Goal: Communication & Community: Answer question/provide support

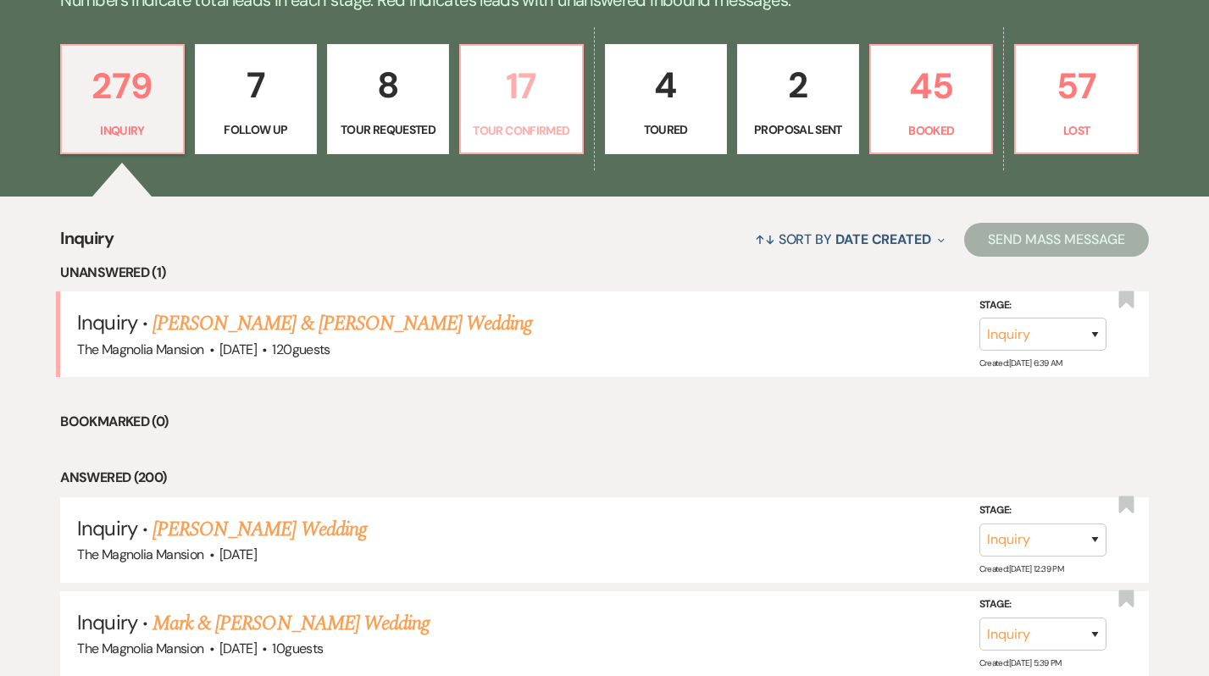
click at [544, 100] on p "17" at bounding box center [521, 86] width 100 height 57
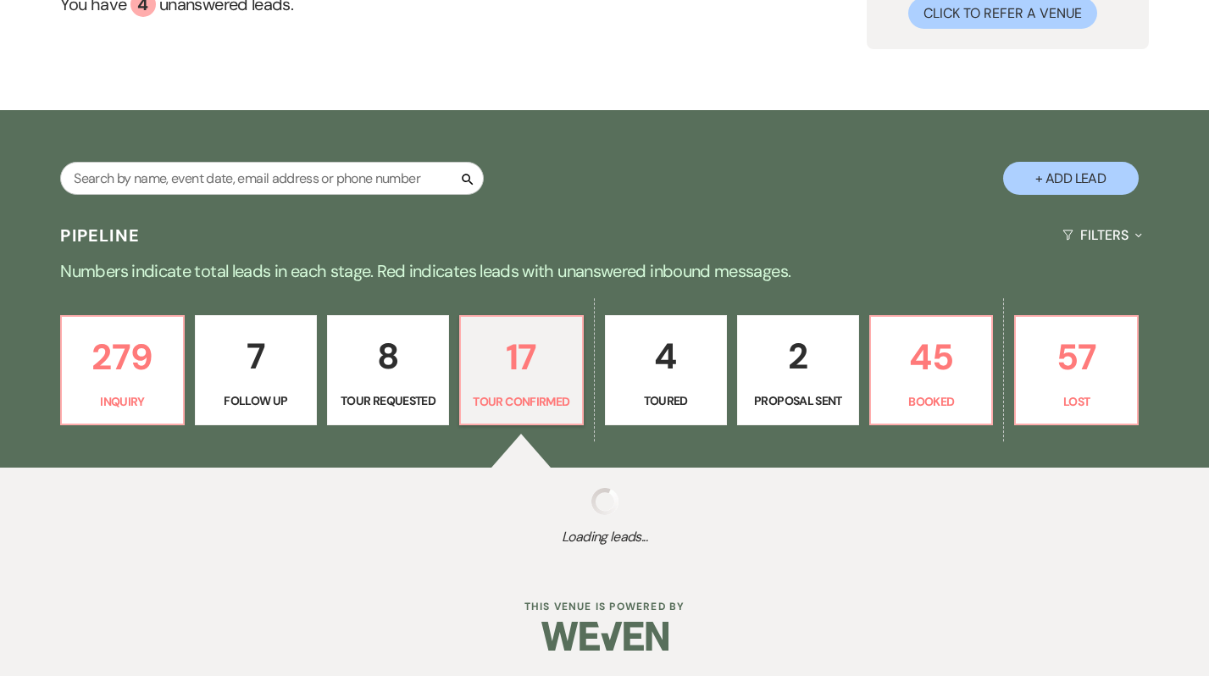
select select "4"
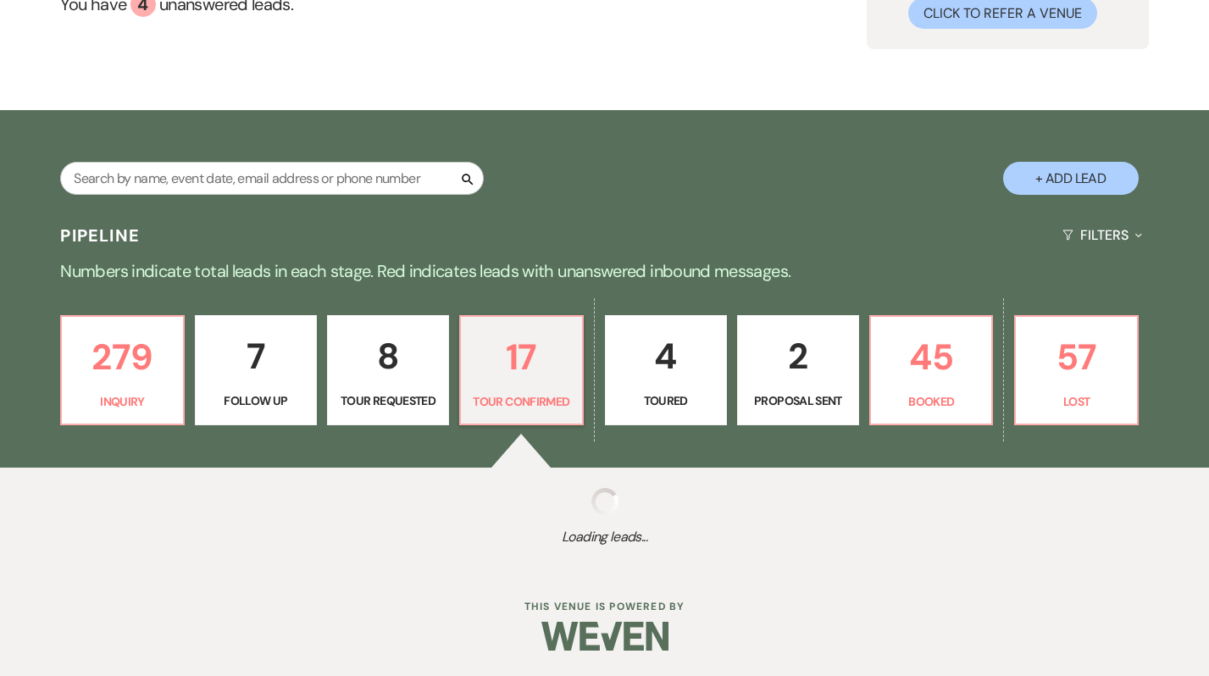
select select "4"
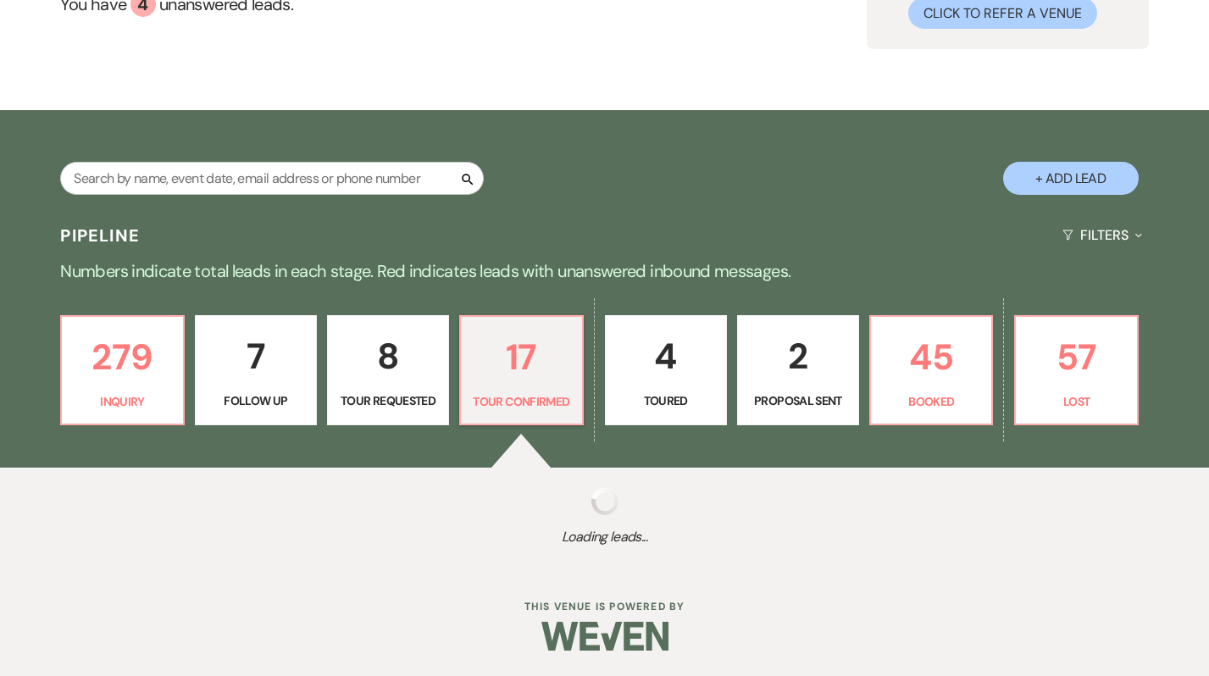
select select "4"
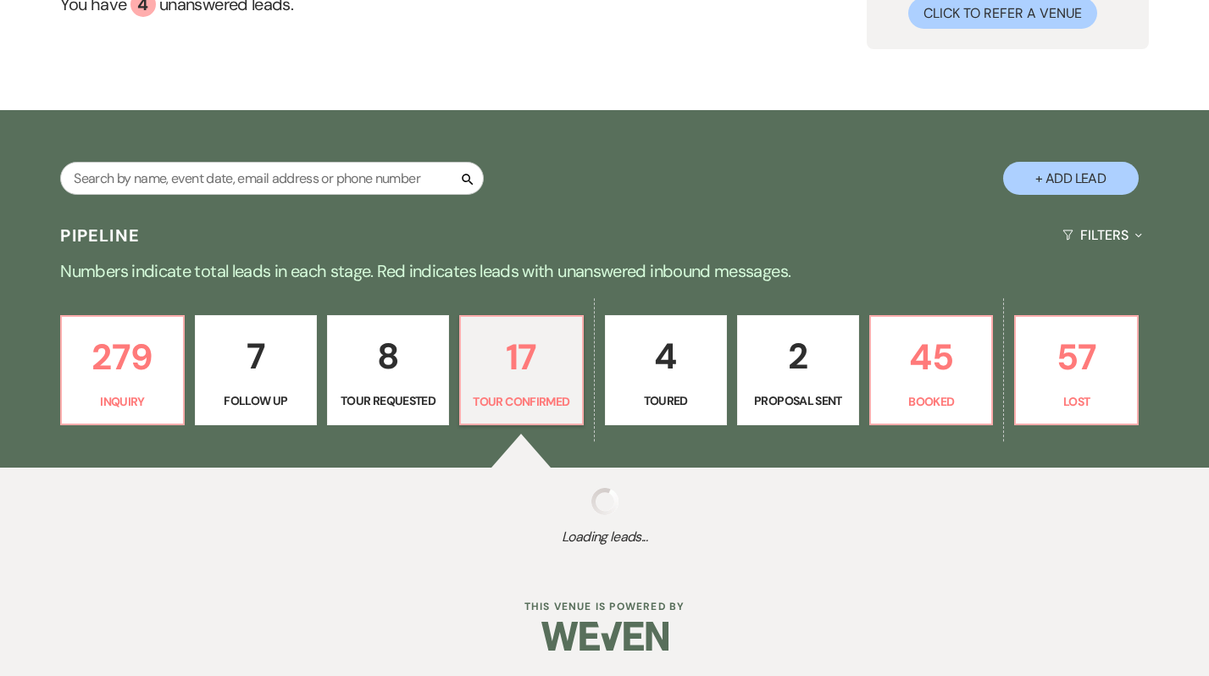
select select "4"
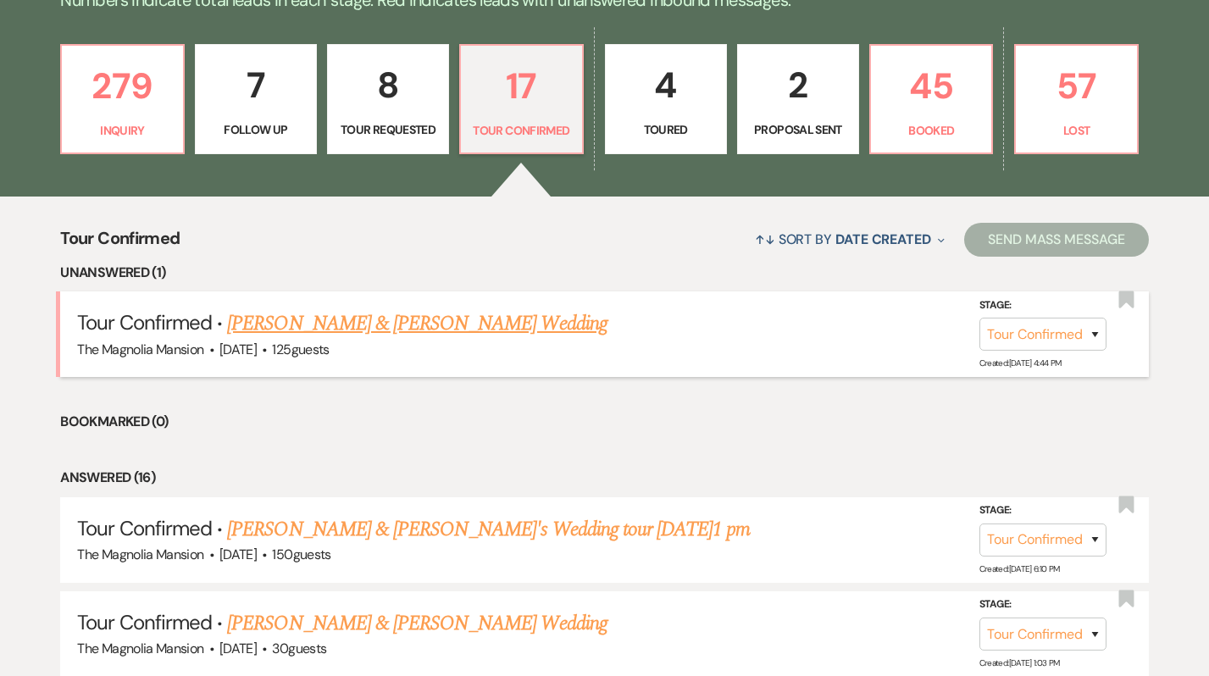
click at [436, 315] on link "[PERSON_NAME] & [PERSON_NAME] Wedding" at bounding box center [417, 323] width 380 height 31
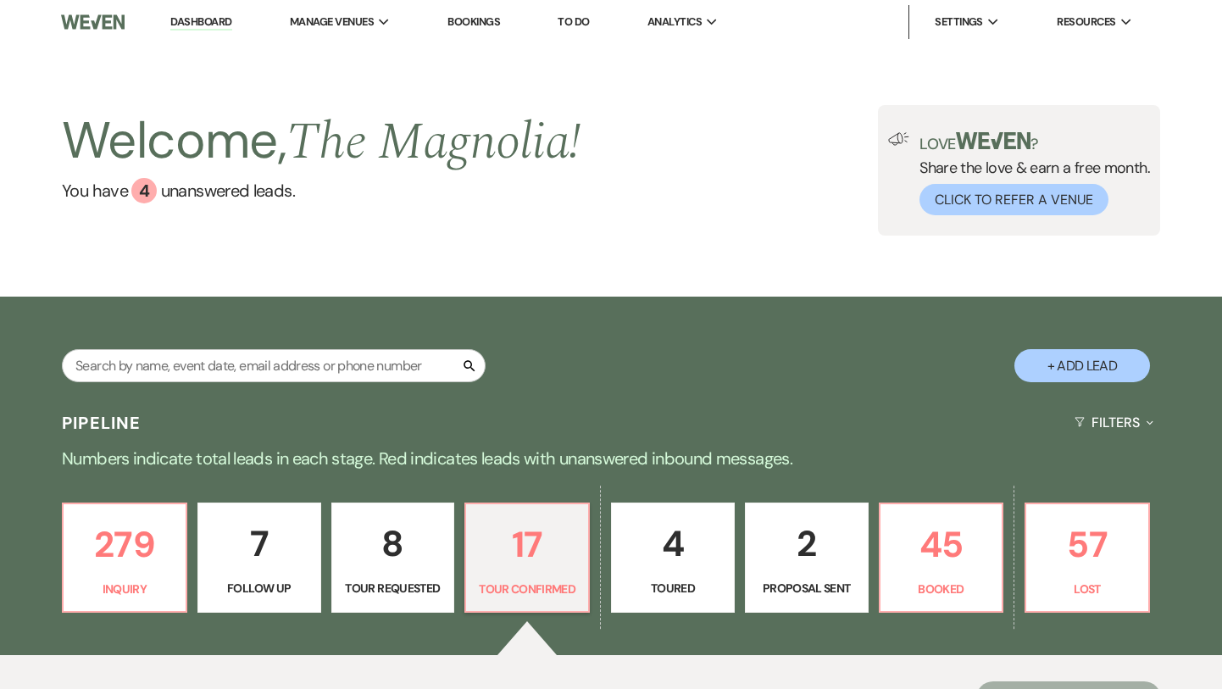
select select "4"
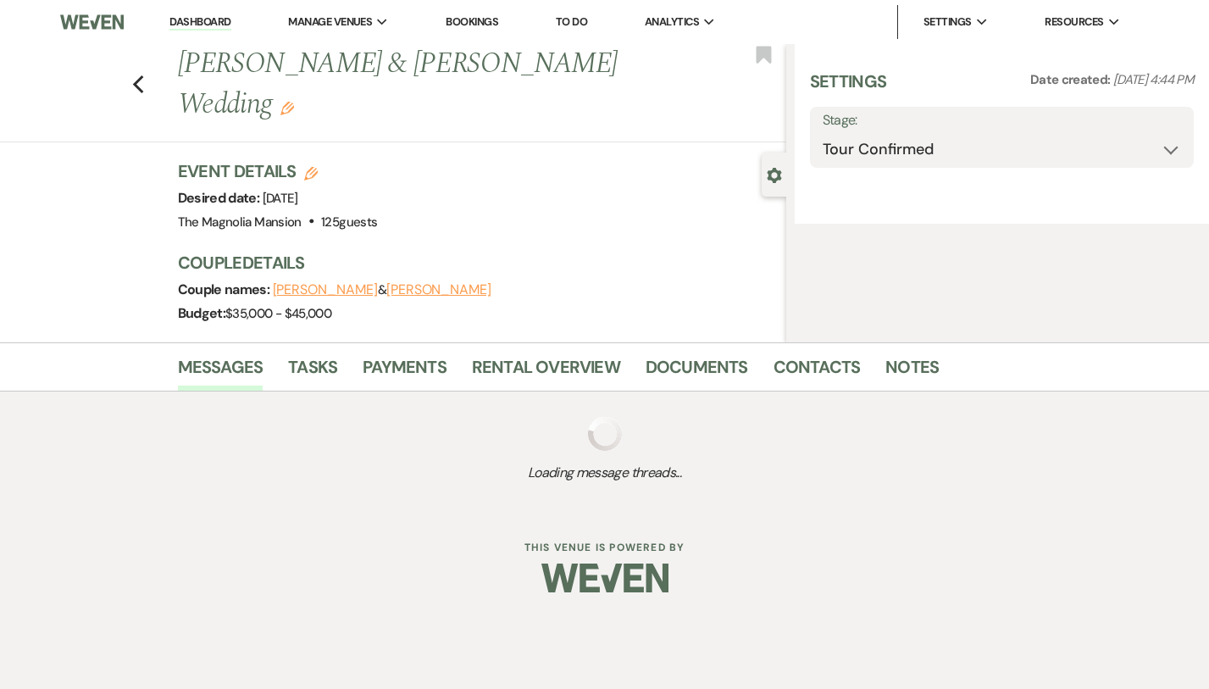
select select "5"
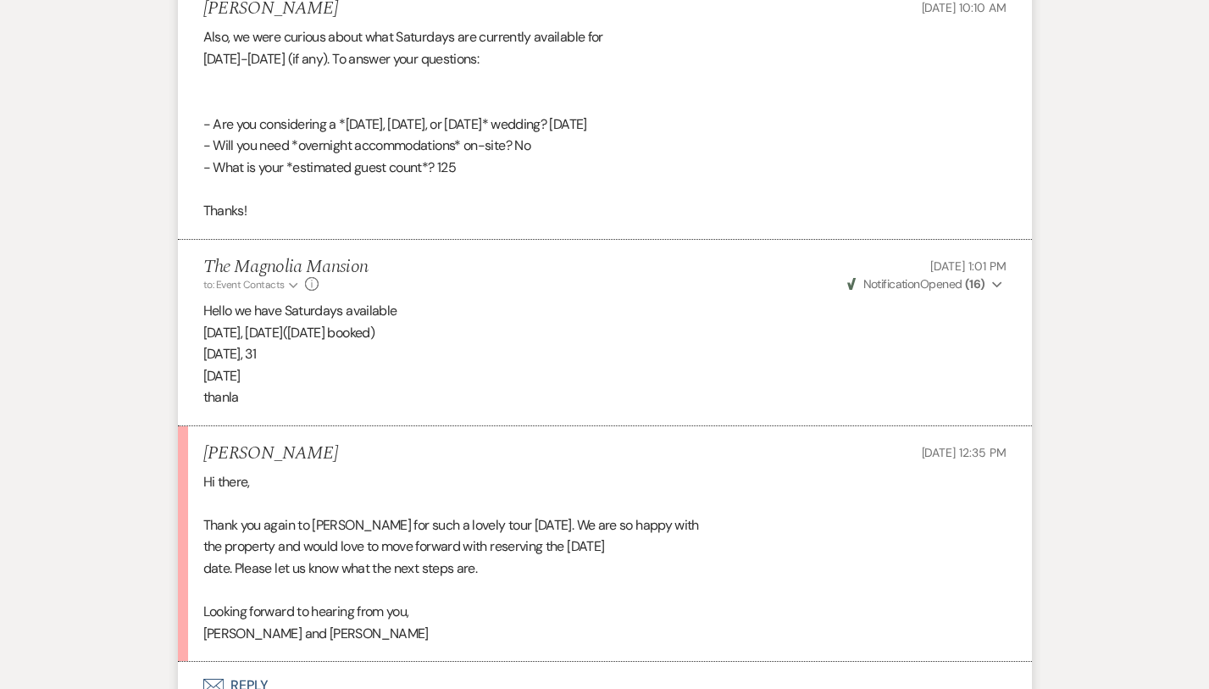
scroll to position [2685, 0]
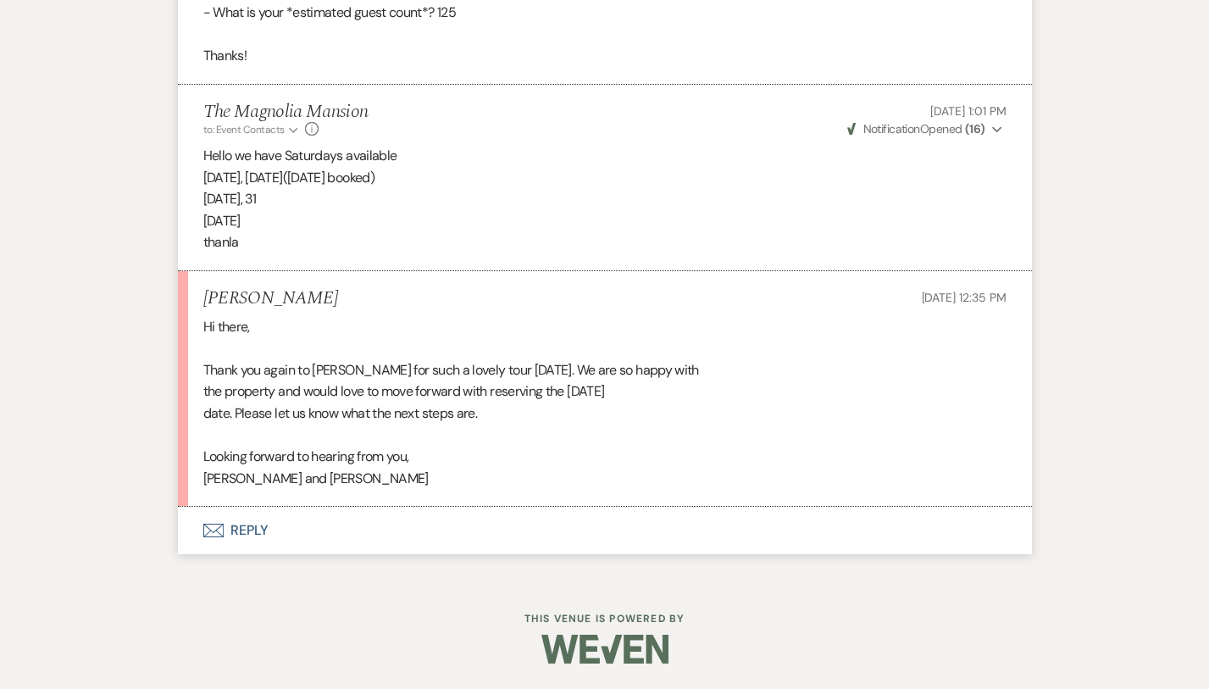
click at [295, 533] on button "Envelope Reply" at bounding box center [605, 530] width 854 height 47
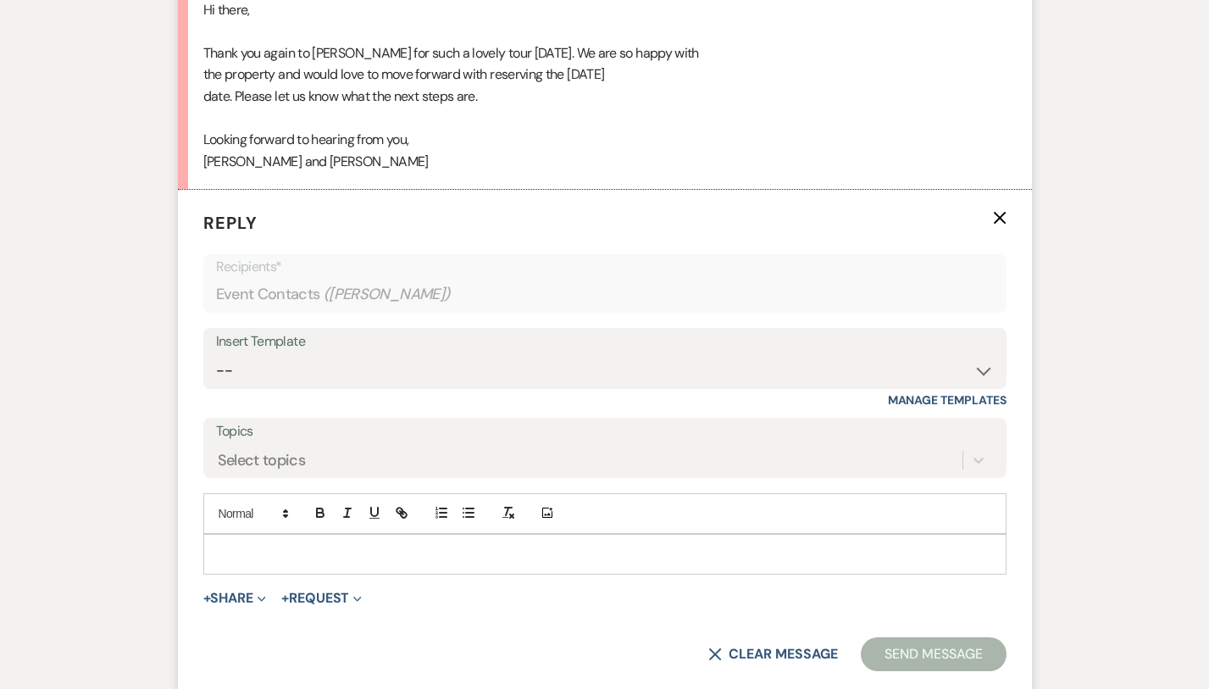
scroll to position [3008, 0]
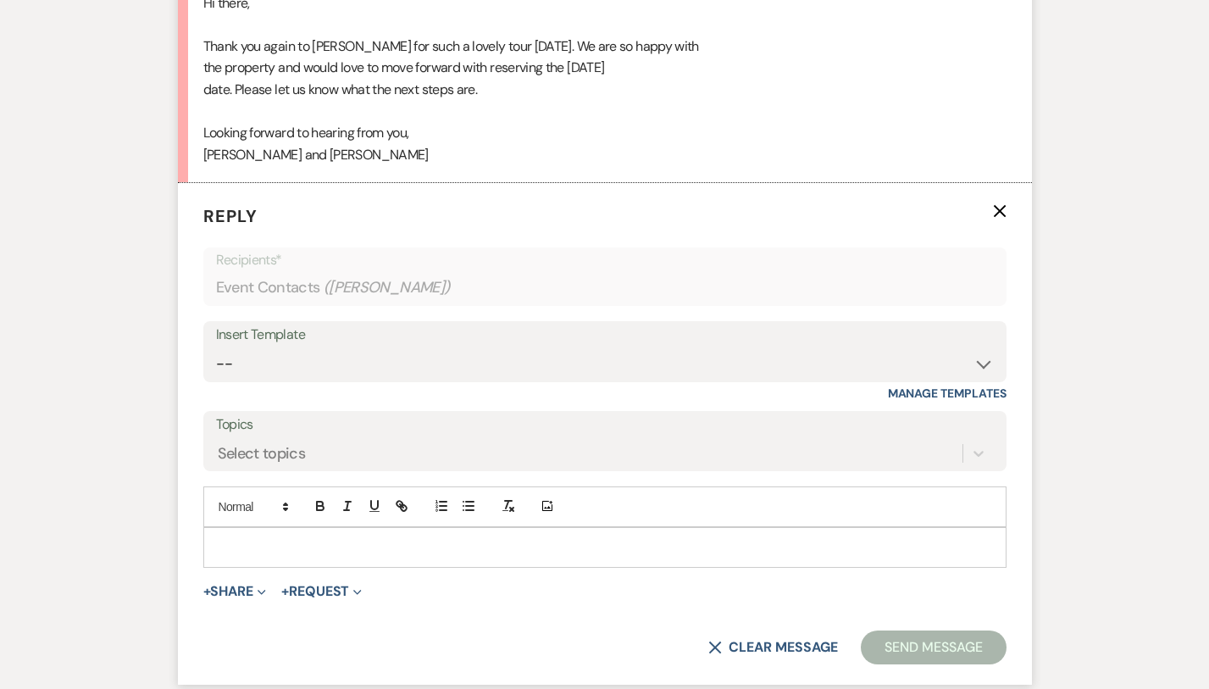
click at [303, 547] on p at bounding box center [605, 547] width 776 height 19
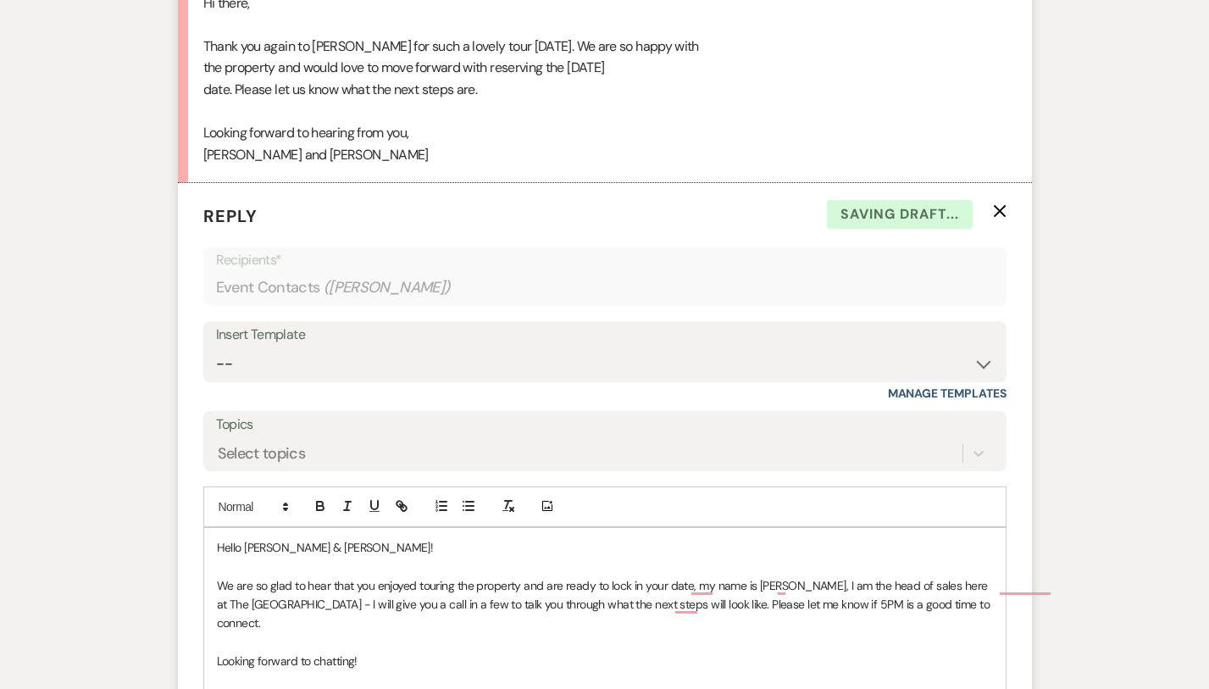
scroll to position [3045, 0]
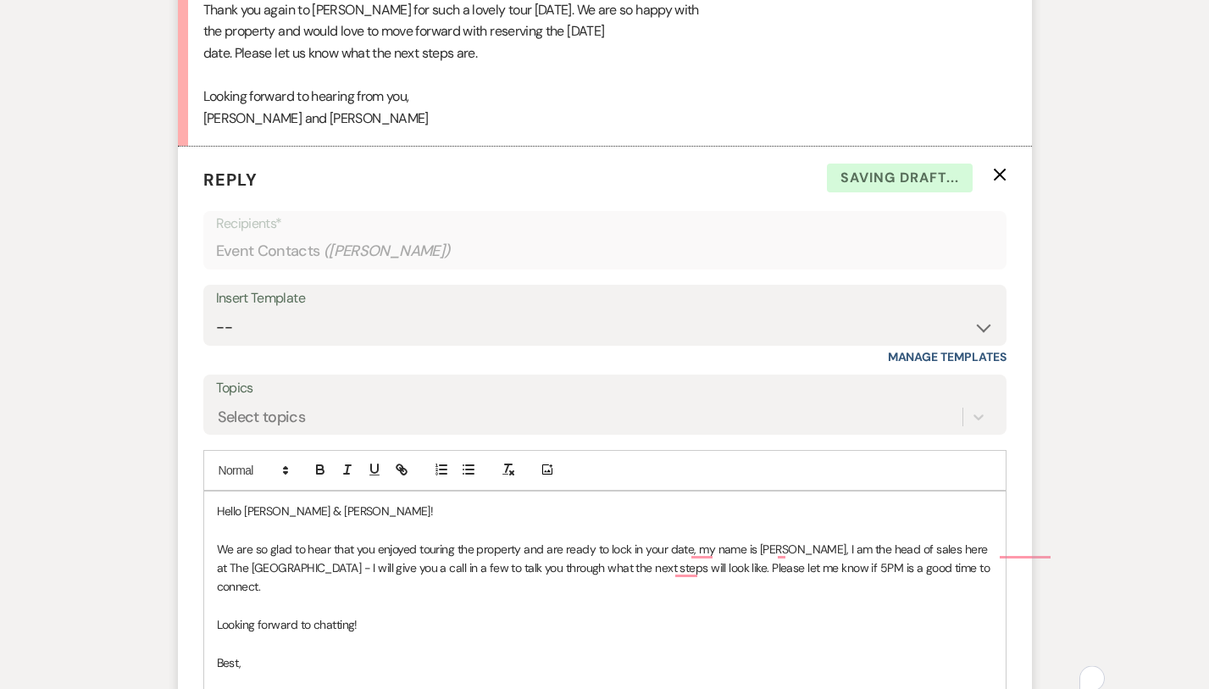
click at [334, 615] on p "Looking forward to chatting!" at bounding box center [605, 624] width 776 height 19
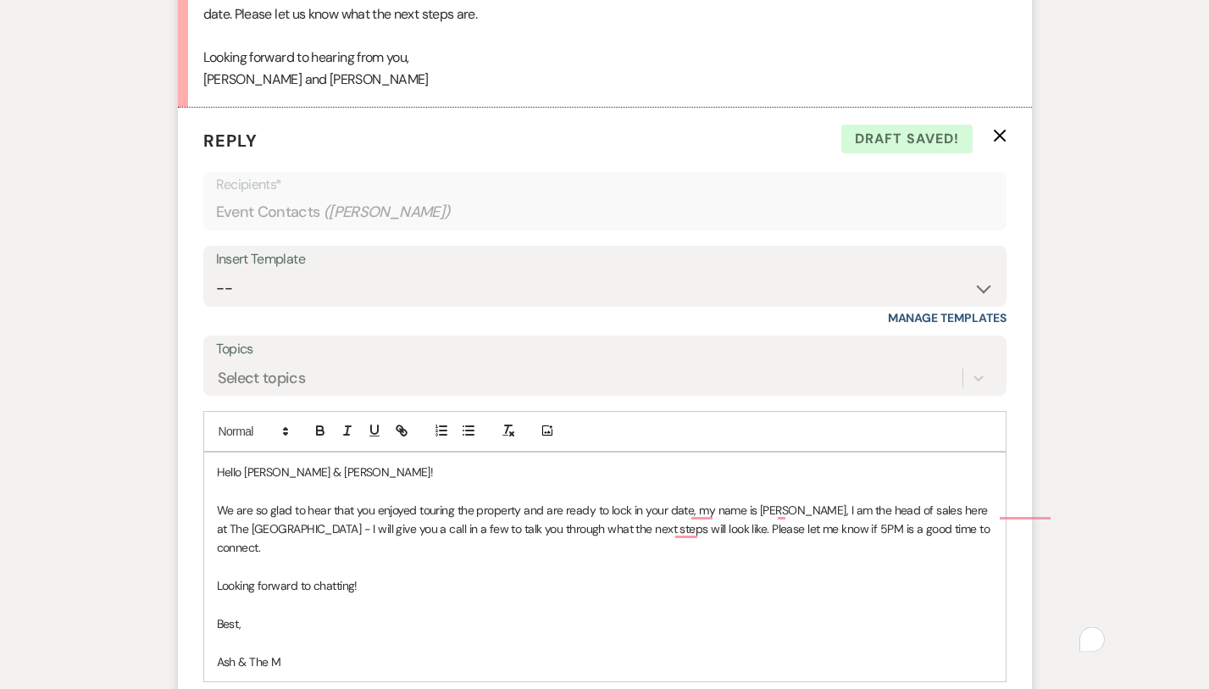
scroll to position [3128, 0]
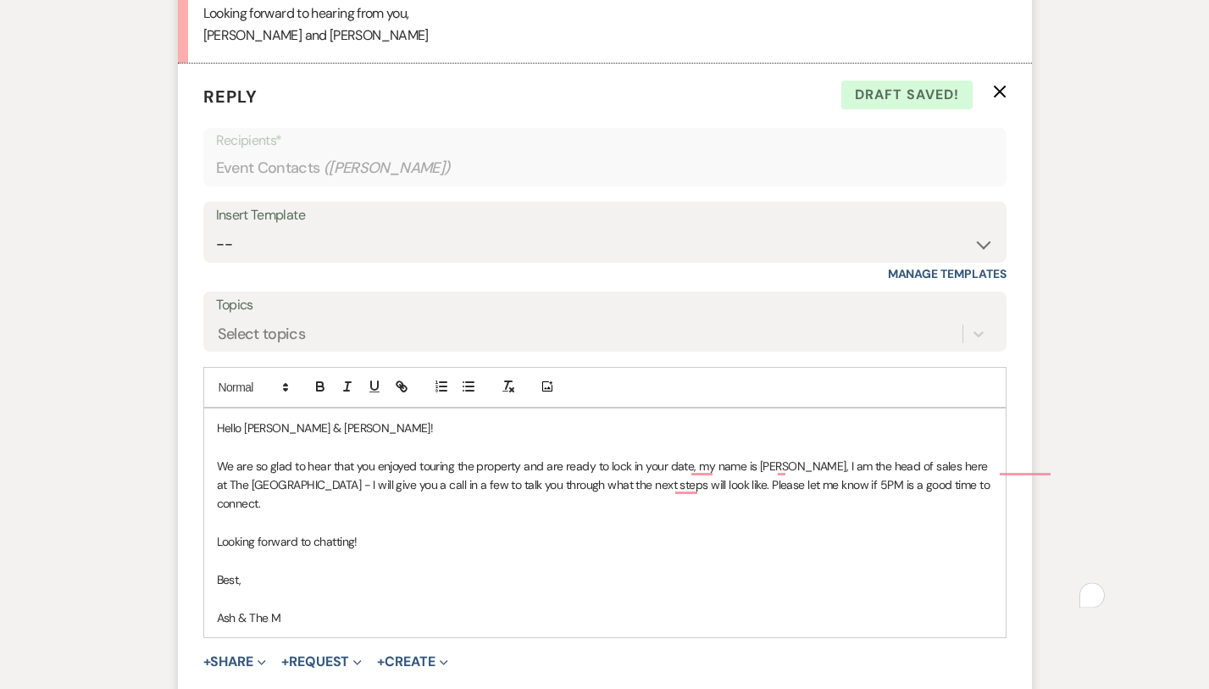
click at [278, 608] on p "Ash & The M" at bounding box center [605, 617] width 776 height 19
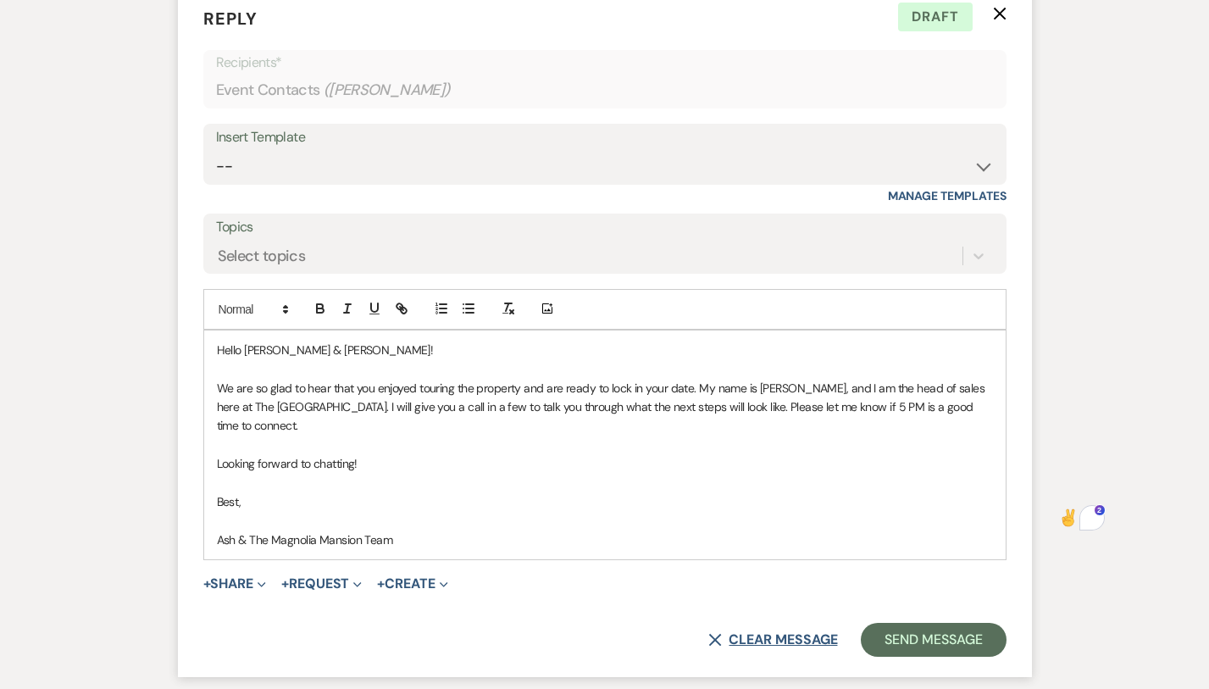
scroll to position [3229, 0]
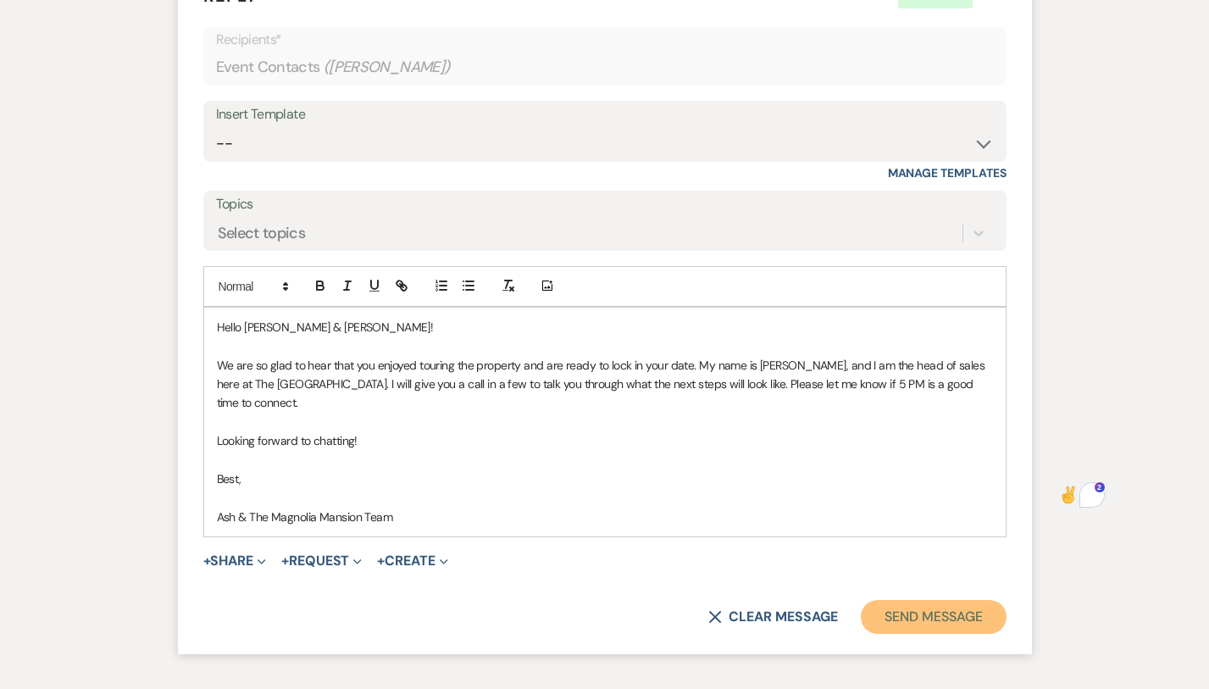
click at [982, 600] on button "Send Message" at bounding box center [933, 617] width 145 height 34
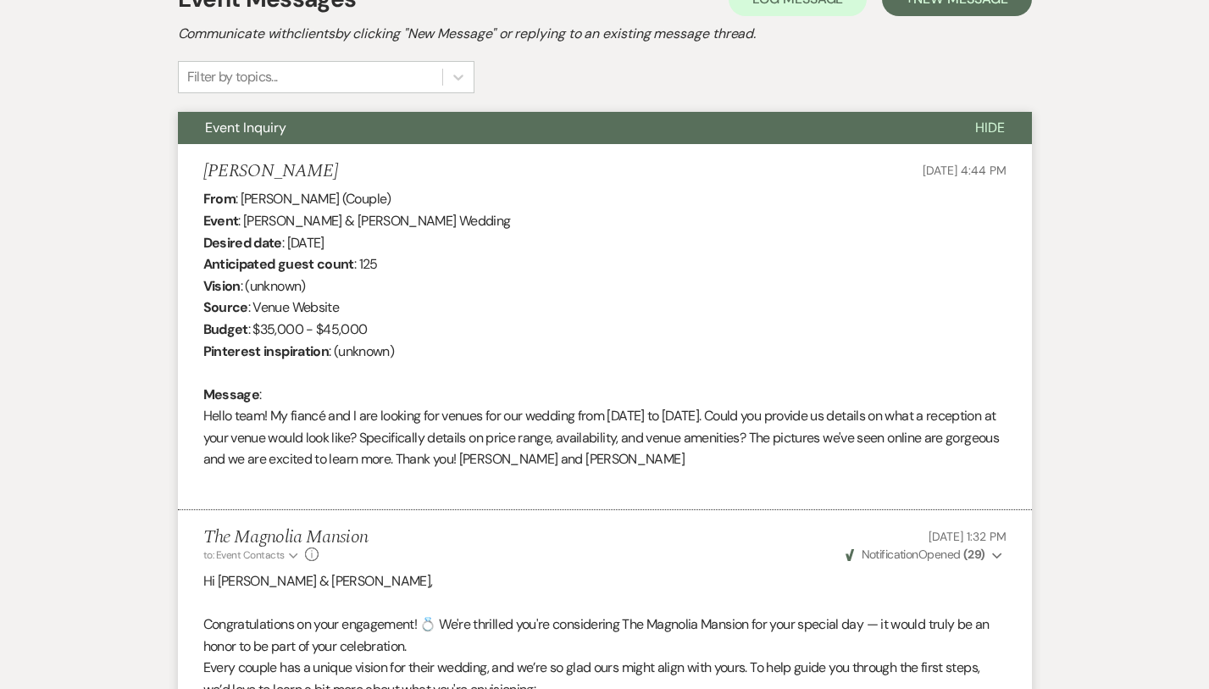
scroll to position [0, 0]
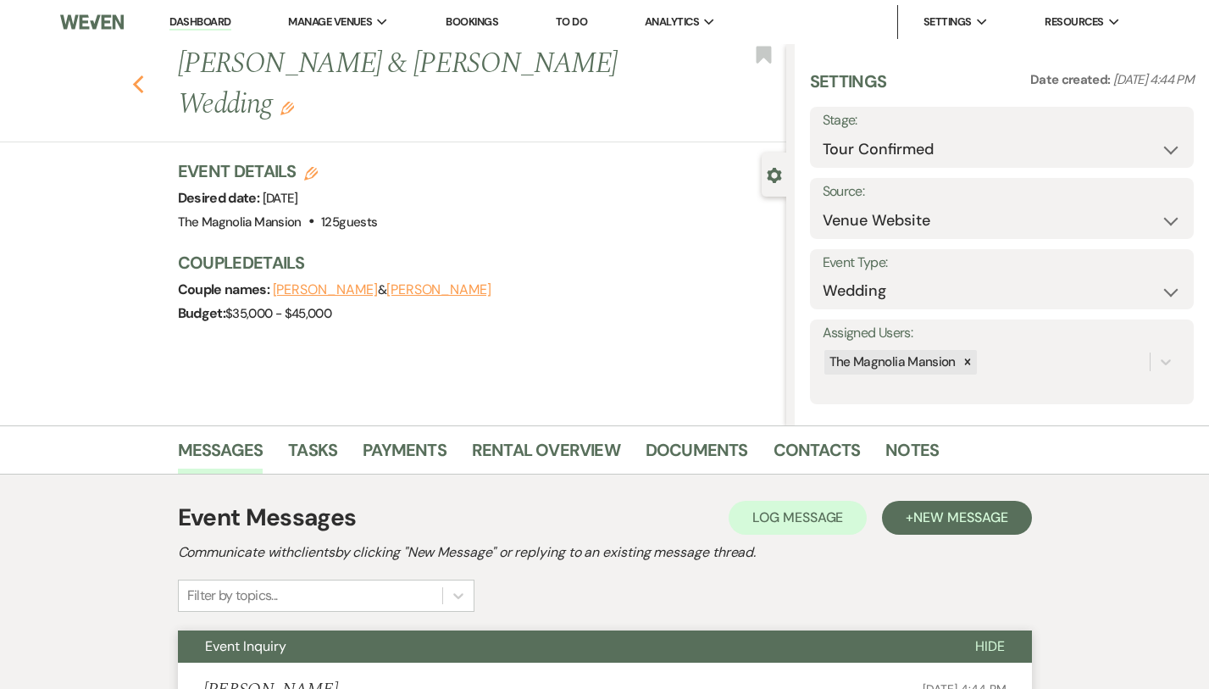
click at [132, 75] on icon "Previous" at bounding box center [138, 85] width 13 height 20
select select "4"
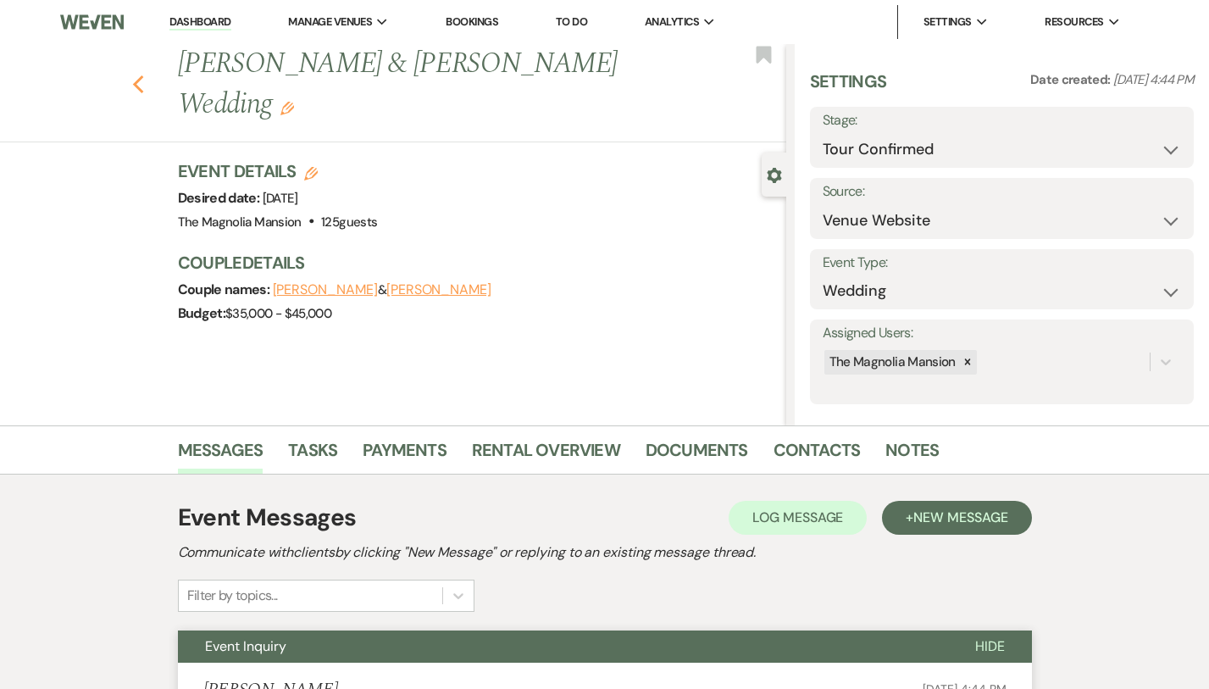
select select "4"
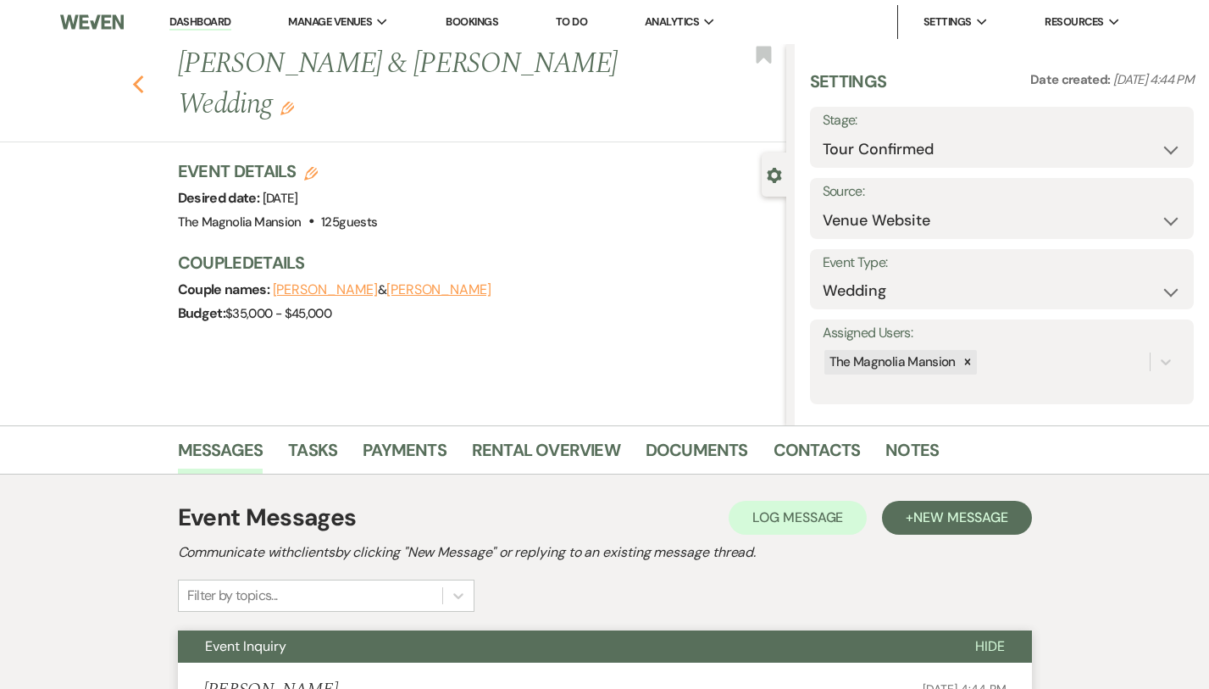
select select "4"
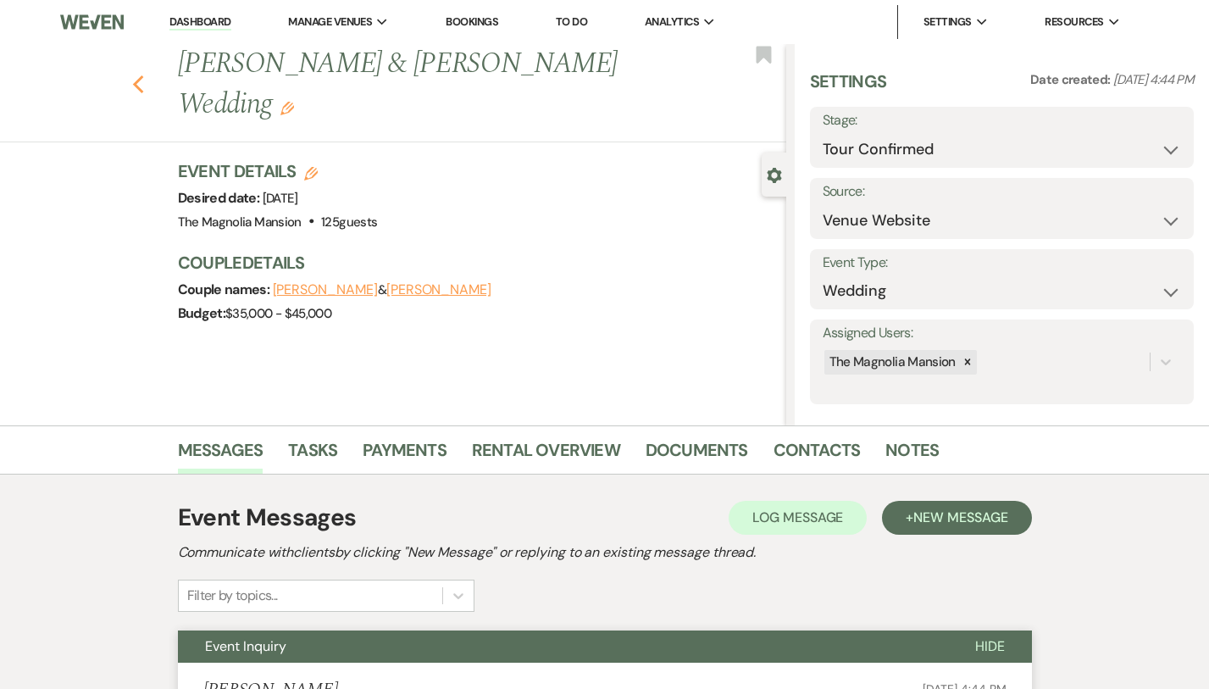
select select "4"
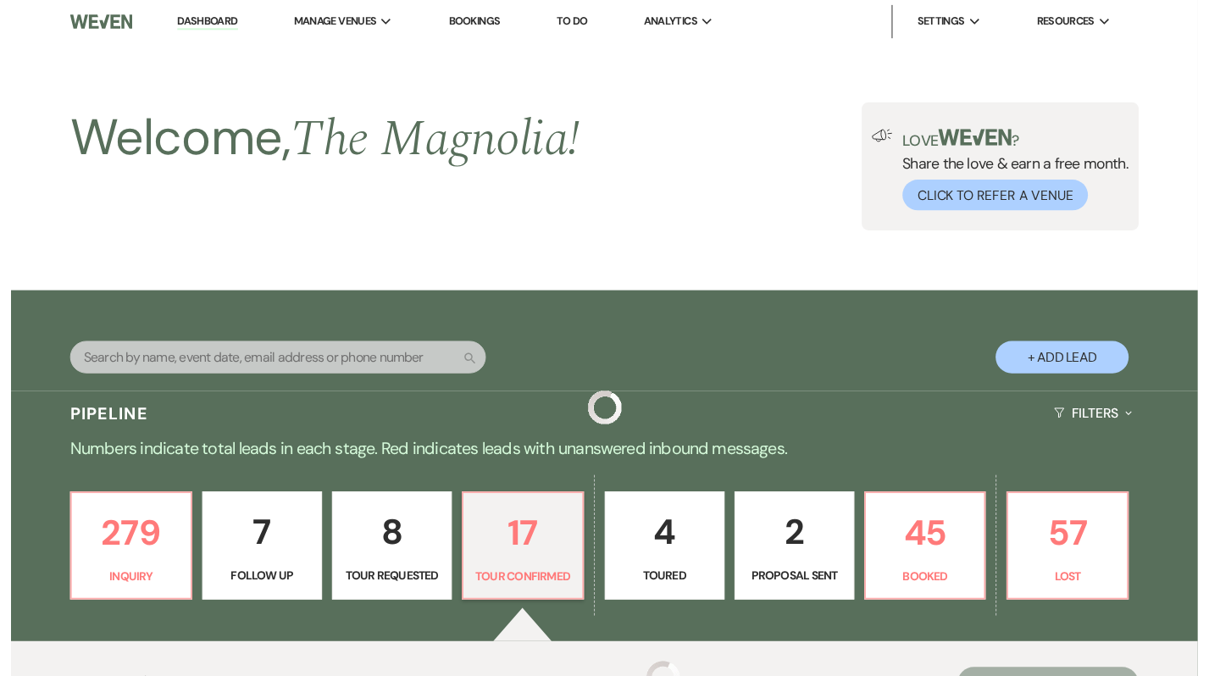
scroll to position [457, 0]
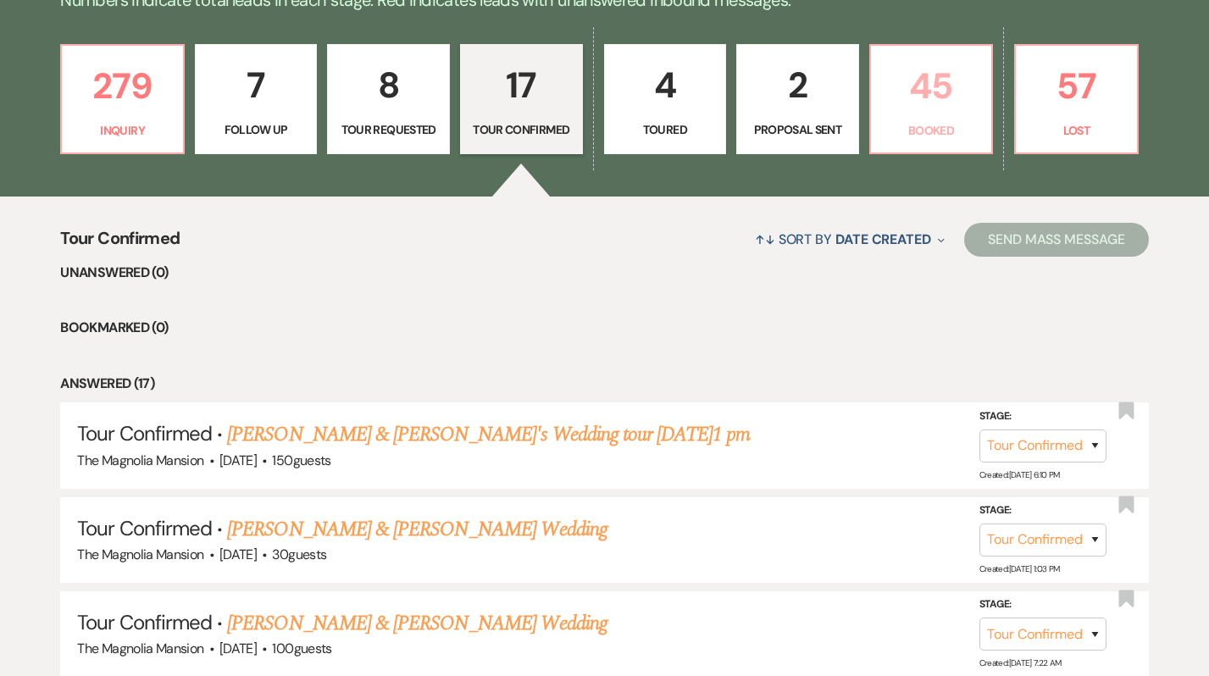
click at [908, 94] on p "45" at bounding box center [931, 86] width 101 height 57
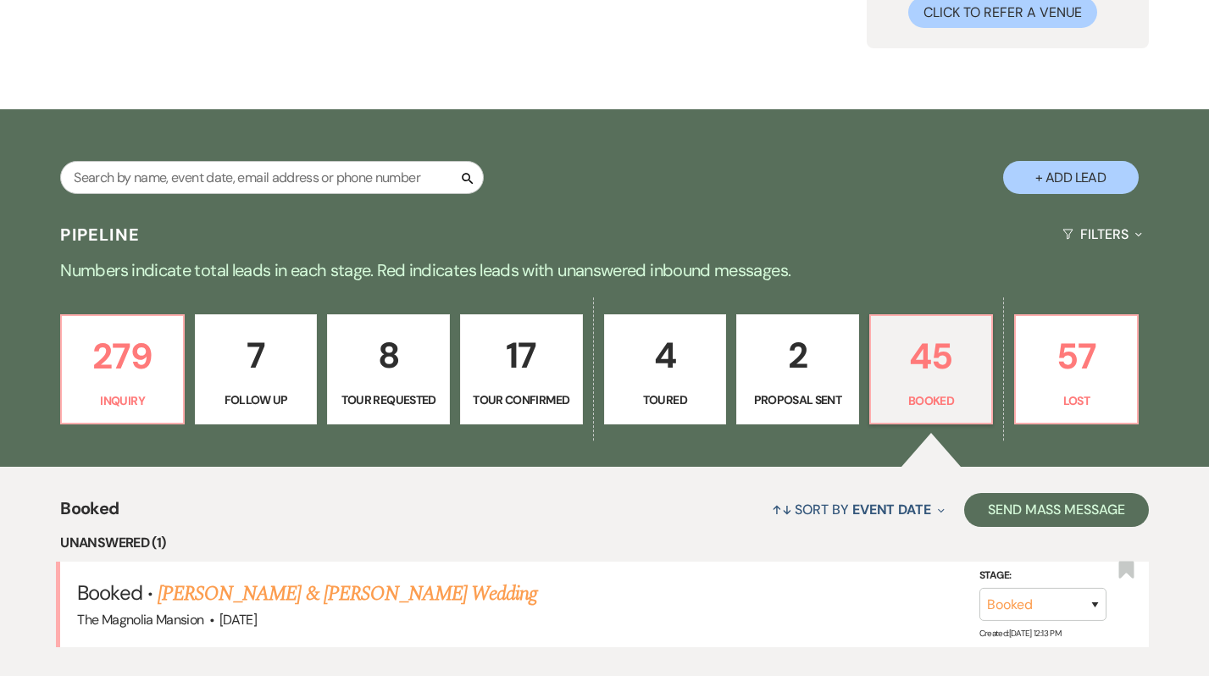
scroll to position [457, 0]
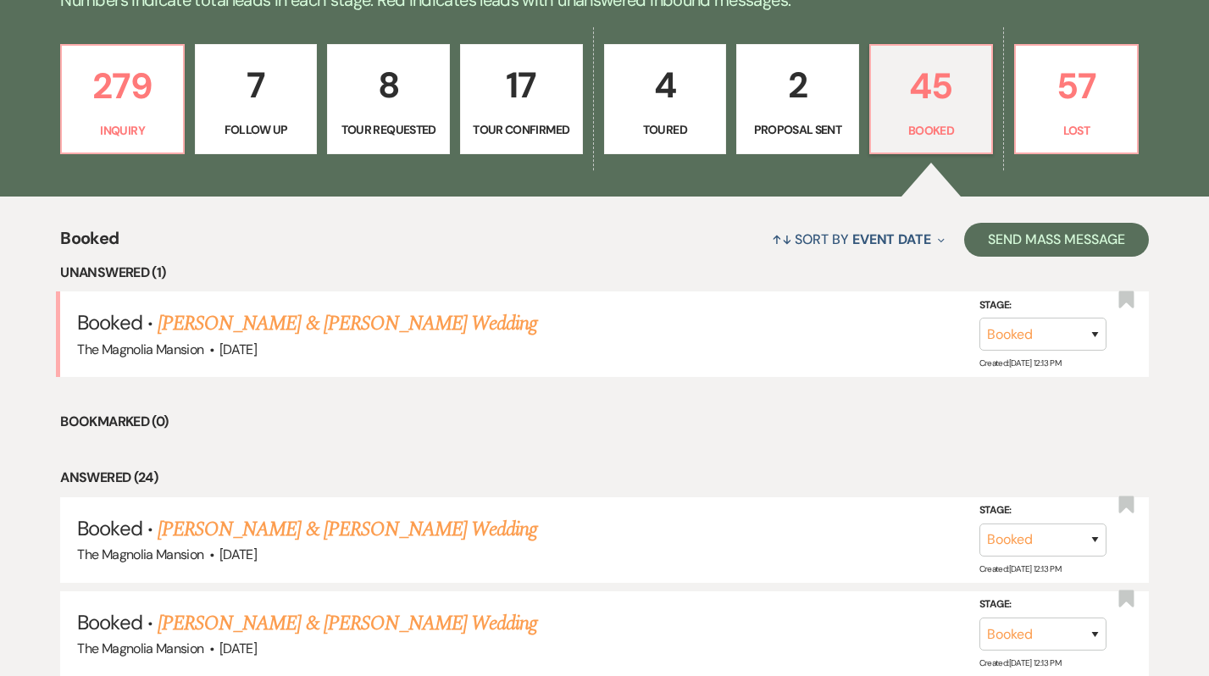
click at [771, 121] on p "Proposal Sent" at bounding box center [797, 129] width 101 height 19
select select "6"
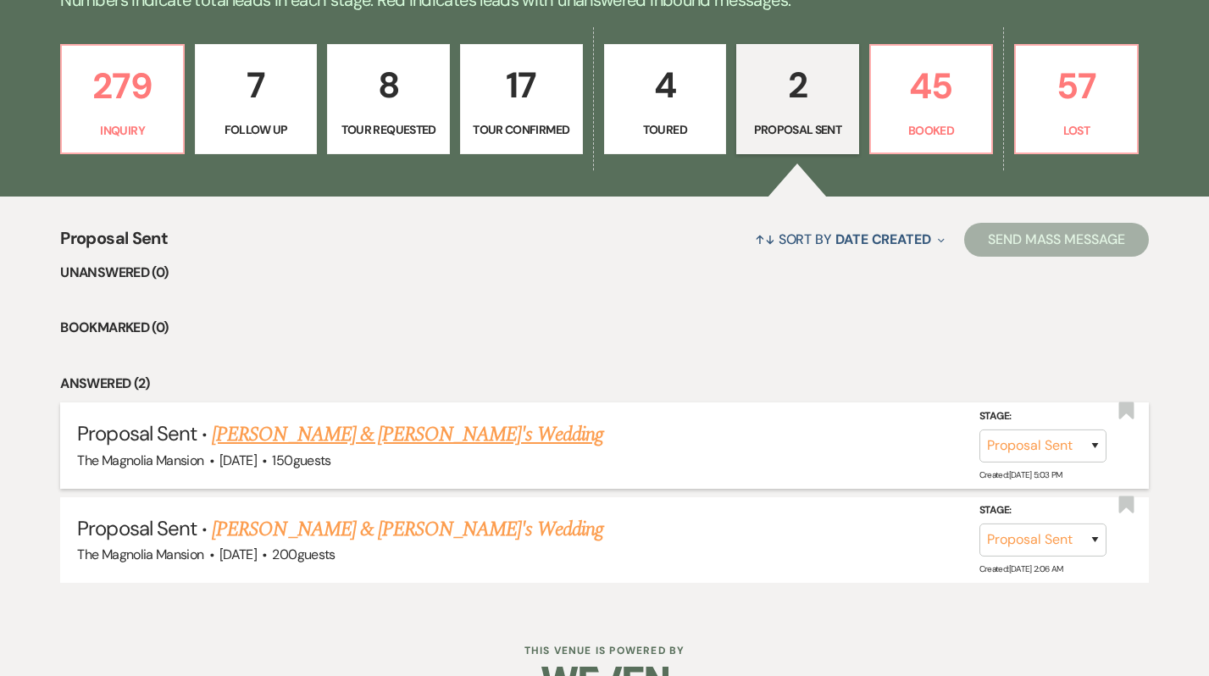
click at [423, 443] on link "[PERSON_NAME] & [PERSON_NAME]'s Wedding" at bounding box center [407, 434] width 391 height 31
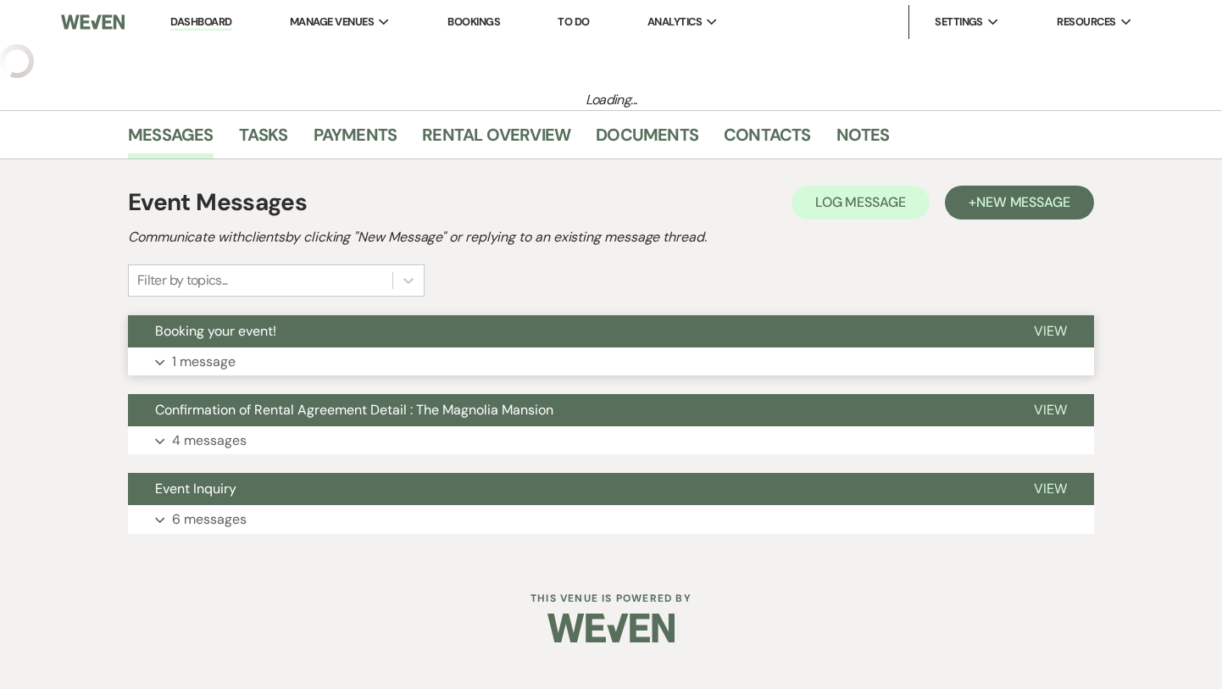
click at [411, 336] on button "Booking your event!" at bounding box center [567, 331] width 879 height 32
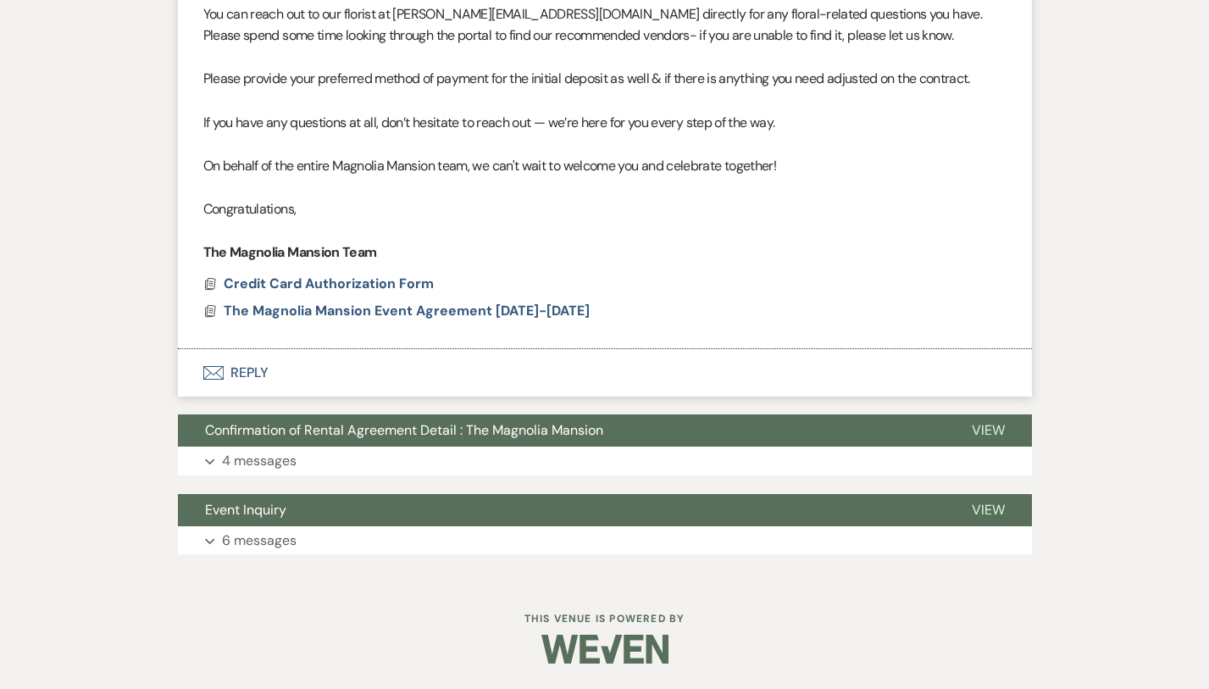
select select "6"
select select "5"
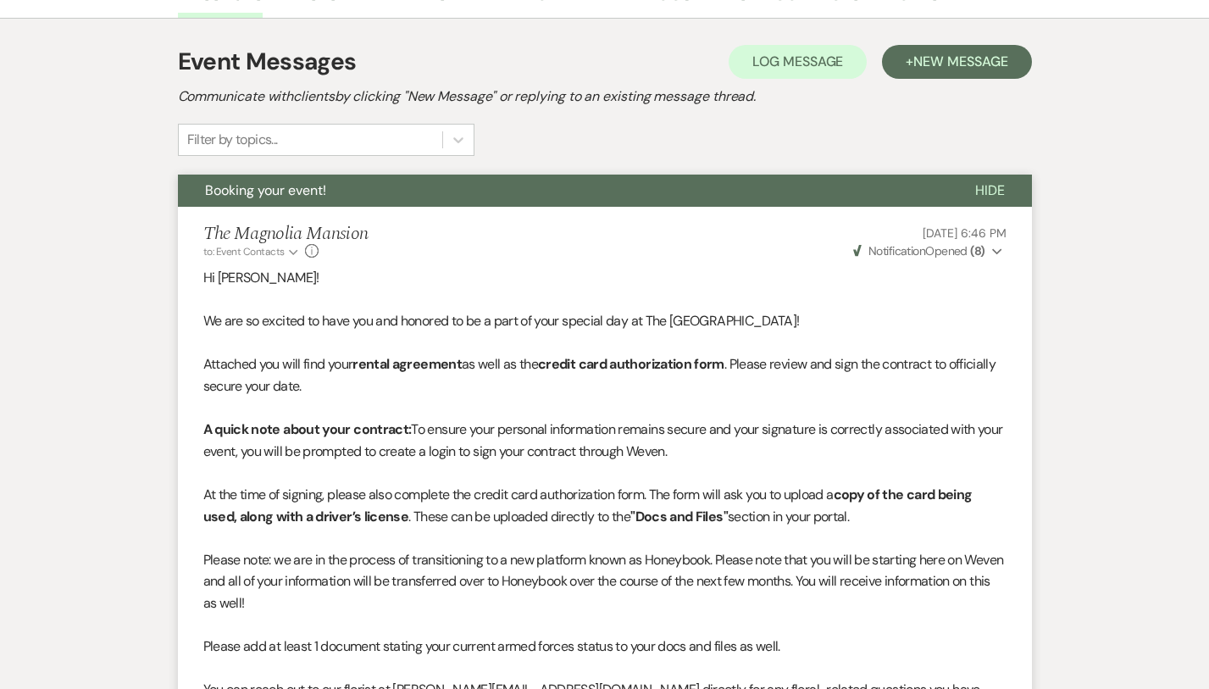
scroll to position [283, 0]
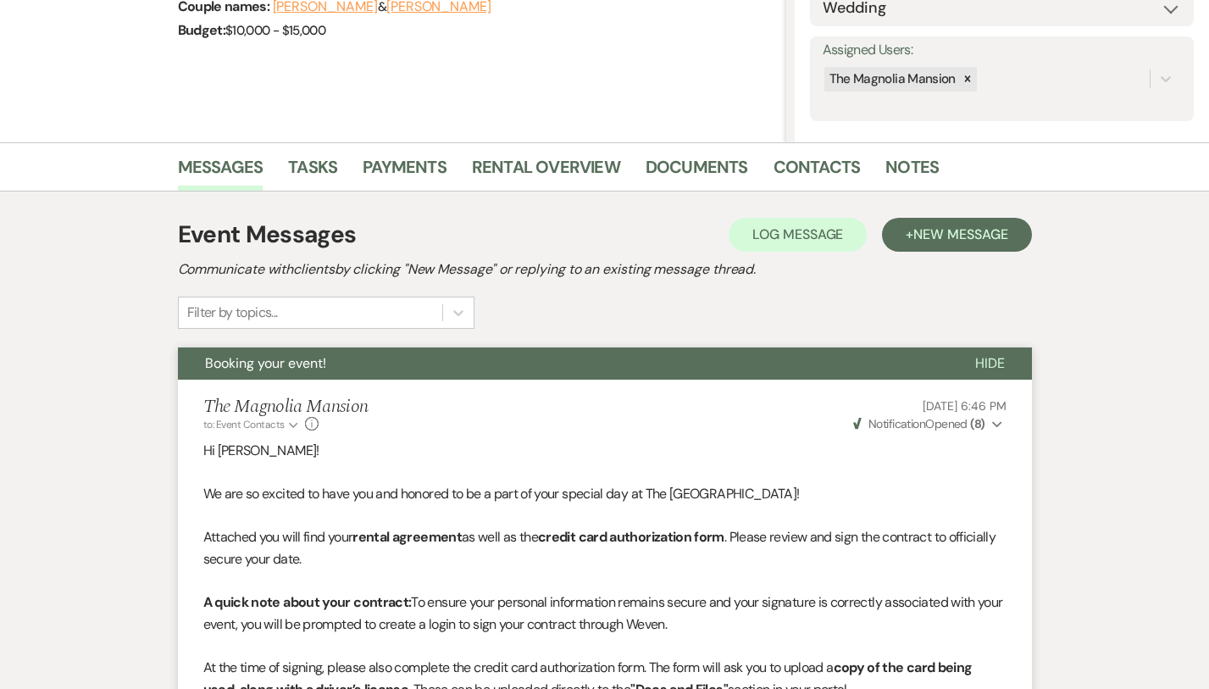
select select "6"
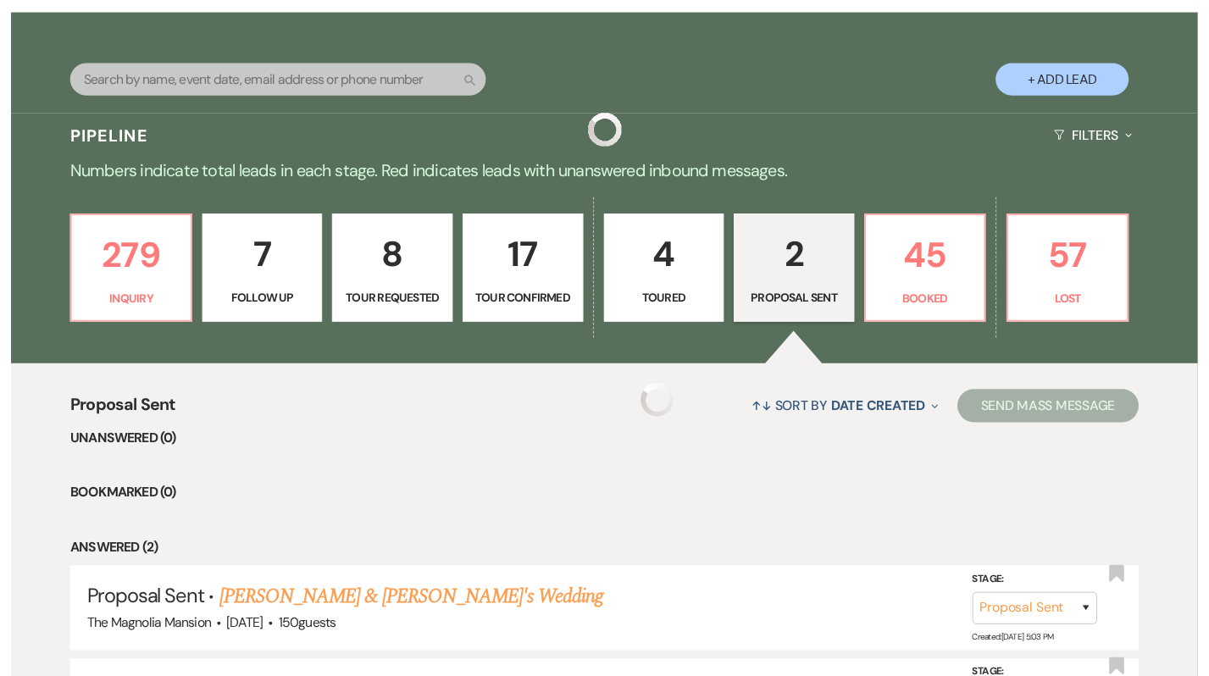
scroll to position [457, 0]
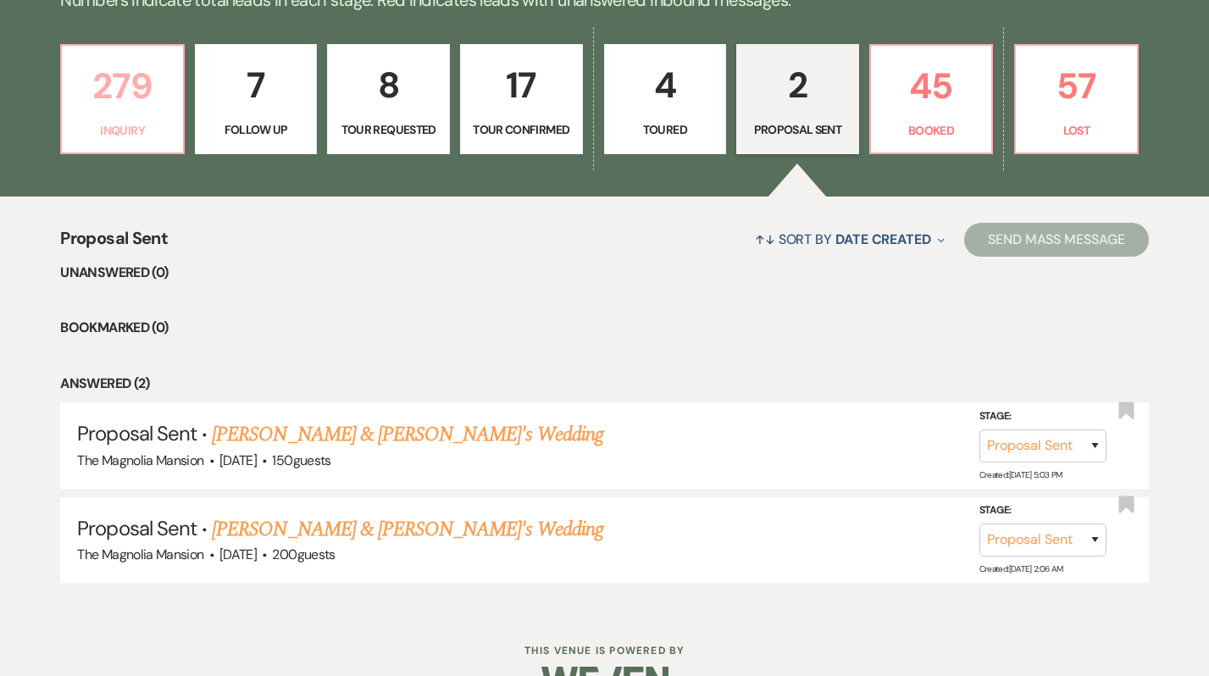
click at [151, 128] on p "Inquiry" at bounding box center [122, 130] width 101 height 19
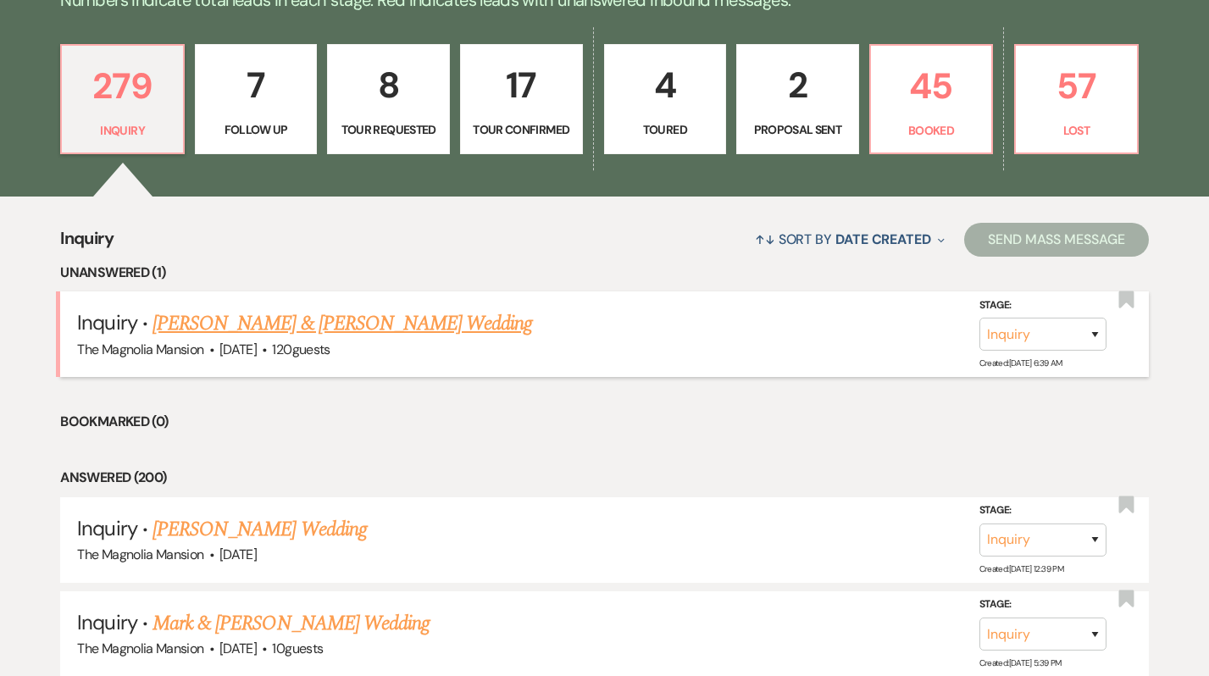
click at [342, 336] on link "[PERSON_NAME] & [PERSON_NAME] Wedding" at bounding box center [343, 323] width 380 height 31
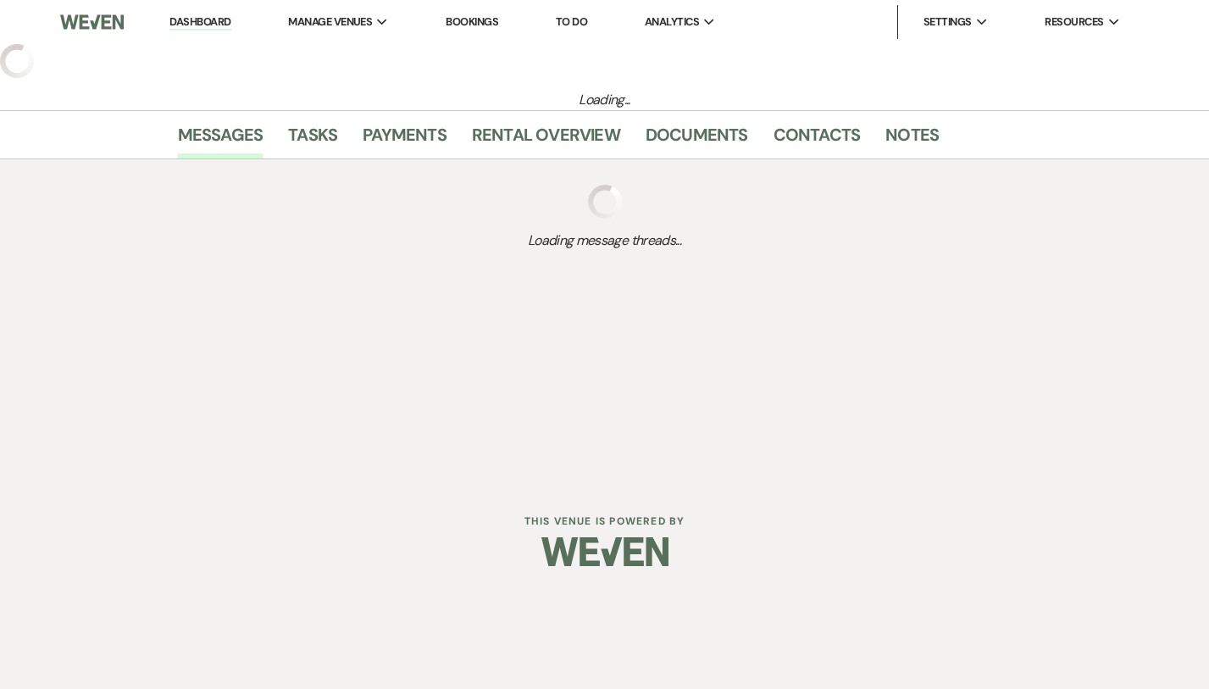
select select "5"
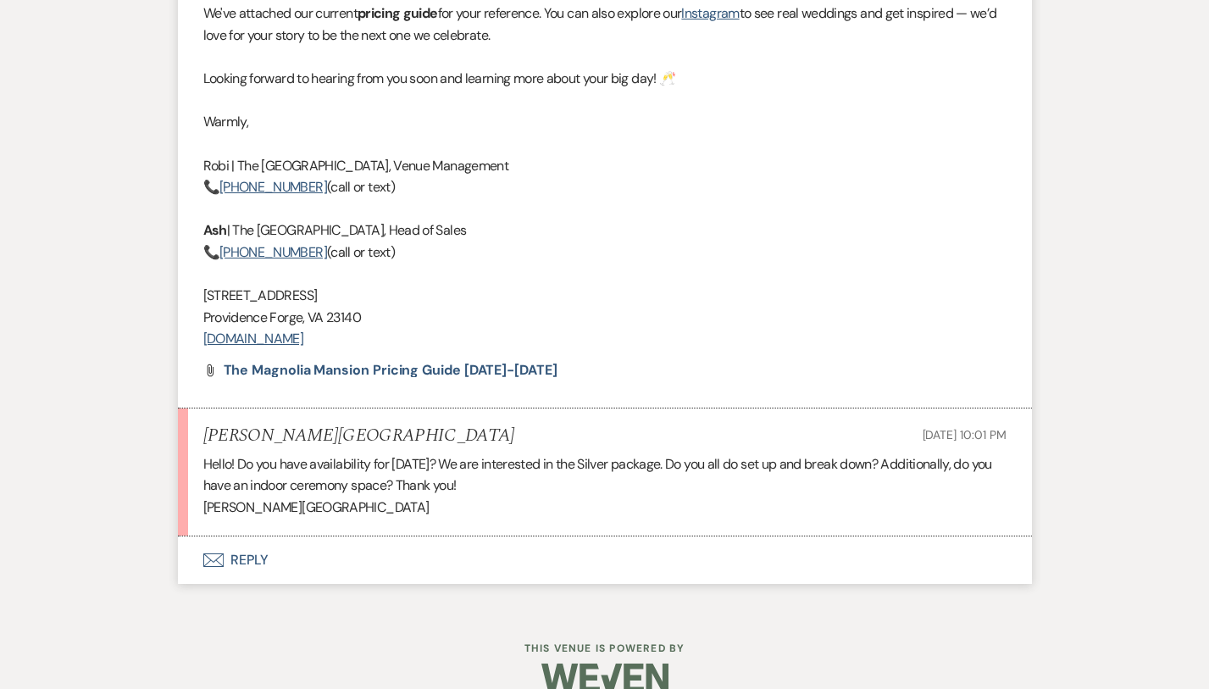
scroll to position [3182, 0]
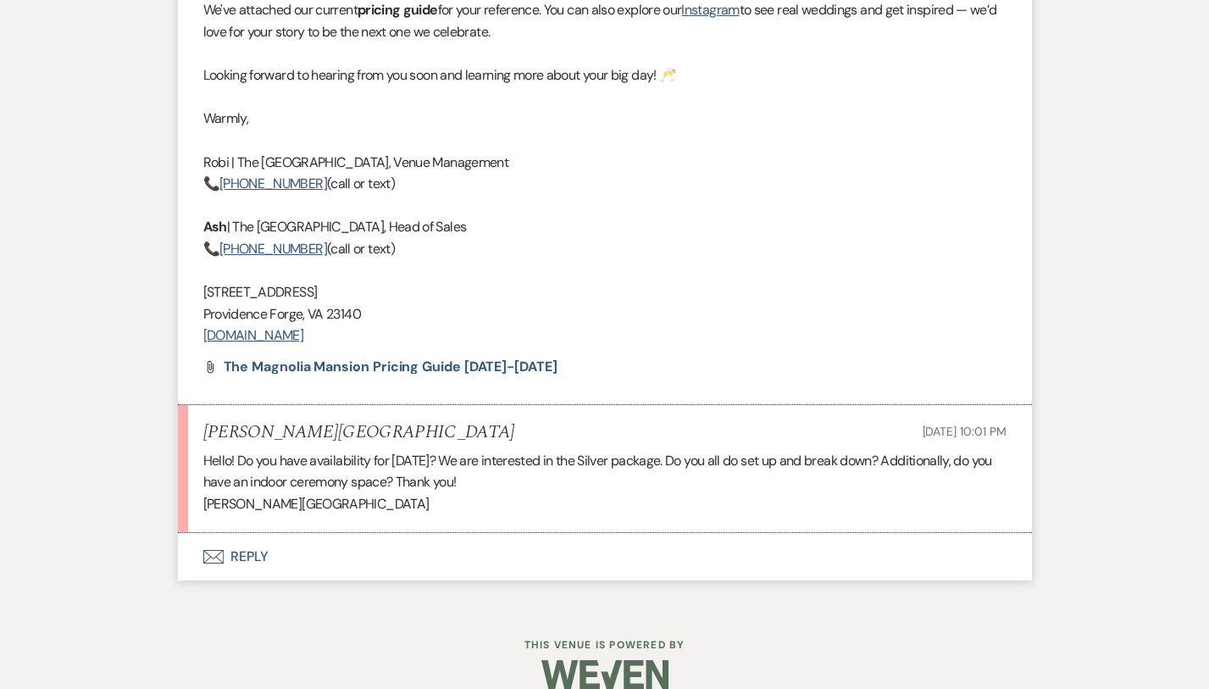
click at [328, 533] on button "Envelope Reply" at bounding box center [605, 556] width 854 height 47
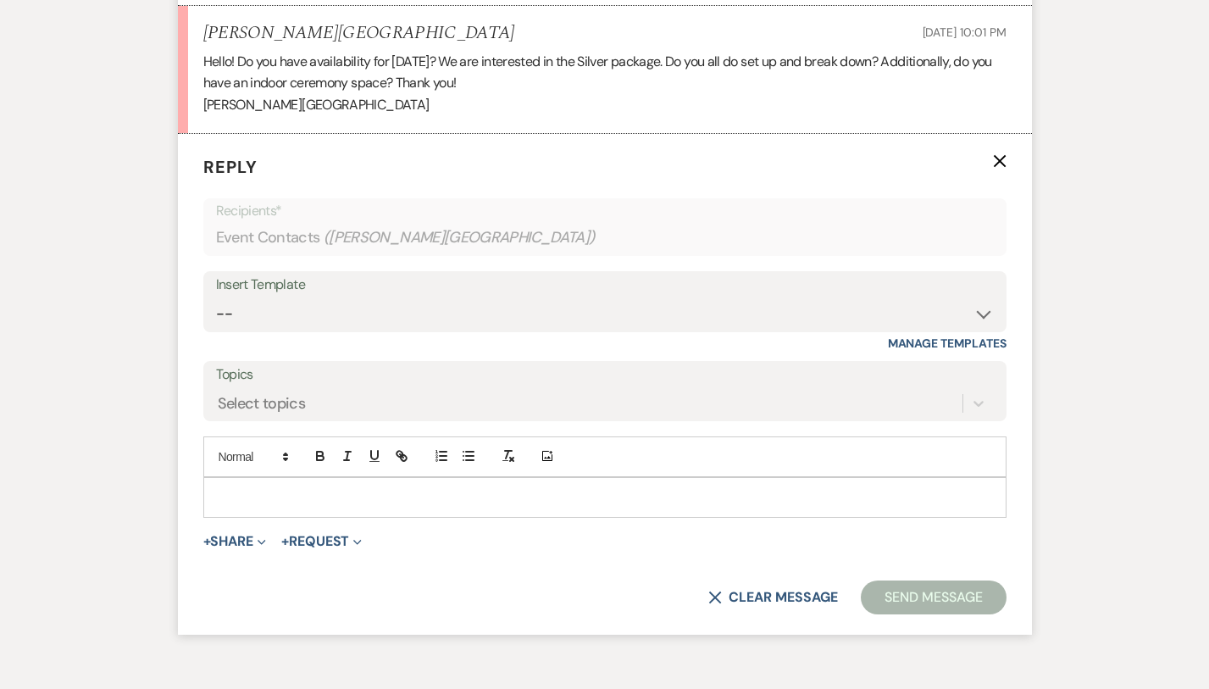
scroll to position [3599, 0]
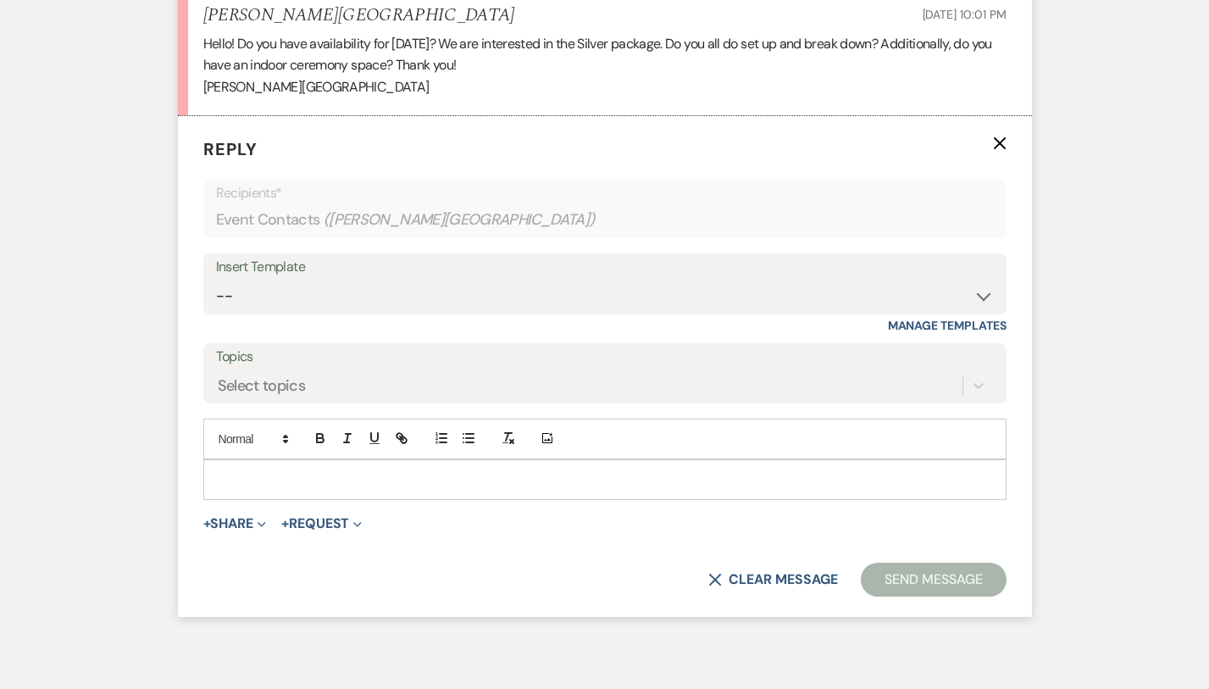
click at [275, 467] on div at bounding box center [605, 479] width 802 height 39
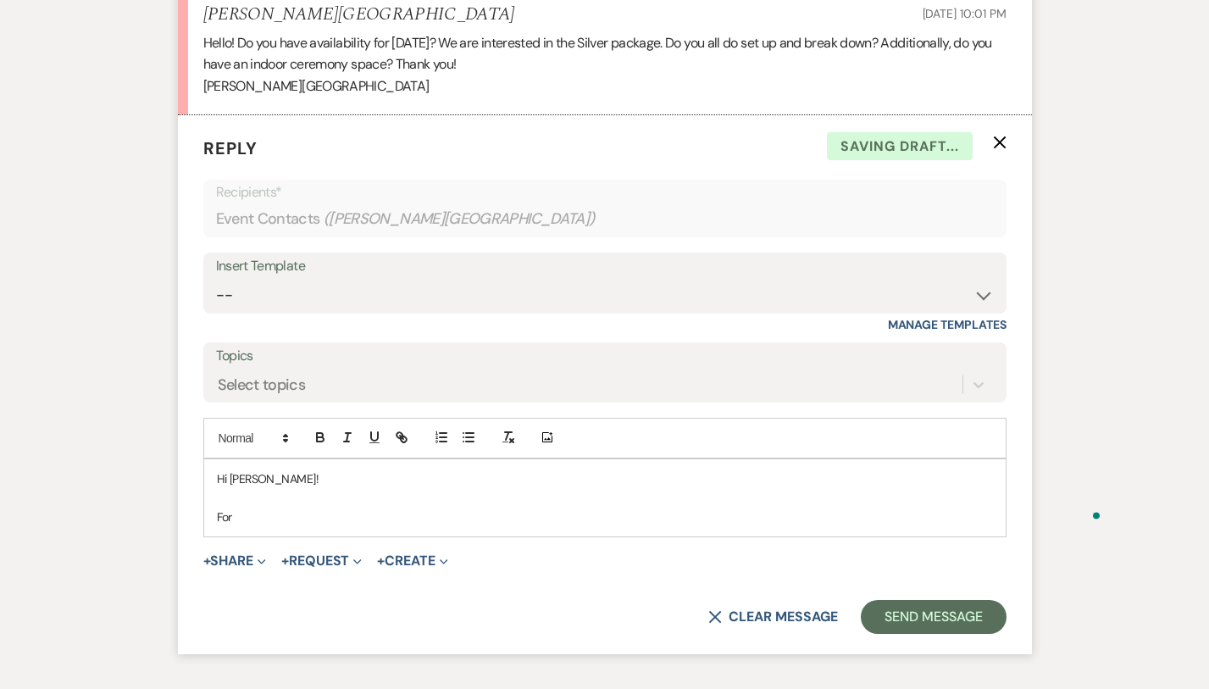
scroll to position [3602, 0]
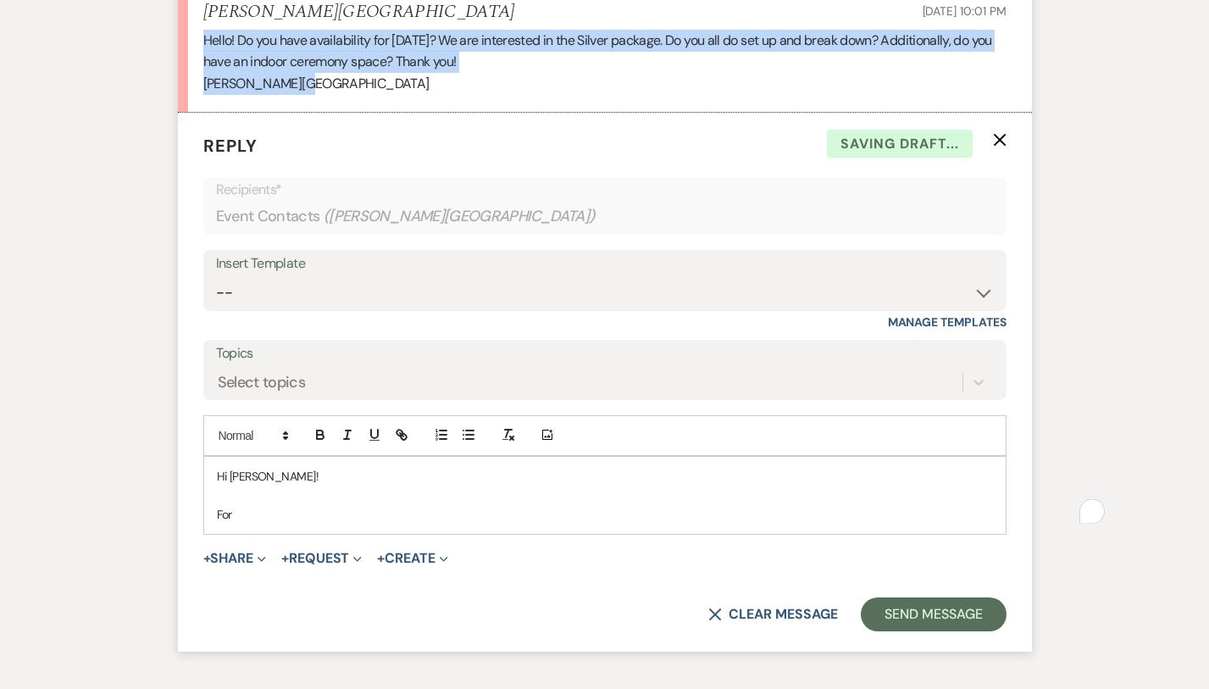
drag, startPoint x: 263, startPoint y: 68, endPoint x: 130, endPoint y: 26, distance: 138.6
click at [178, 26] on li "[PERSON_NAME][GEOGRAPHIC_DATA] [DATE] 10:01 PM Hello! Do you have availability …" at bounding box center [605, 49] width 854 height 128
copy div "Hello! Do you have availability for [DATE]? We are interested in the Silver pac…"
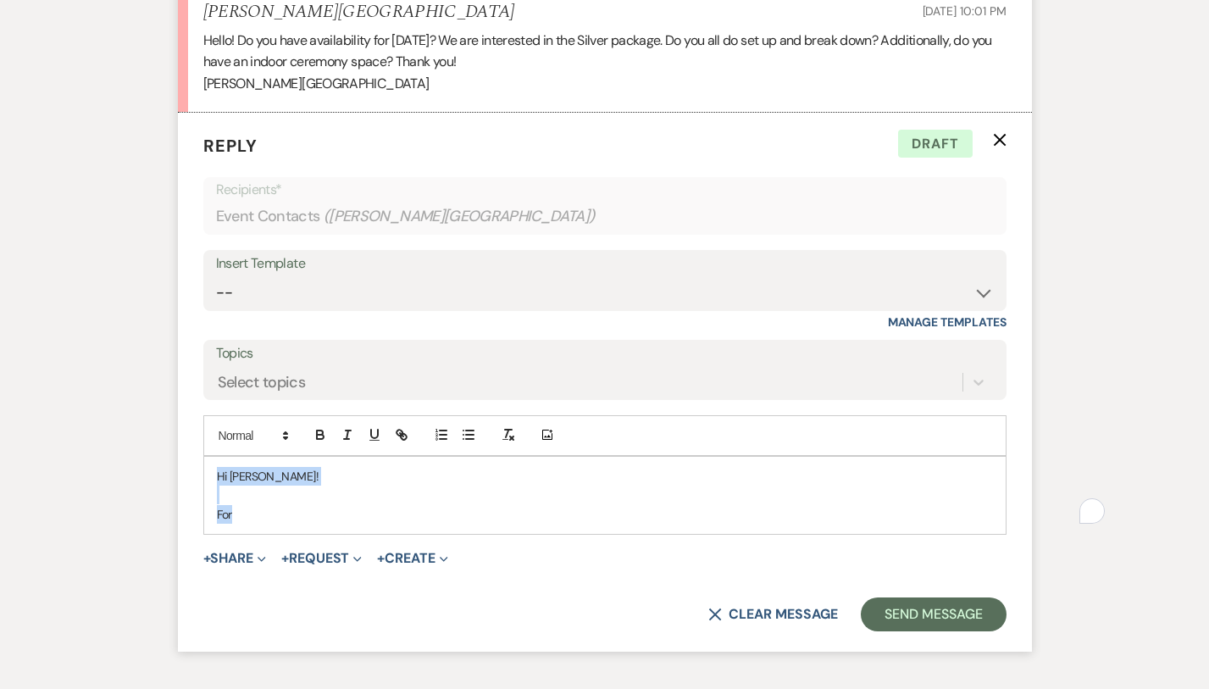
drag, startPoint x: 220, startPoint y: 486, endPoint x: 149, endPoint y: 441, distance: 83.7
click at [204, 457] on div "Hi [PERSON_NAME]! For" at bounding box center [605, 495] width 802 height 77
copy div "Hi [PERSON_NAME]! For"
drag, startPoint x: 187, startPoint y: 489, endPoint x: 152, endPoint y: 438, distance: 62.1
click at [204, 457] on div "Hi [PERSON_NAME]! For" at bounding box center [605, 495] width 802 height 77
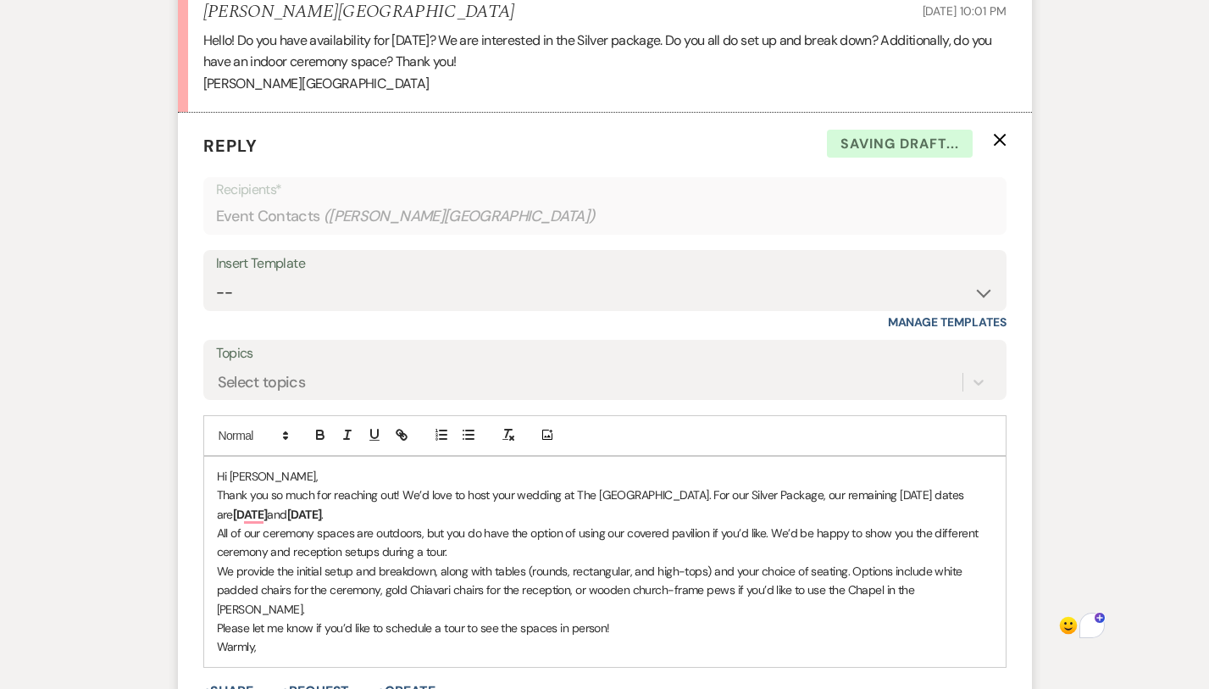
click at [238, 467] on p "Hi [PERSON_NAME]," at bounding box center [605, 476] width 776 height 19
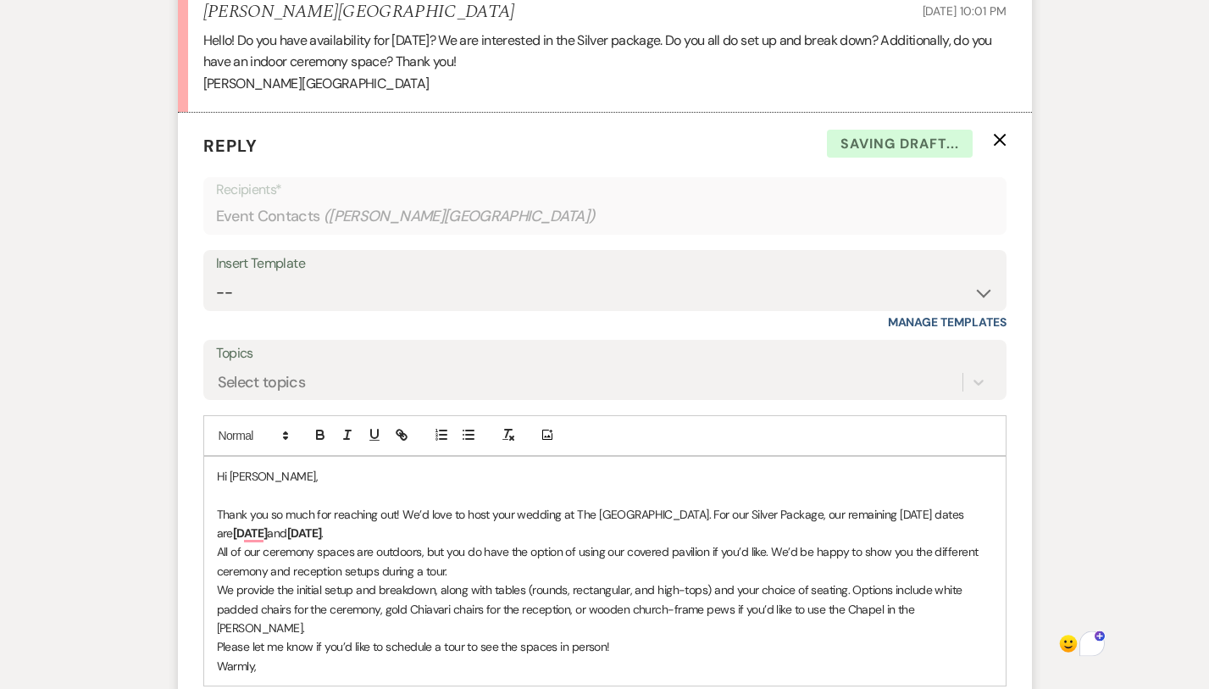
click at [375, 505] on p "Thank you so much for reaching out! We’d love to host your wedding at The [GEOG…" at bounding box center [605, 524] width 776 height 38
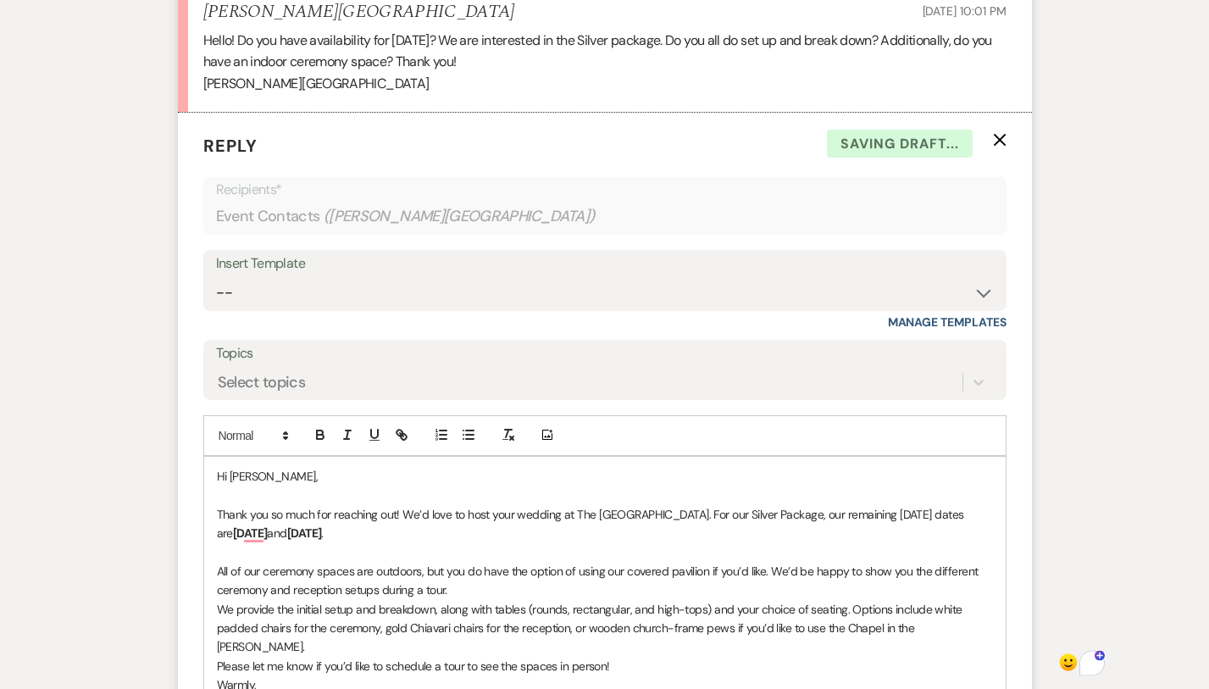
click at [280, 563] on p "All of our ceremony spaces are outdoors, but you do have the option of using ou…" at bounding box center [605, 581] width 776 height 38
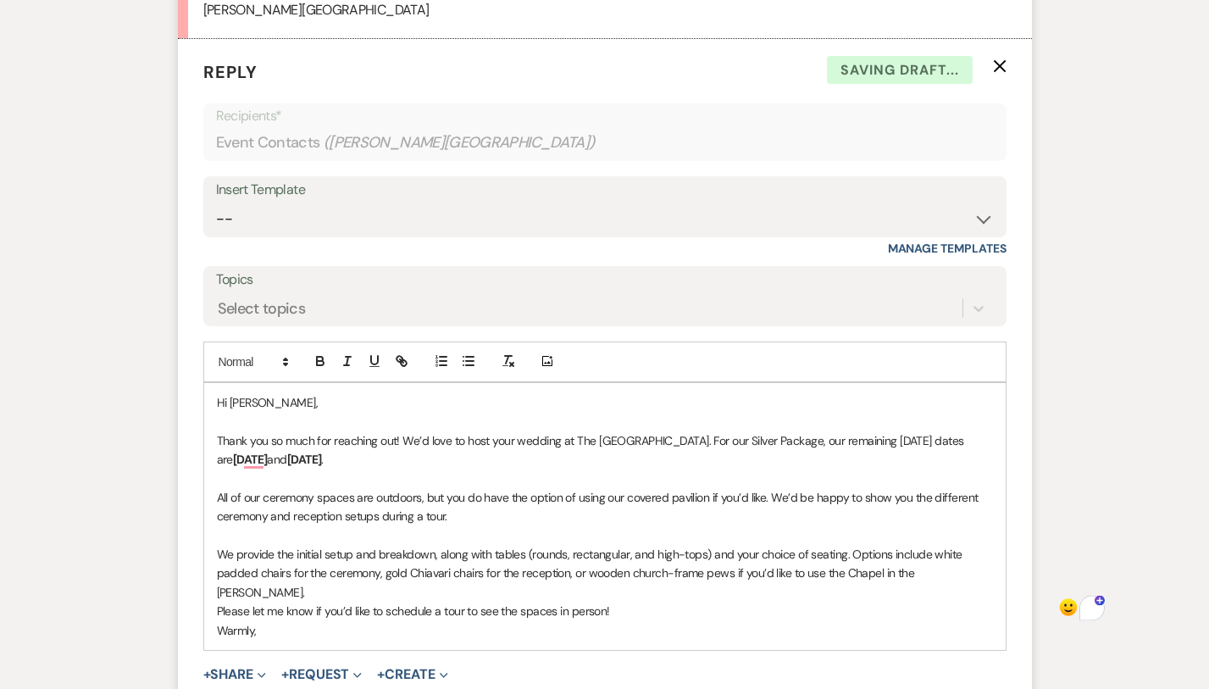
scroll to position [3684, 0]
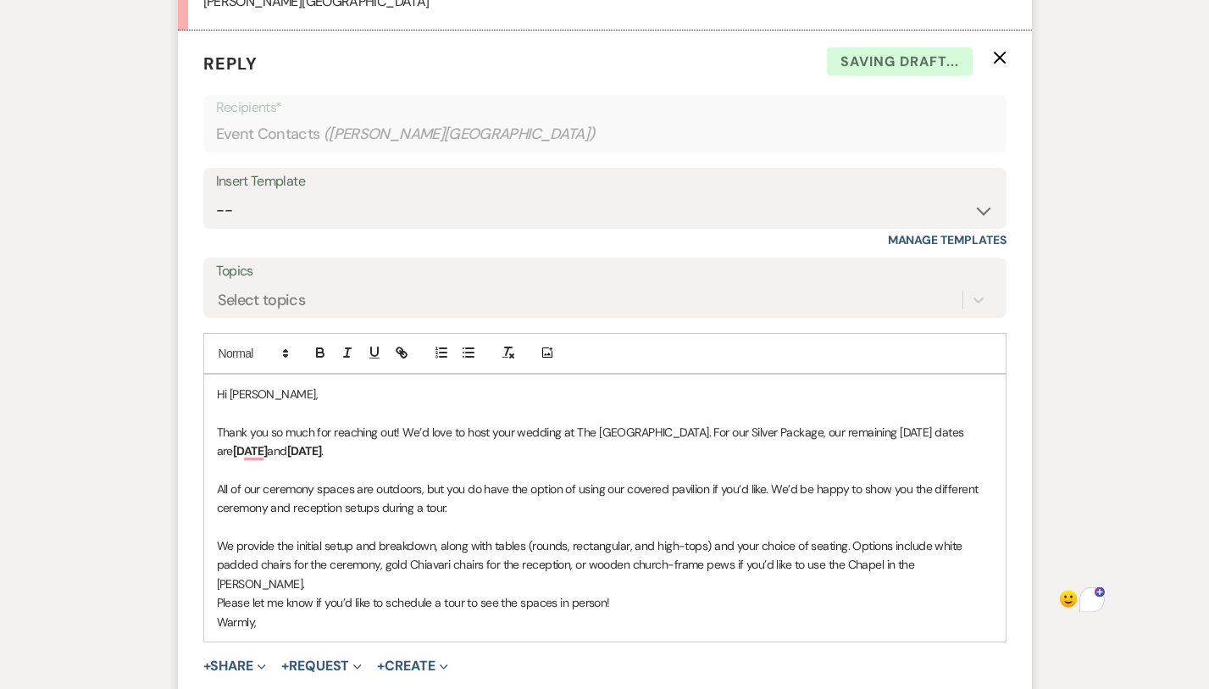
click at [797, 542] on p "We provide the initial setup and breakdown, along with tables (rounds, rectangu…" at bounding box center [605, 564] width 776 height 57
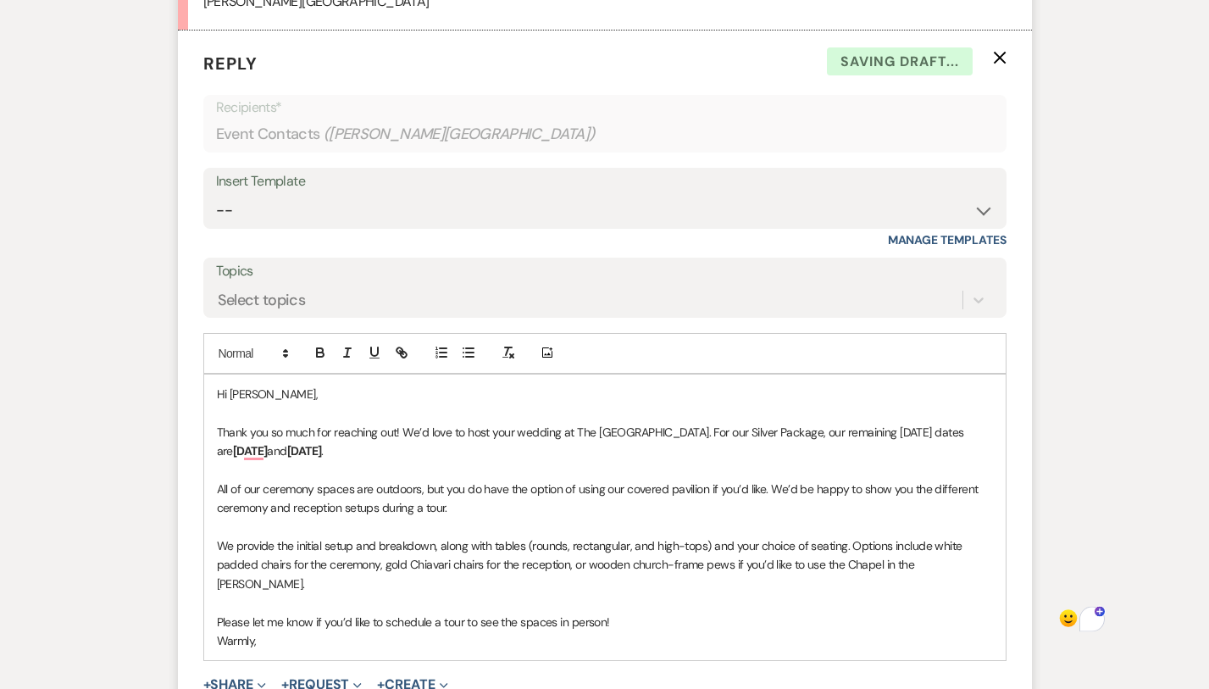
click at [570, 613] on p "Please let me know if you’d like to schedule a tour to see the spaces in person!" at bounding box center [605, 622] width 776 height 19
click at [374, 631] on p "To enrich screen reader interactions, please activate Accessibility in Grammarl…" at bounding box center [605, 640] width 776 height 19
click at [369, 650] on p "Warmly," at bounding box center [605, 659] width 776 height 19
click at [228, 613] on p "Please let me know if you’d like to schedule a tour to see the spaces in person!" at bounding box center [605, 622] width 776 height 19
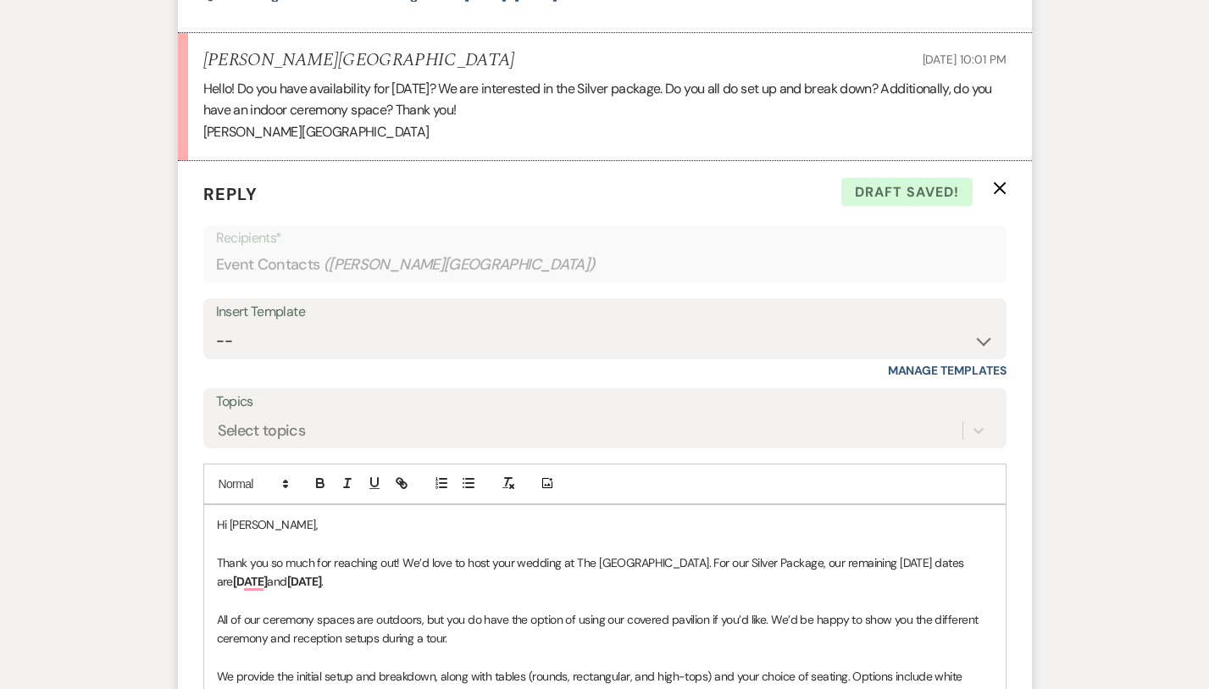
scroll to position [3791, 0]
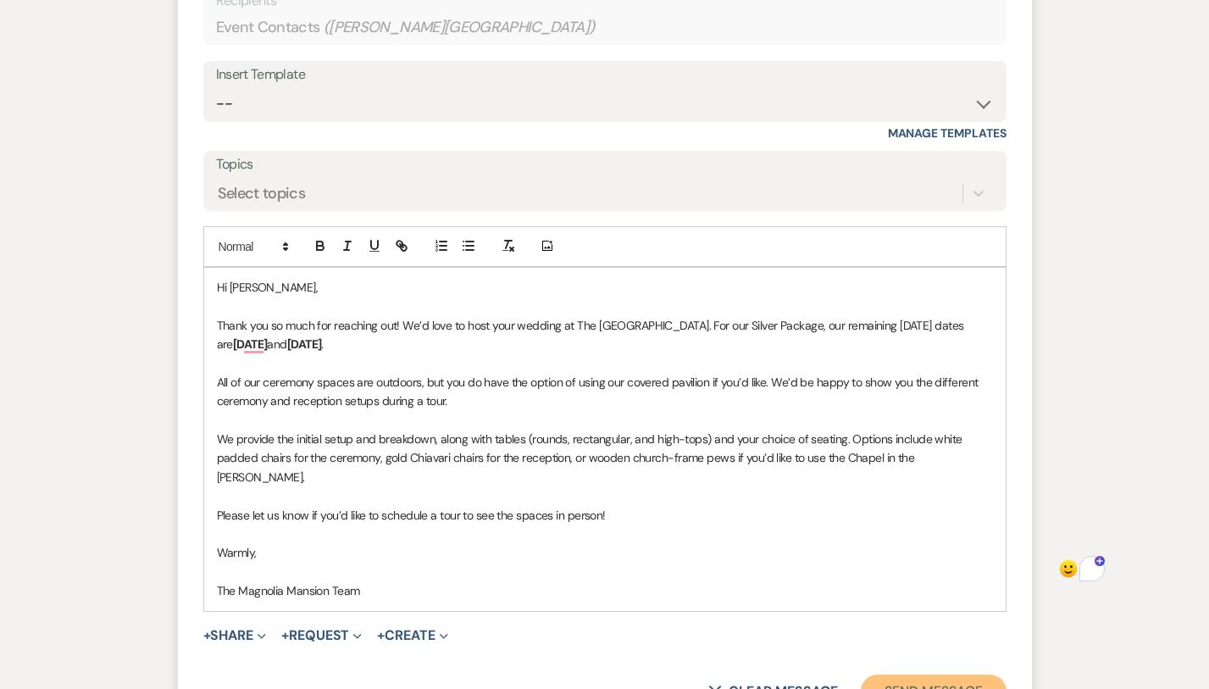
click at [965, 675] on button "Send Message" at bounding box center [933, 692] width 145 height 34
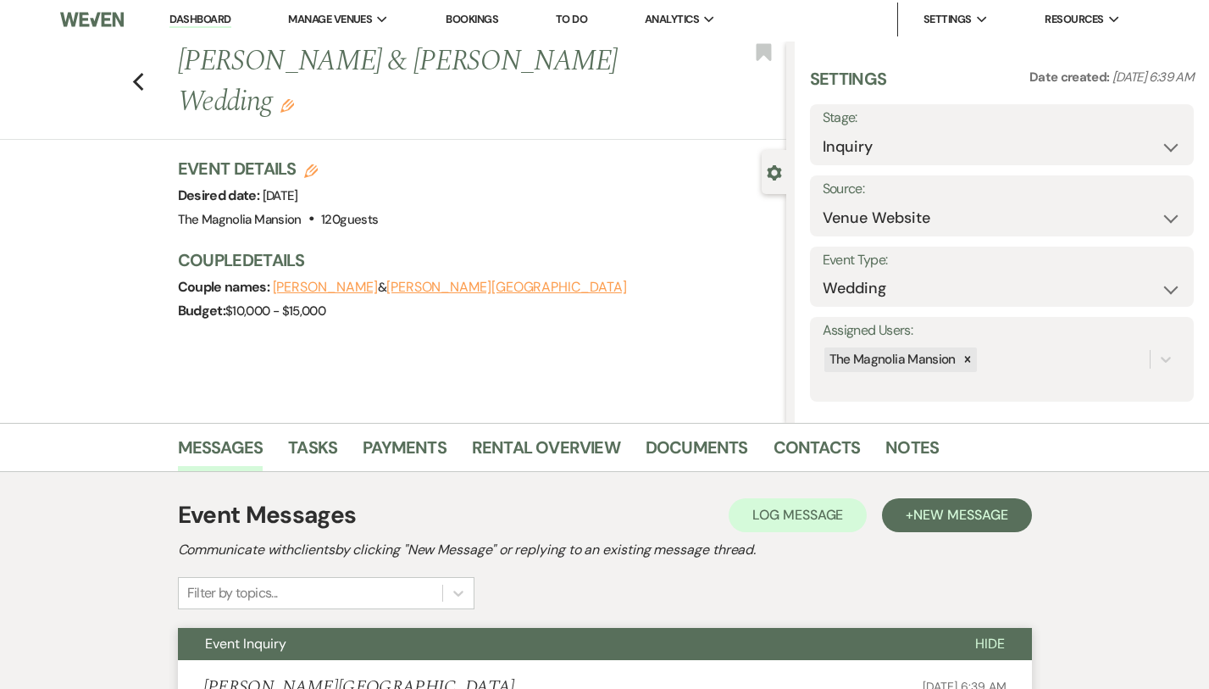
scroll to position [0, 0]
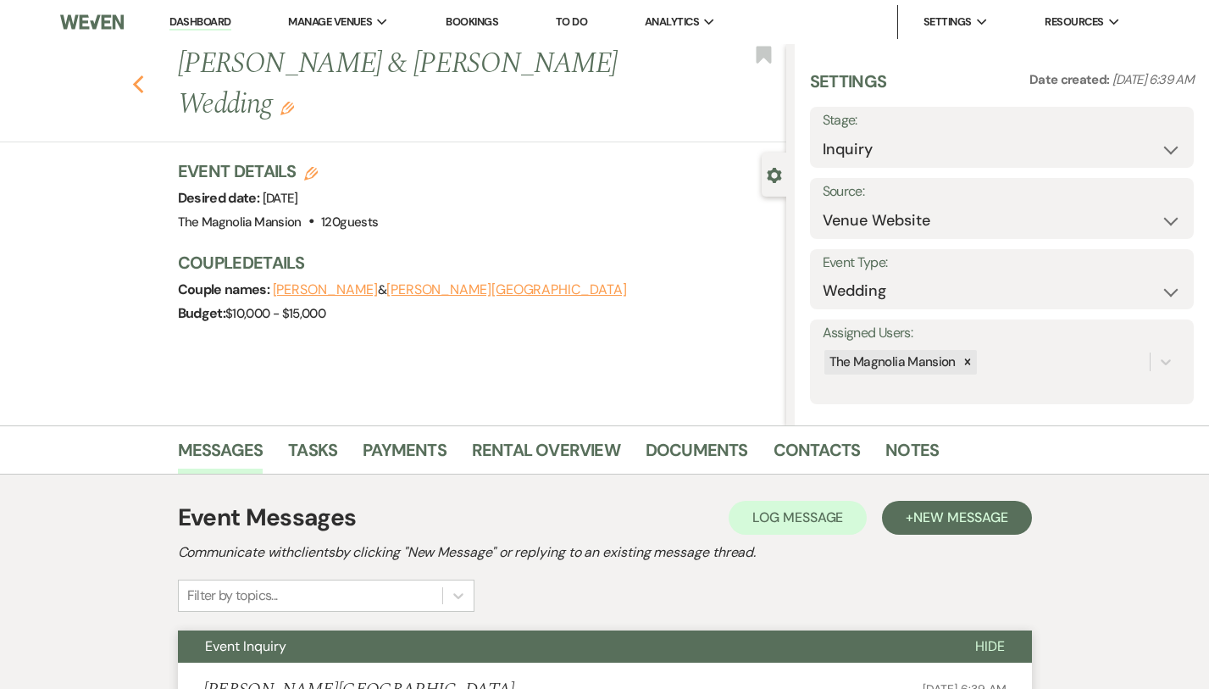
click at [132, 75] on icon "Previous" at bounding box center [138, 85] width 13 height 20
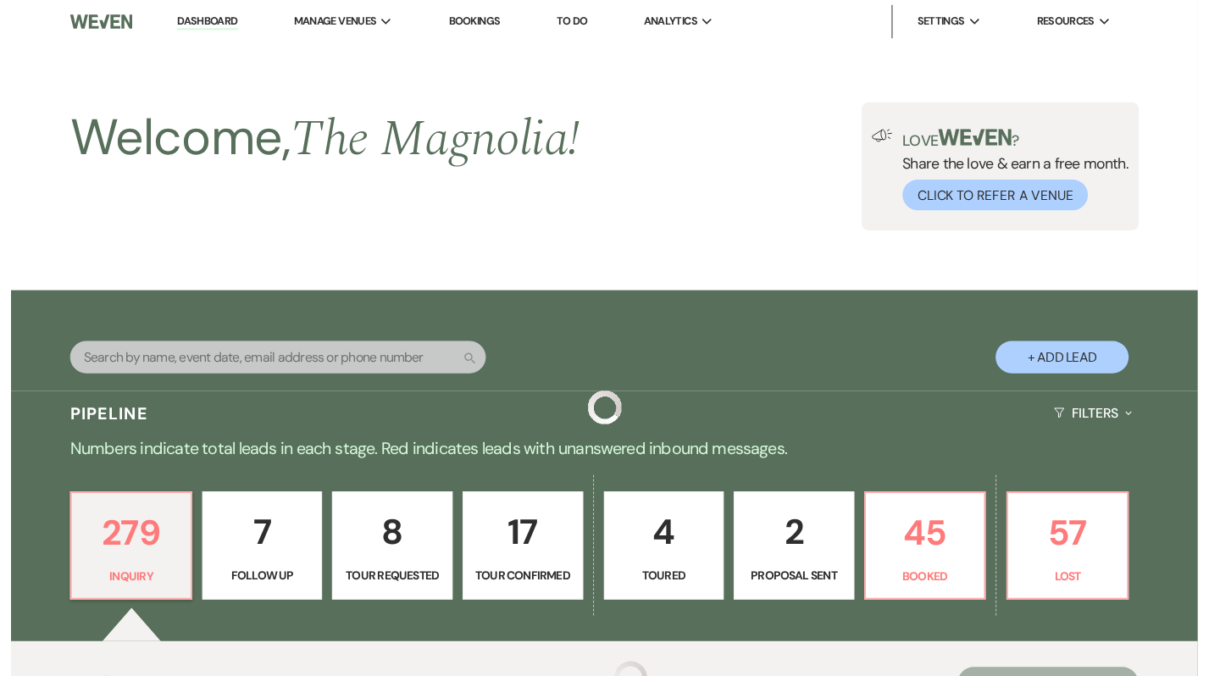
scroll to position [457, 0]
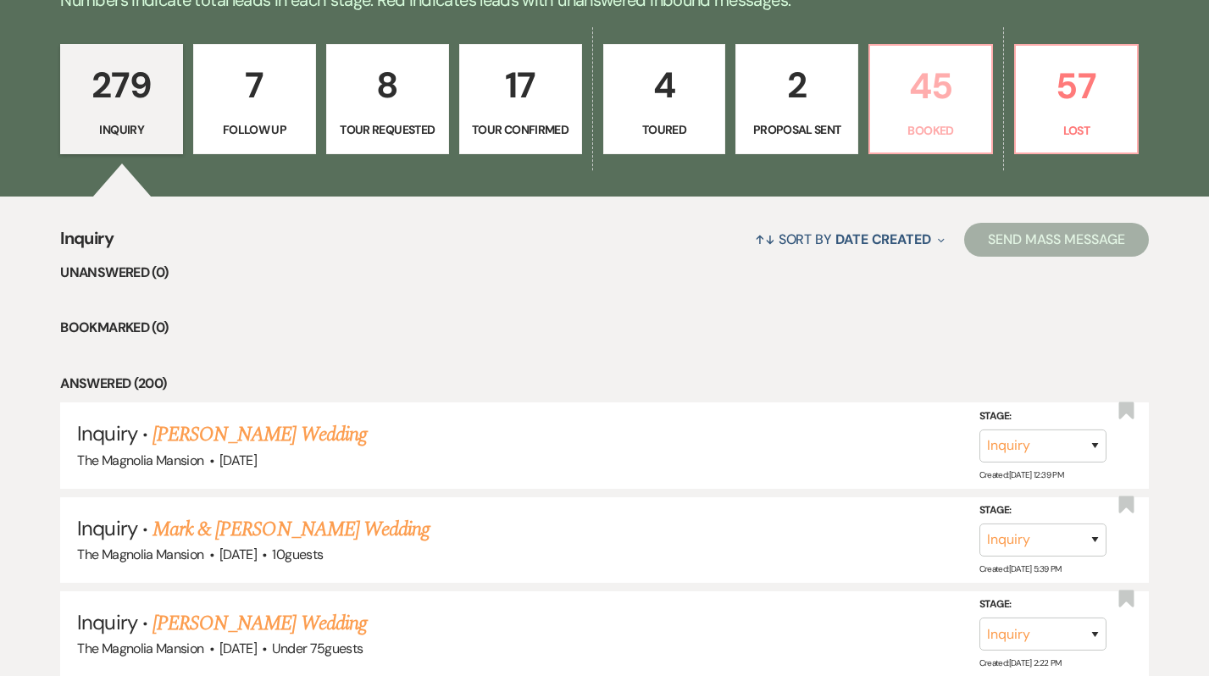
click at [917, 112] on p "45" at bounding box center [930, 86] width 101 height 57
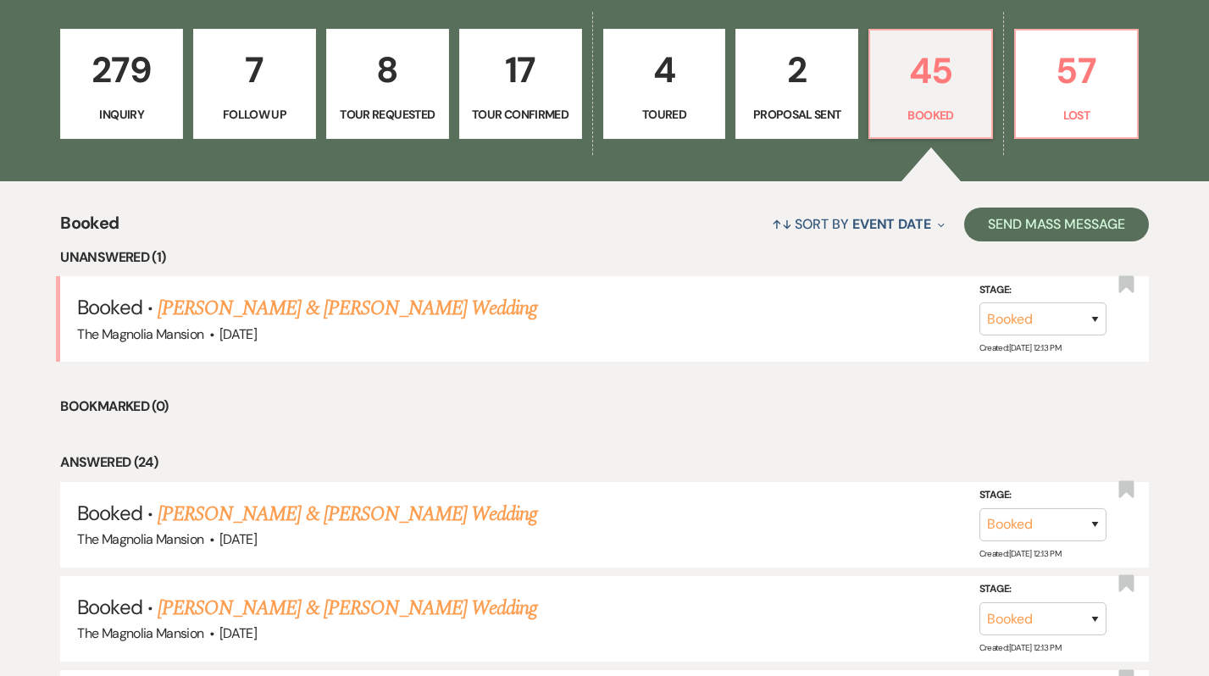
scroll to position [475, 0]
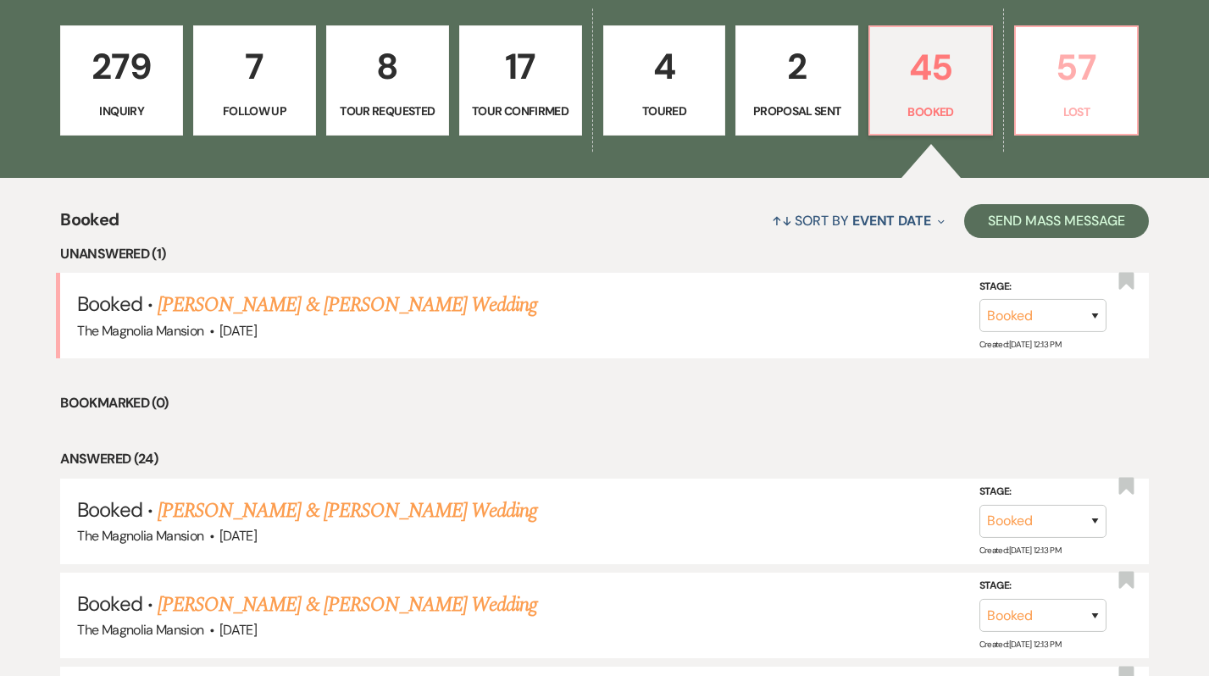
click at [1083, 94] on p "57" at bounding box center [1076, 67] width 101 height 57
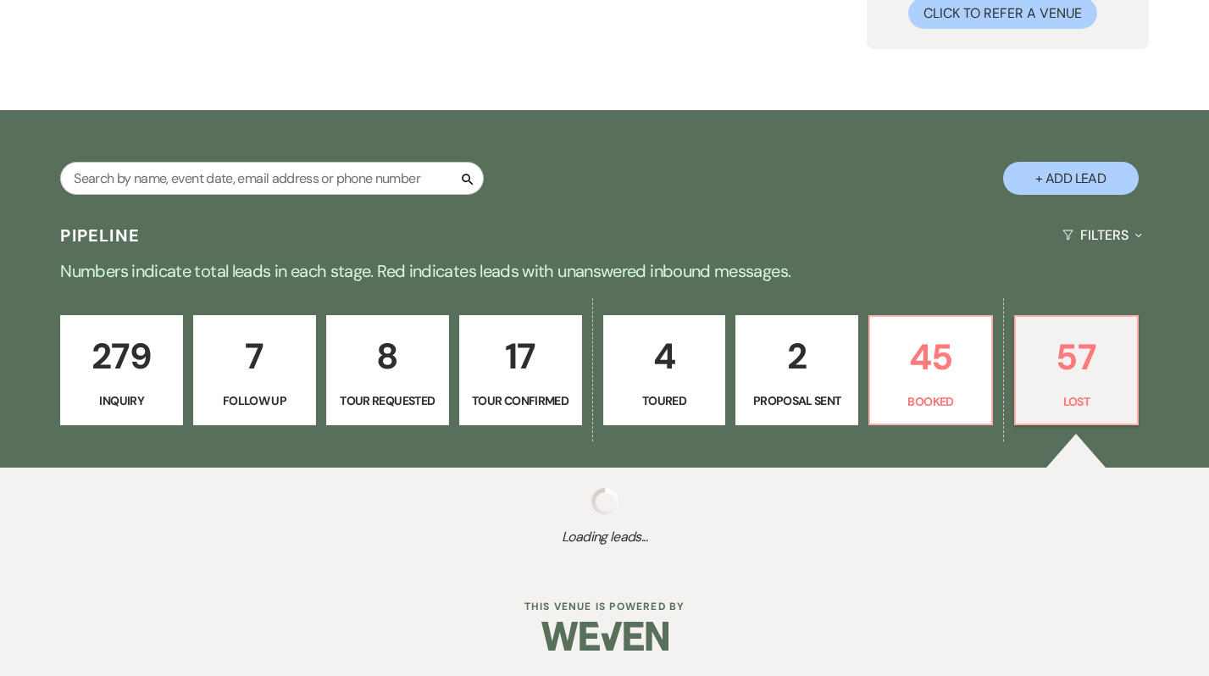
scroll to position [475, 0]
select select "8"
select select "6"
select select "8"
select select "6"
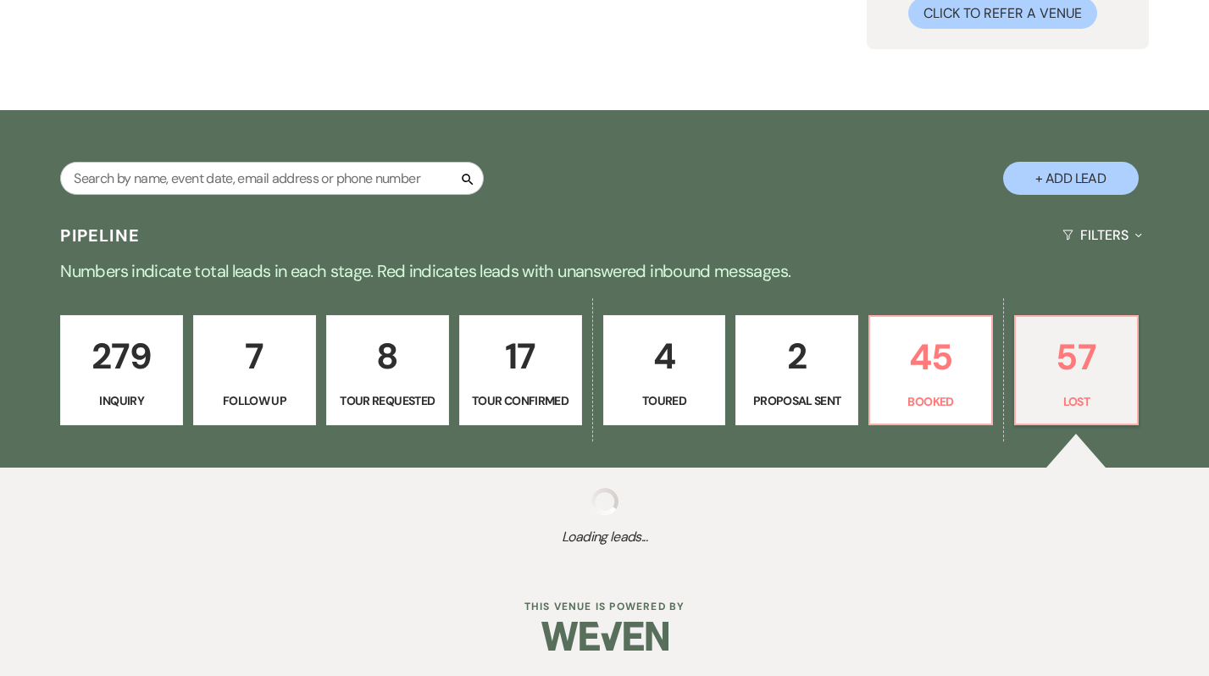
select select "8"
select select "6"
select select "8"
select select "6"
select select "8"
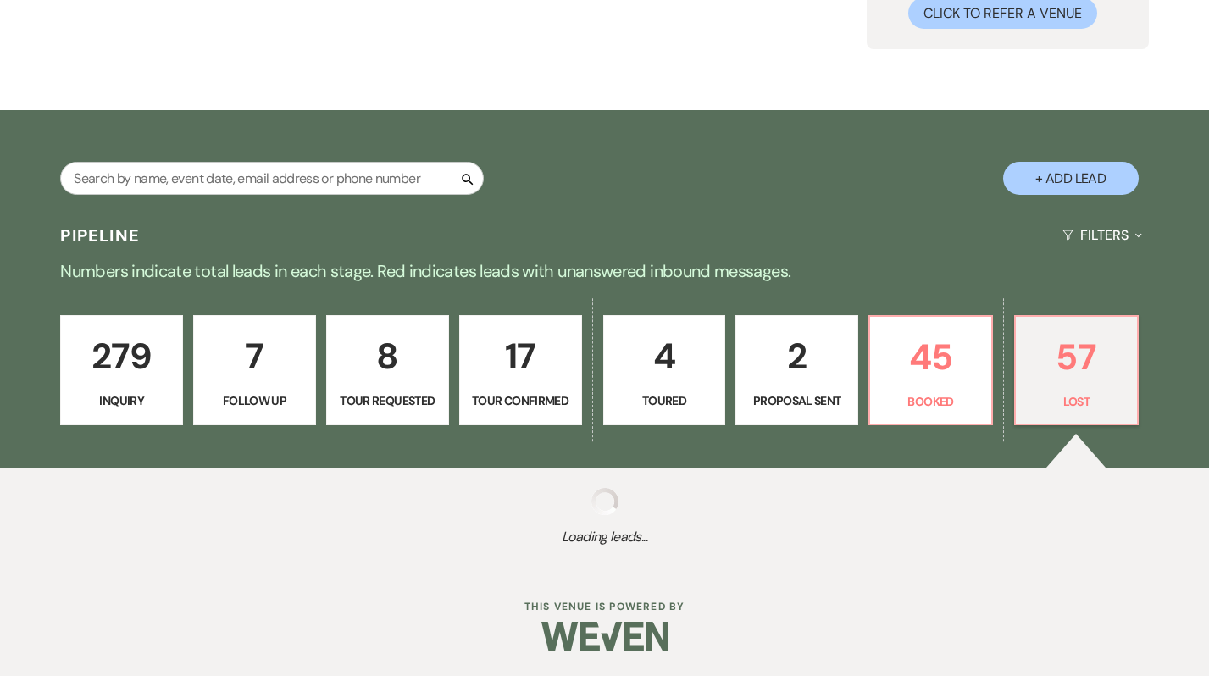
select select "6"
select select "8"
select select "6"
select select "8"
select select "6"
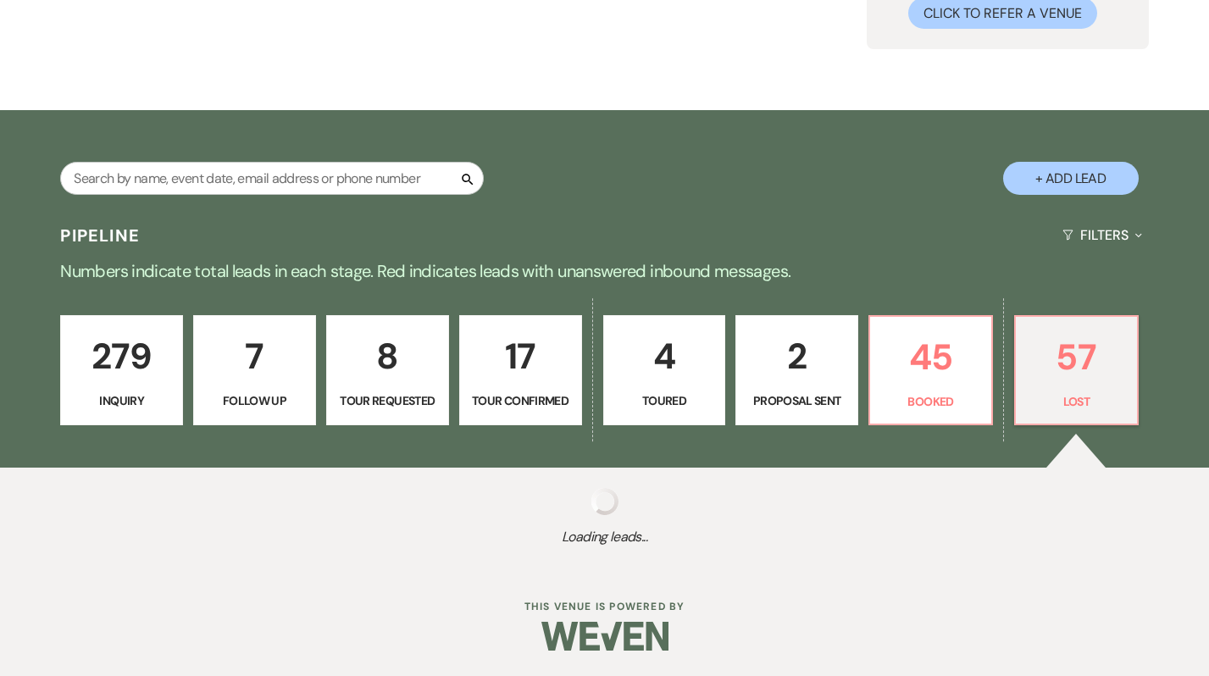
select select "8"
select select "6"
select select "8"
select select "6"
select select "8"
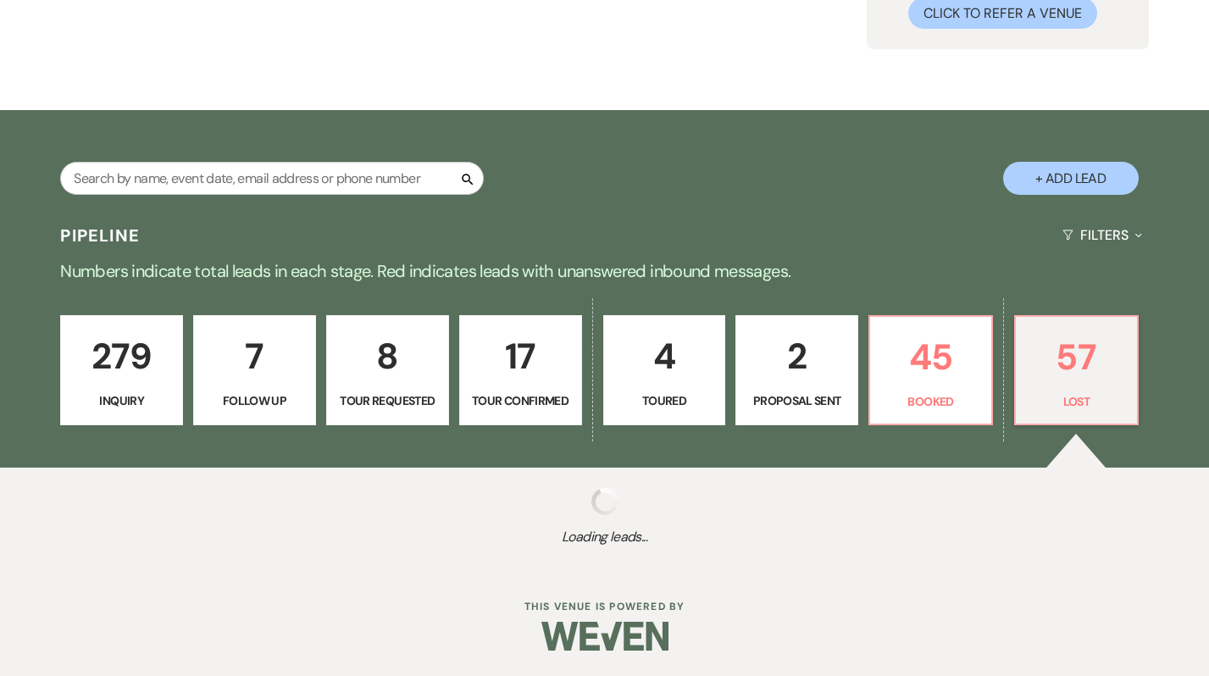
select select "6"
select select "8"
select select "6"
select select "8"
select select "6"
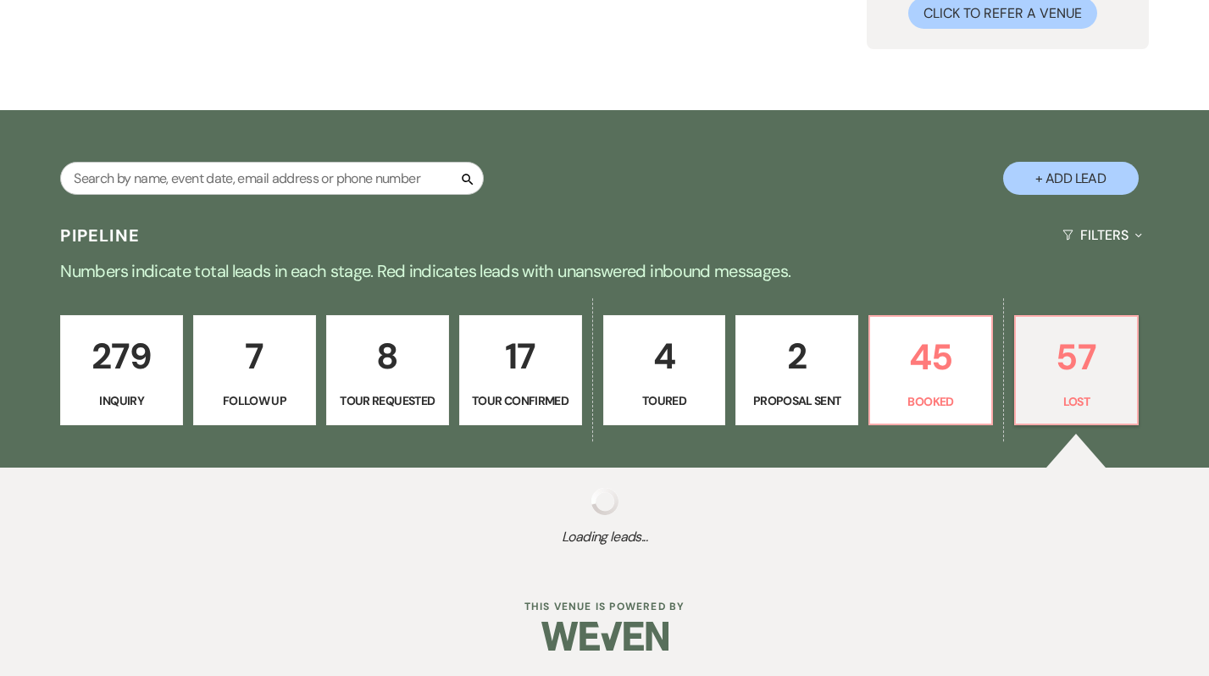
select select "8"
select select "6"
select select "8"
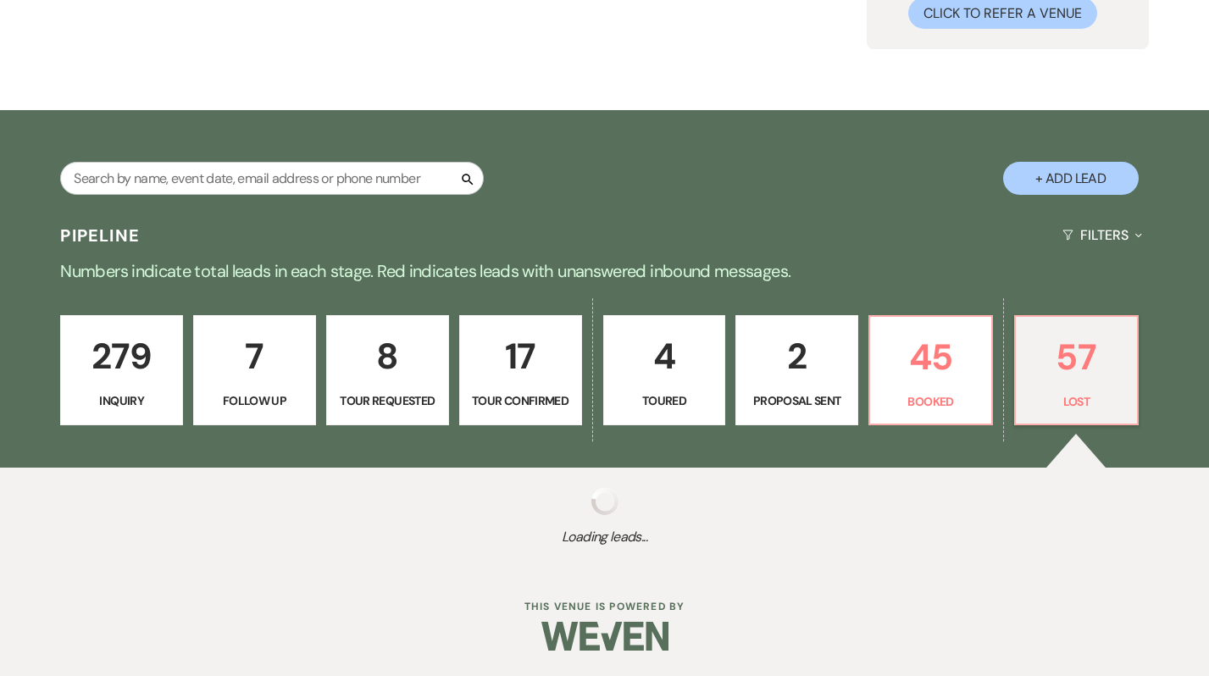
select select "6"
select select "8"
select select "6"
select select "8"
select select "6"
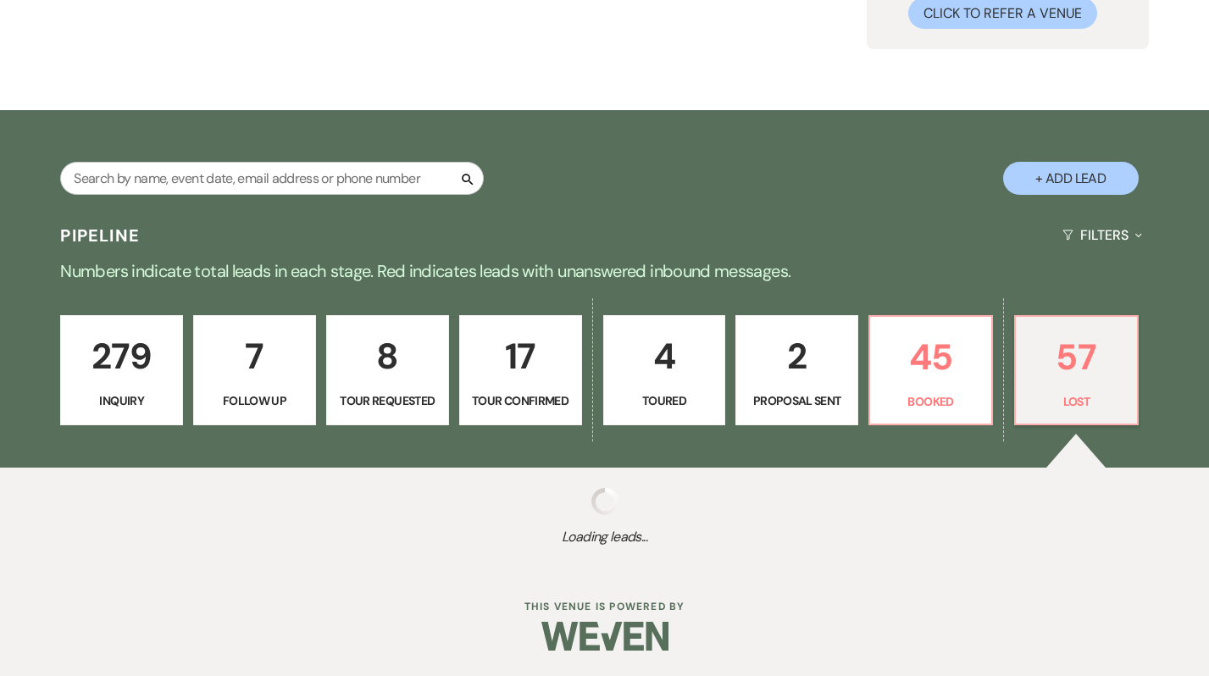
select select "8"
select select "1"
select select "8"
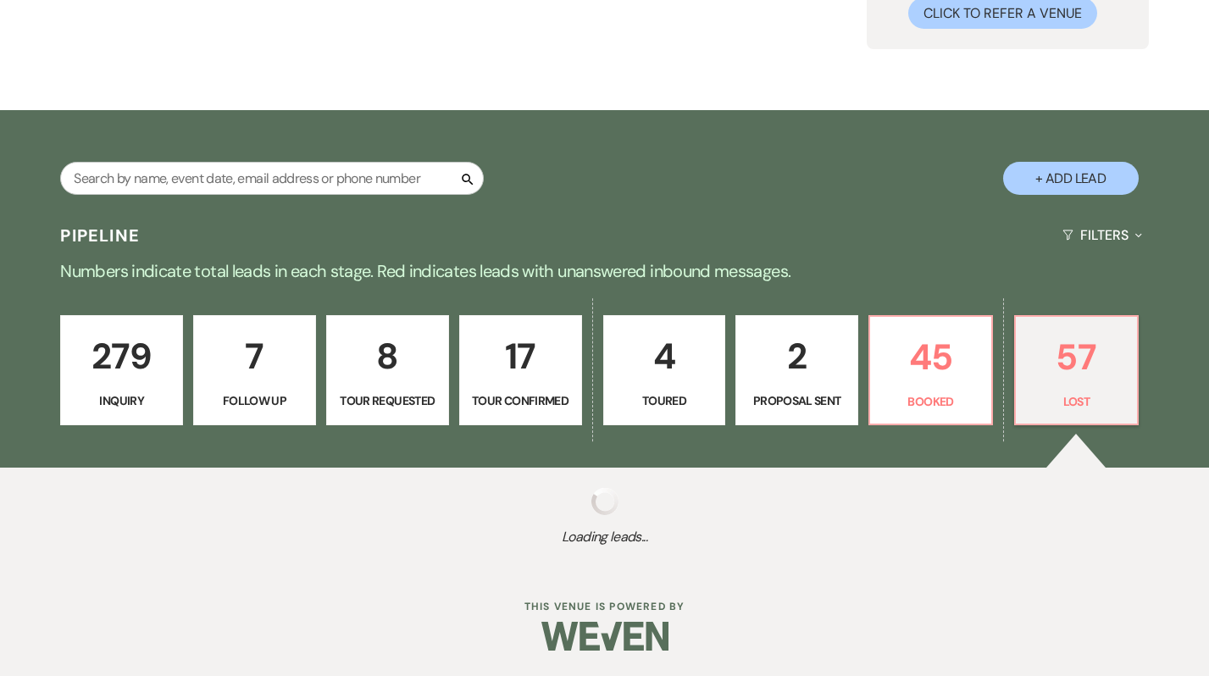
select select "8"
select select "6"
select select "8"
select select "6"
select select "8"
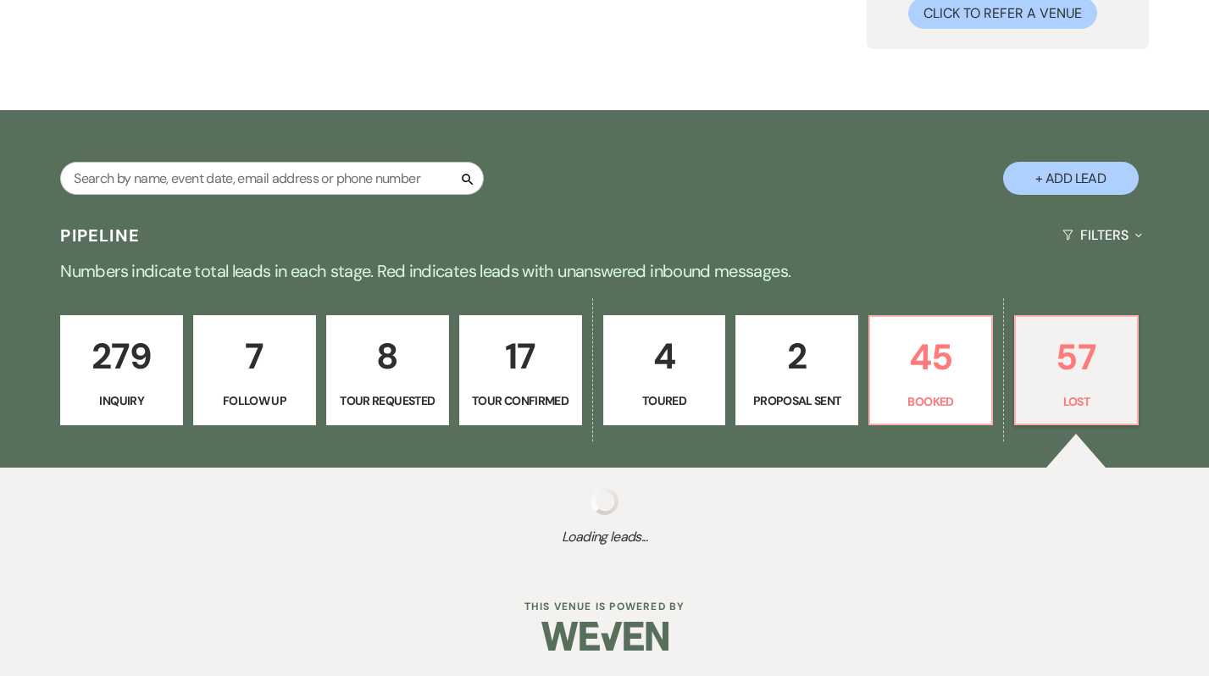
select select "6"
select select "8"
select select "6"
select select "8"
select select "5"
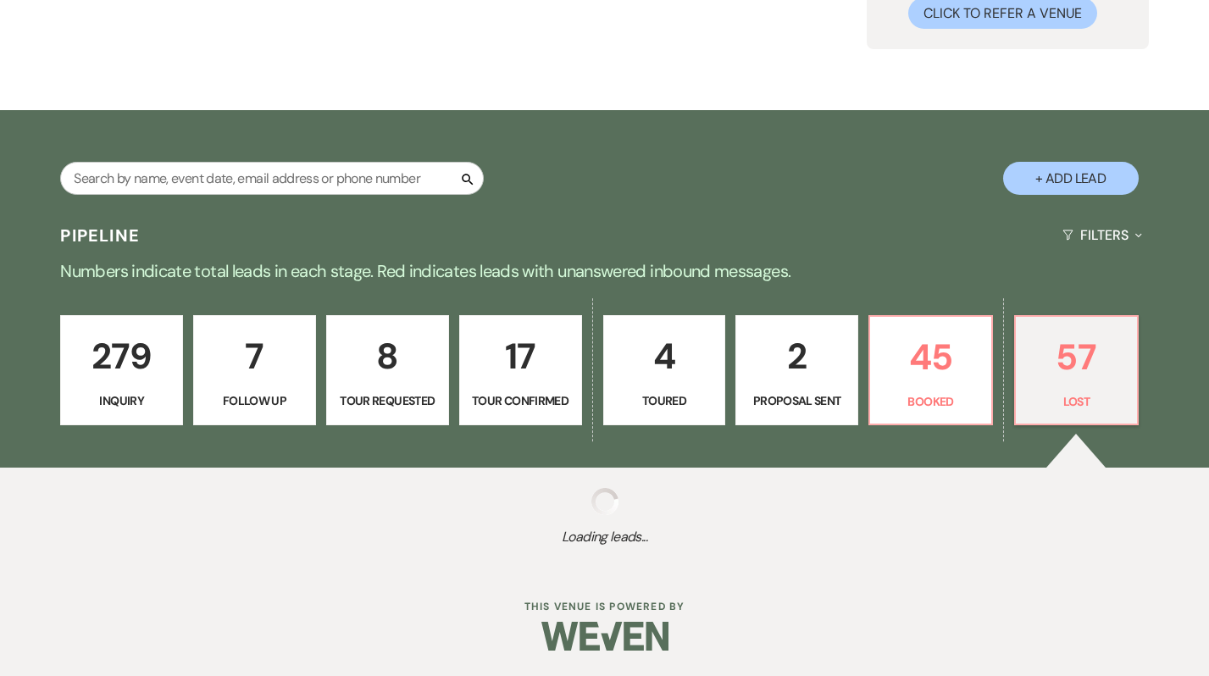
select select "8"
select select "6"
select select "8"
select select "6"
select select "8"
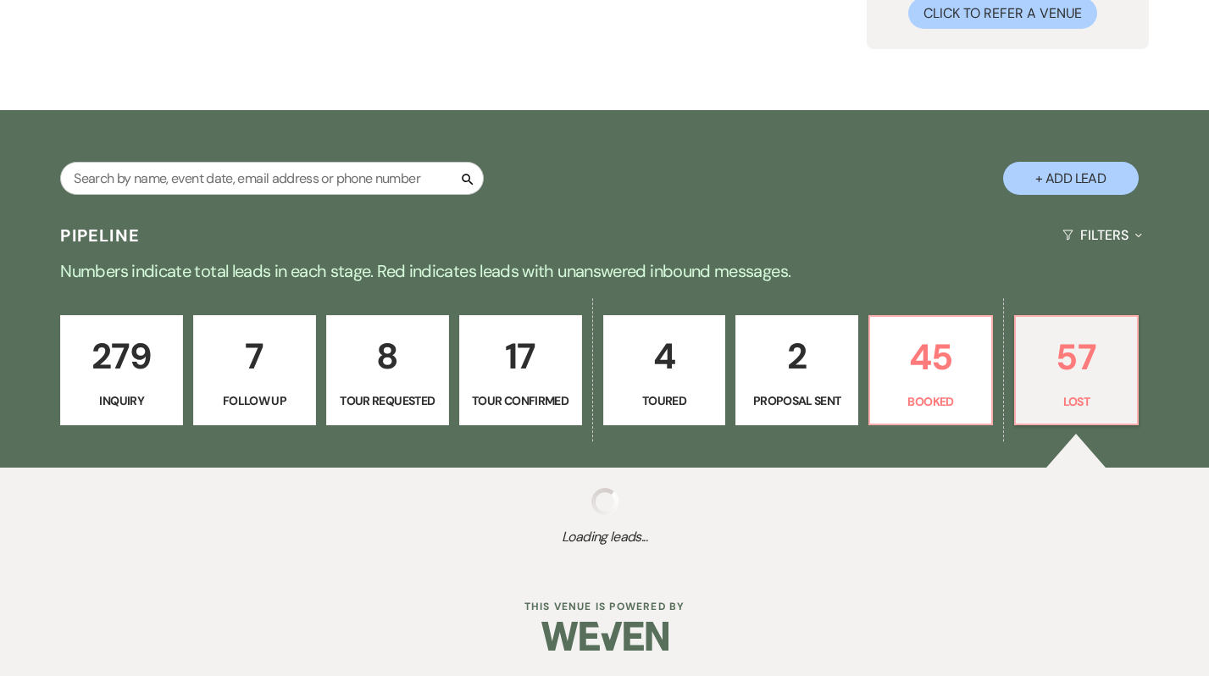
select select "8"
select select "7"
select select "8"
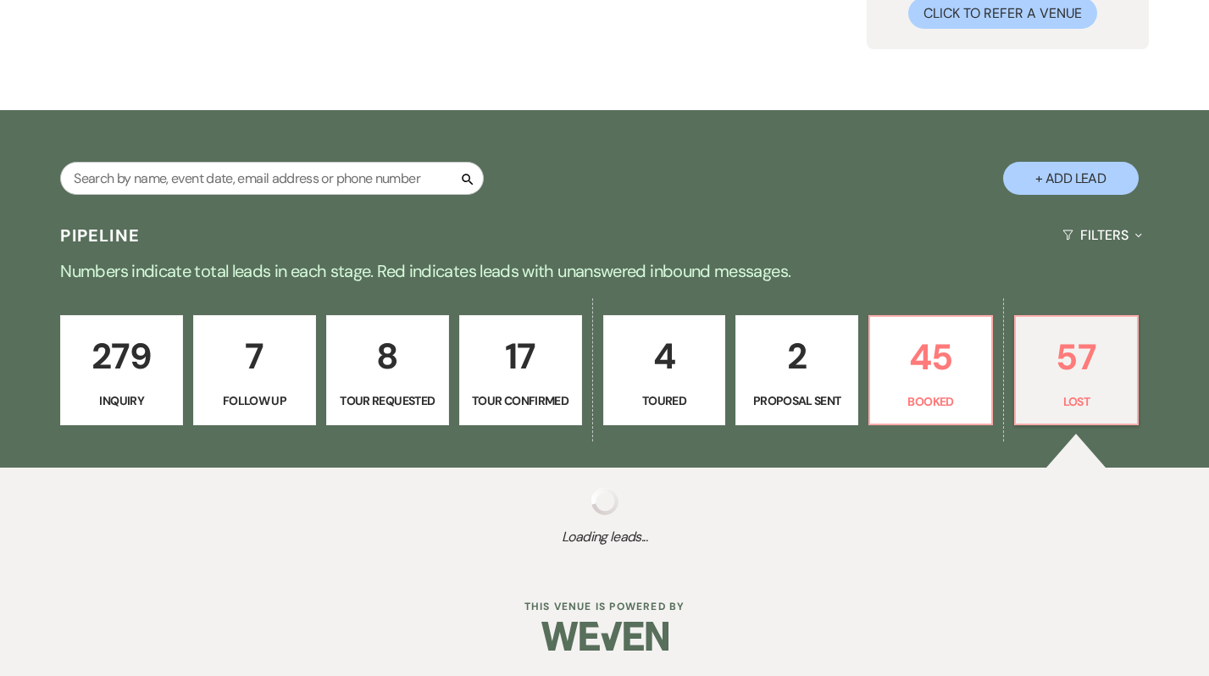
select select "6"
select select "8"
select select "6"
select select "8"
select select "6"
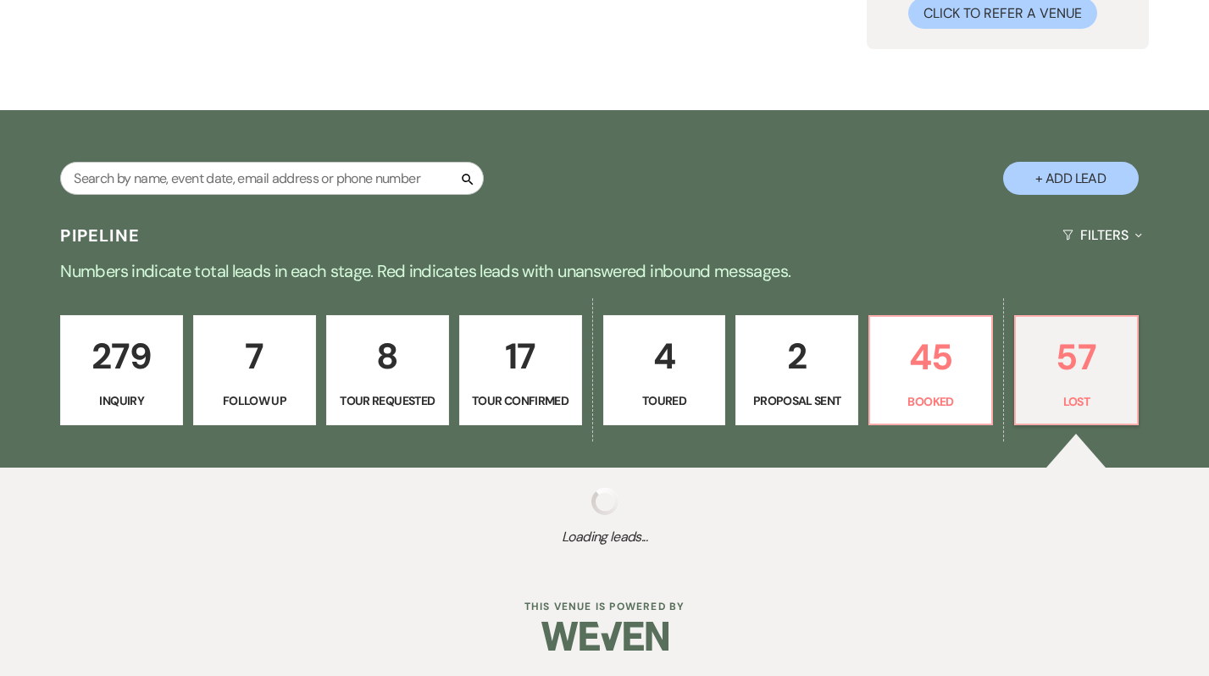
select select "8"
select select "1"
select select "8"
select select "6"
select select "8"
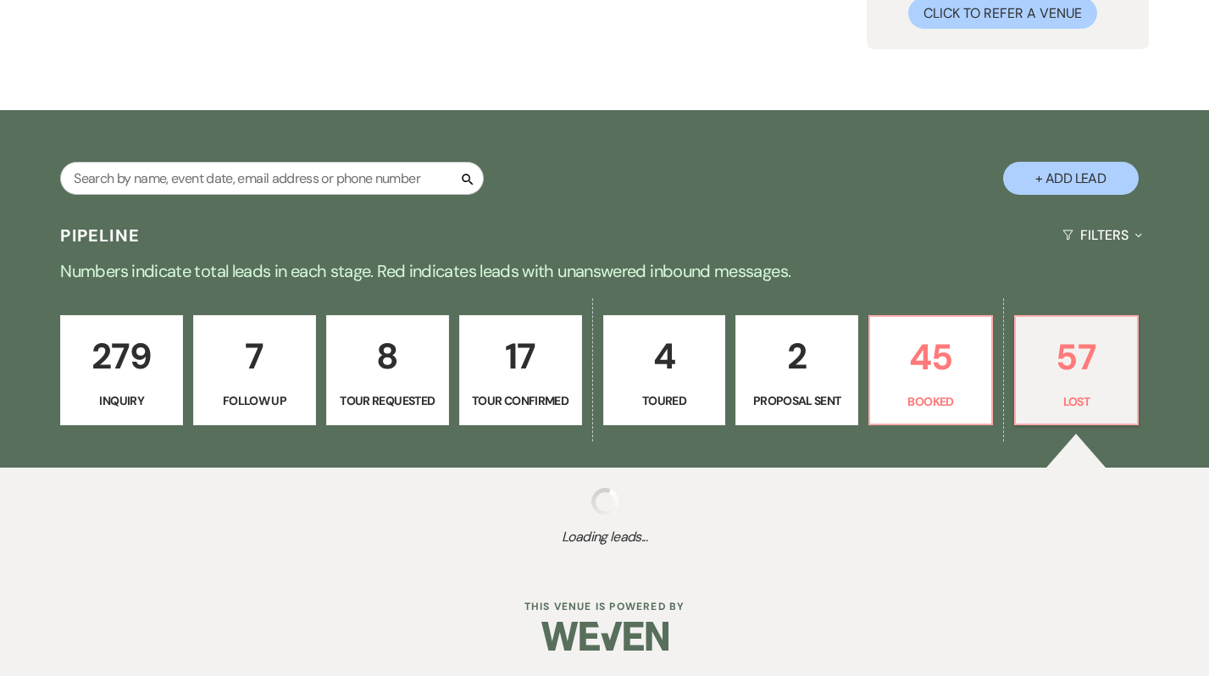
select select "8"
select select "6"
select select "8"
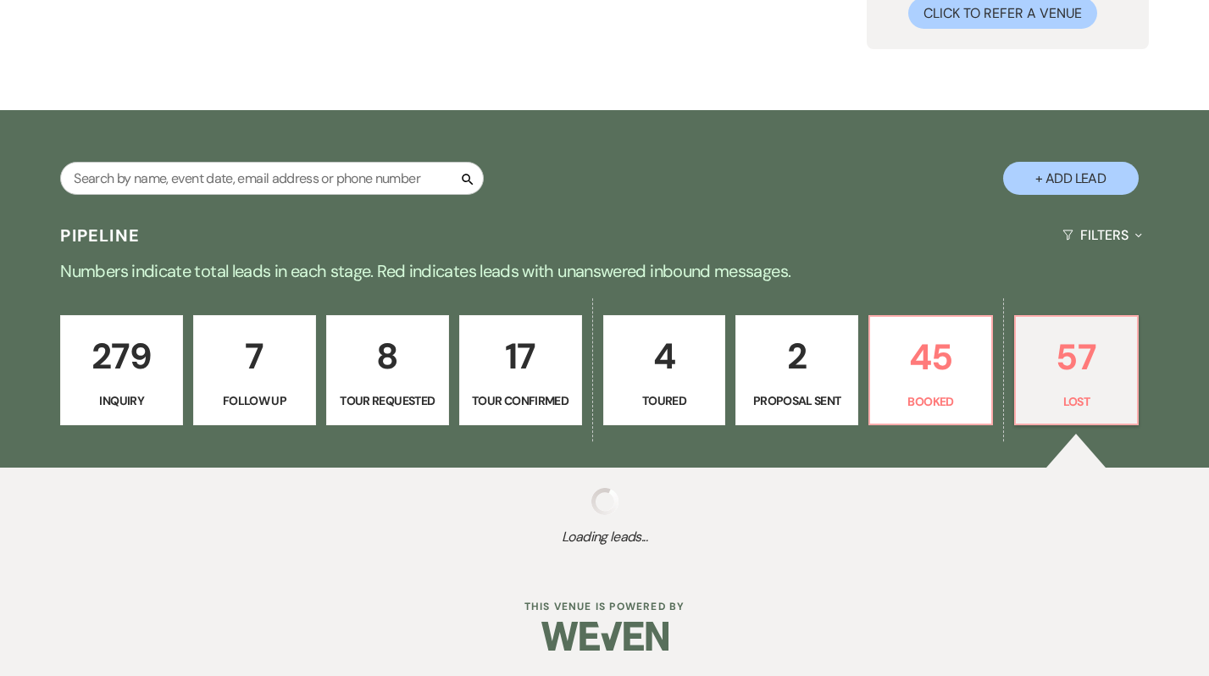
select select "8"
select select "6"
select select "8"
select select "6"
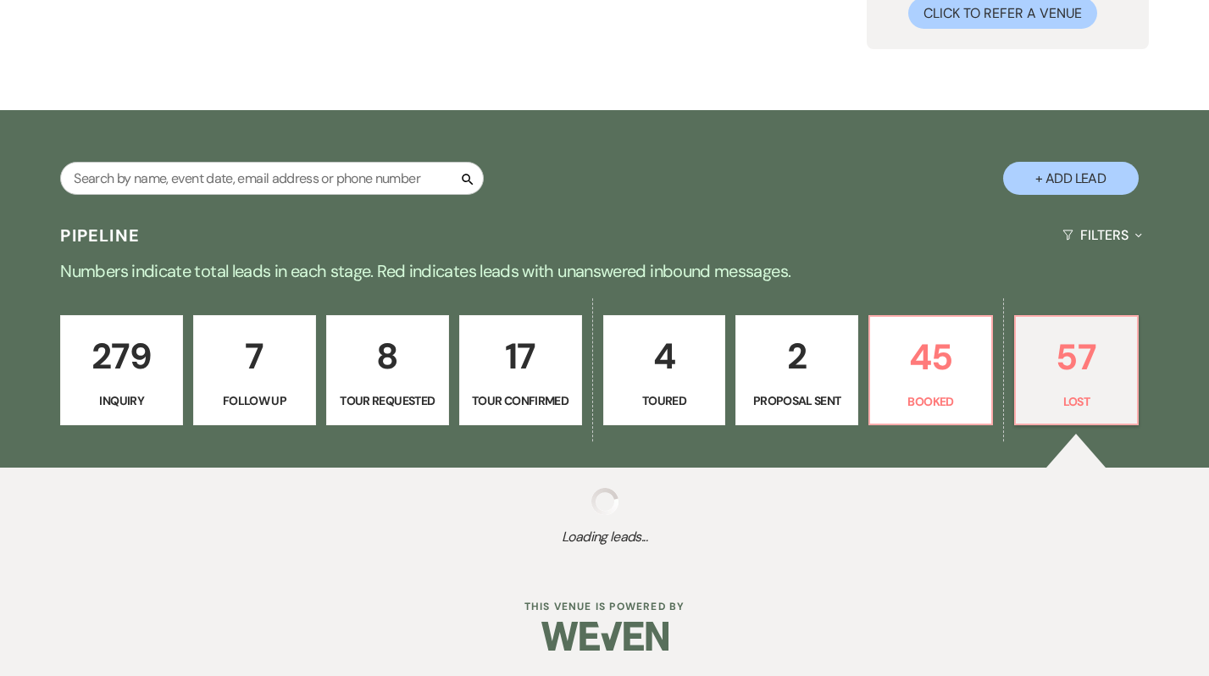
select select "8"
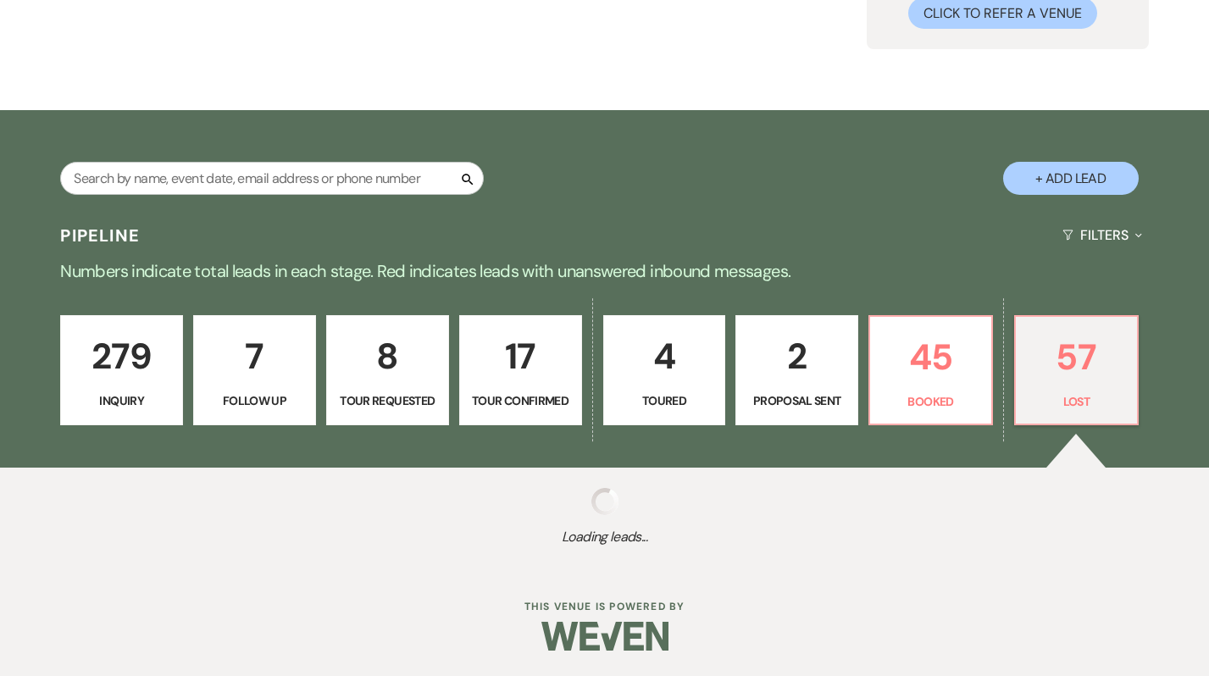
select select "8"
select select "5"
select select "8"
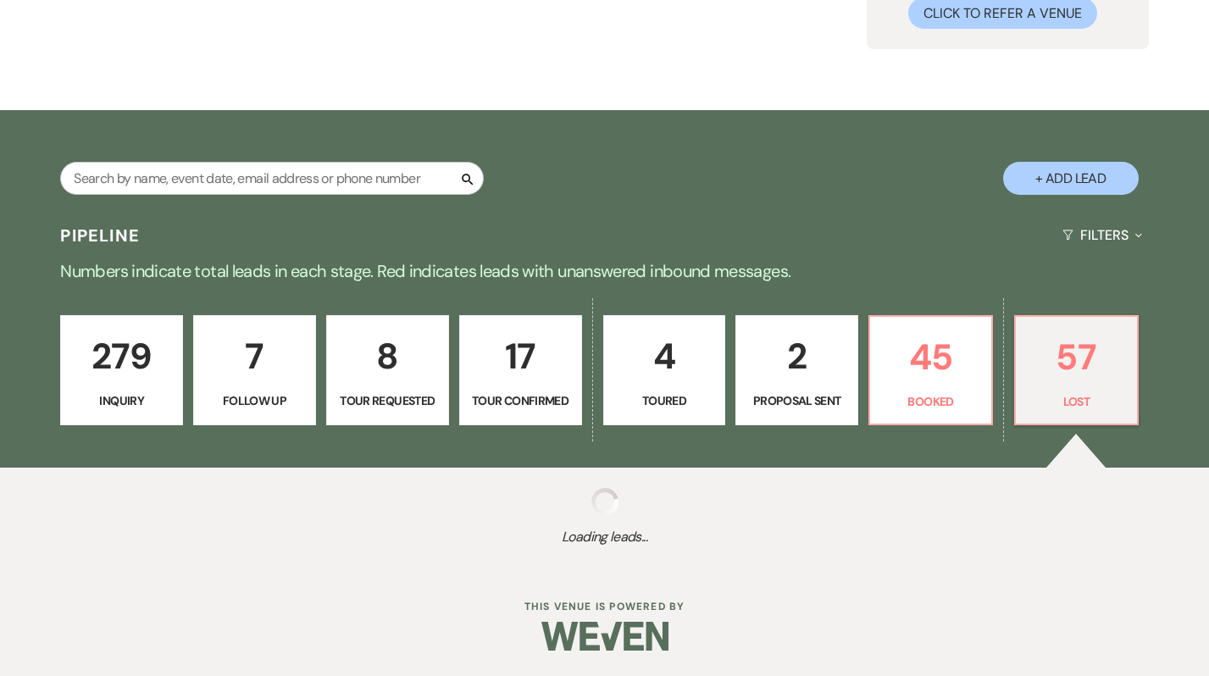
select select "6"
select select "8"
select select "6"
select select "8"
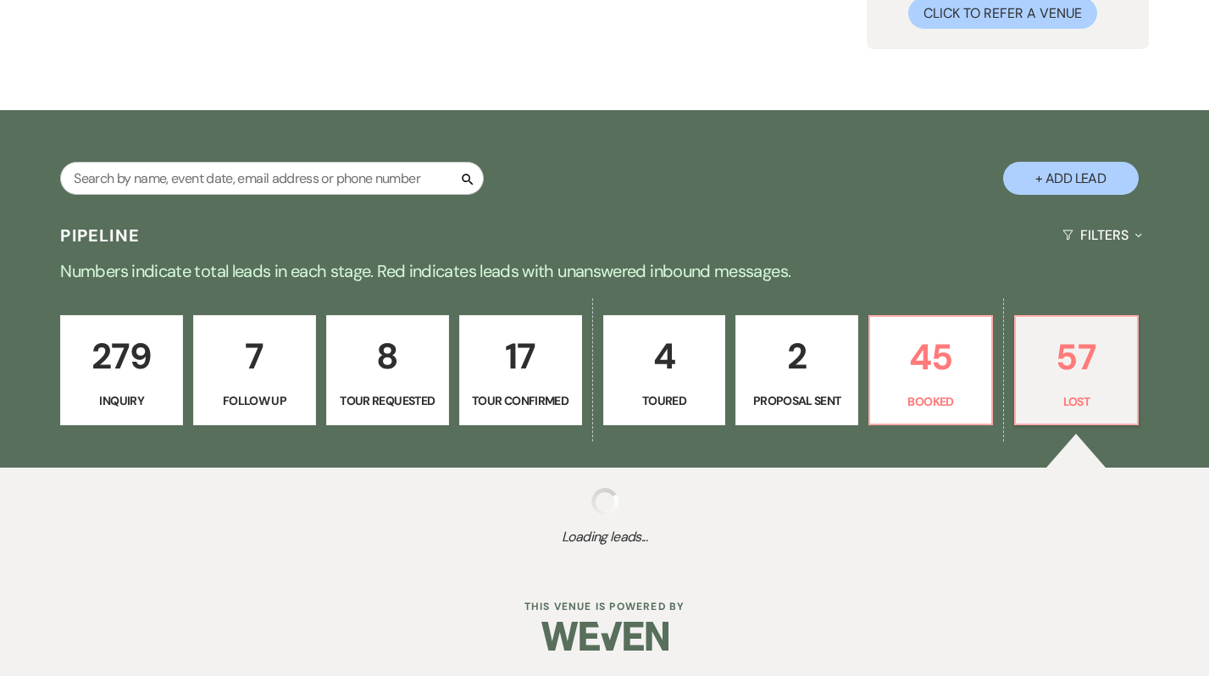
select select "8"
select select "11"
select select "8"
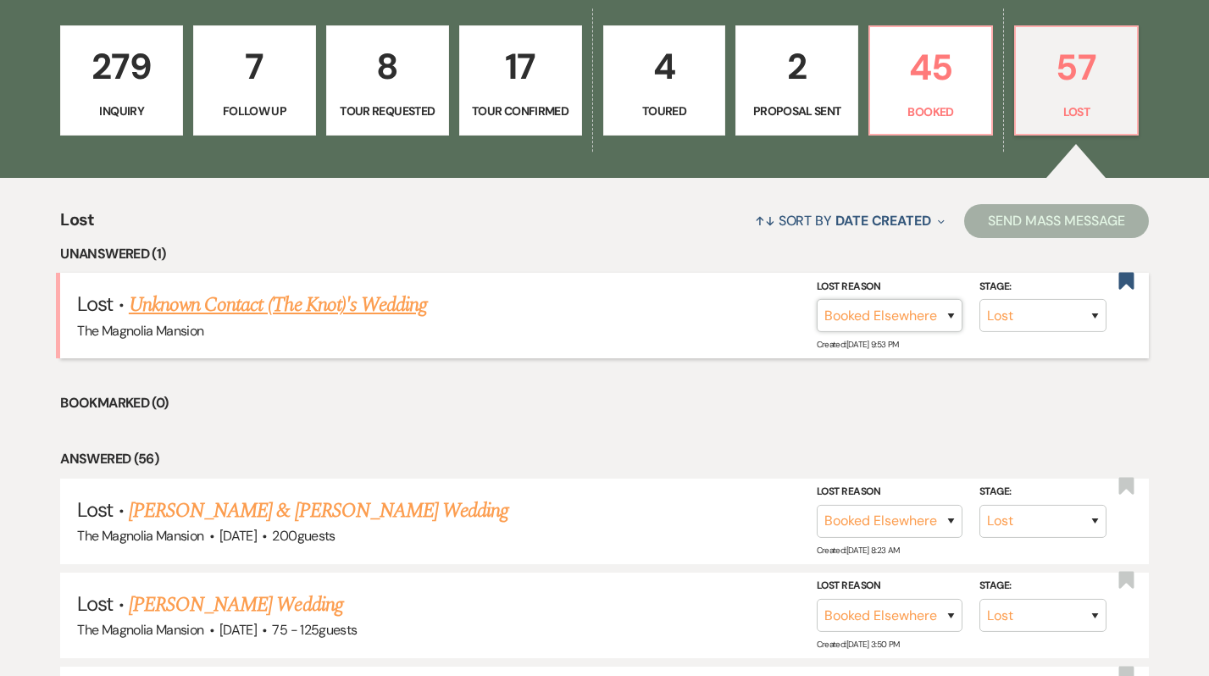
click at [946, 319] on select "Booked Elsewhere Budget Date Unavailable No Response Not a Good Match Capacity …" at bounding box center [890, 315] width 146 height 33
click at [1019, 318] on select "Inquiry Follow Up Tour Requested Tour Confirmed Toured Proposal Sent Booked Lost" at bounding box center [1043, 315] width 127 height 33
click at [365, 300] on link "Unknown Contact (The Knot)'s Wedding" at bounding box center [278, 305] width 298 height 31
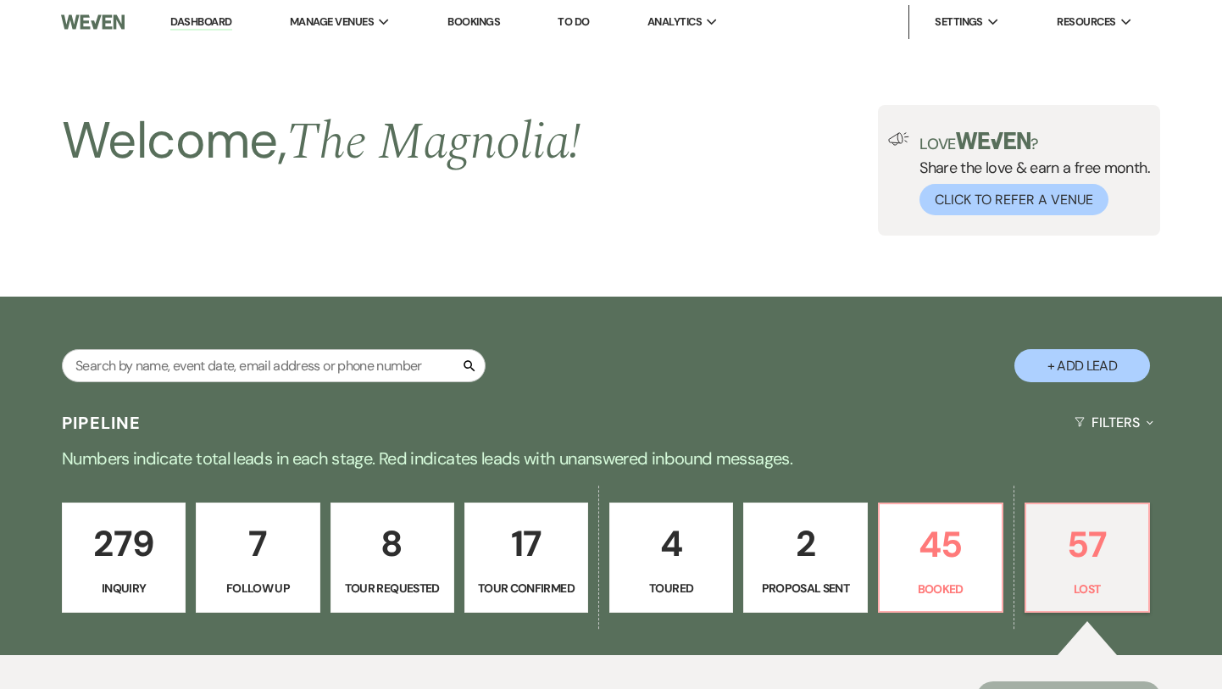
select select "8"
select select "6"
select select "2"
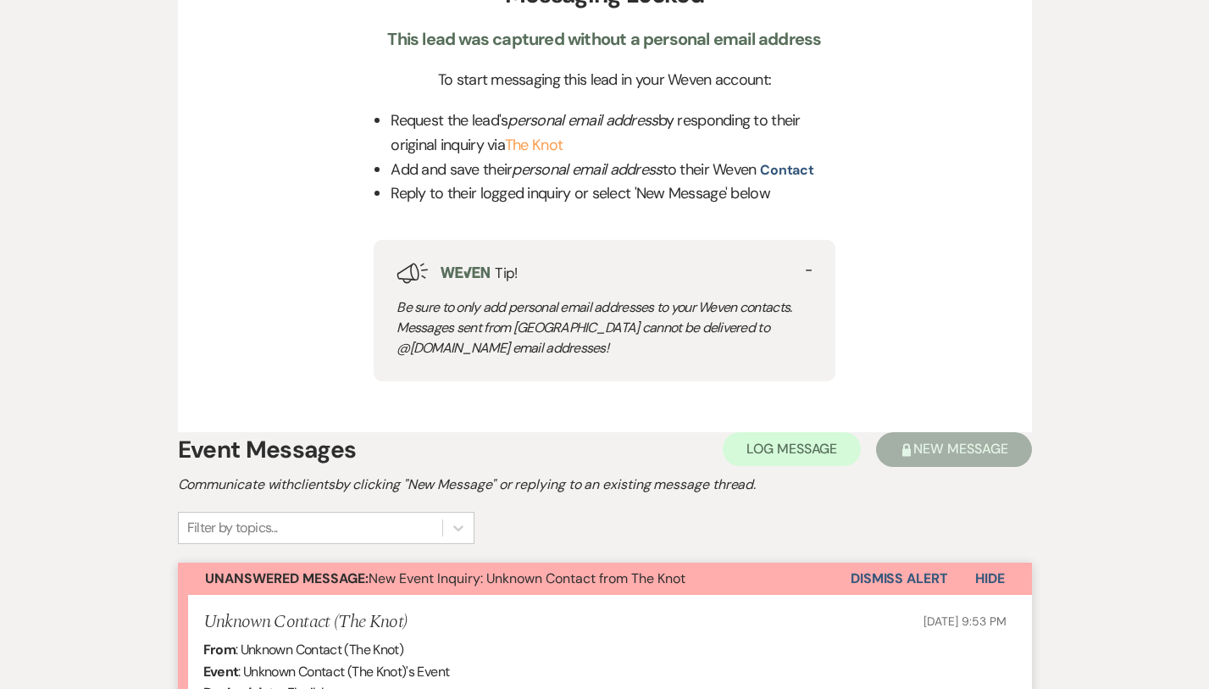
scroll to position [669, 0]
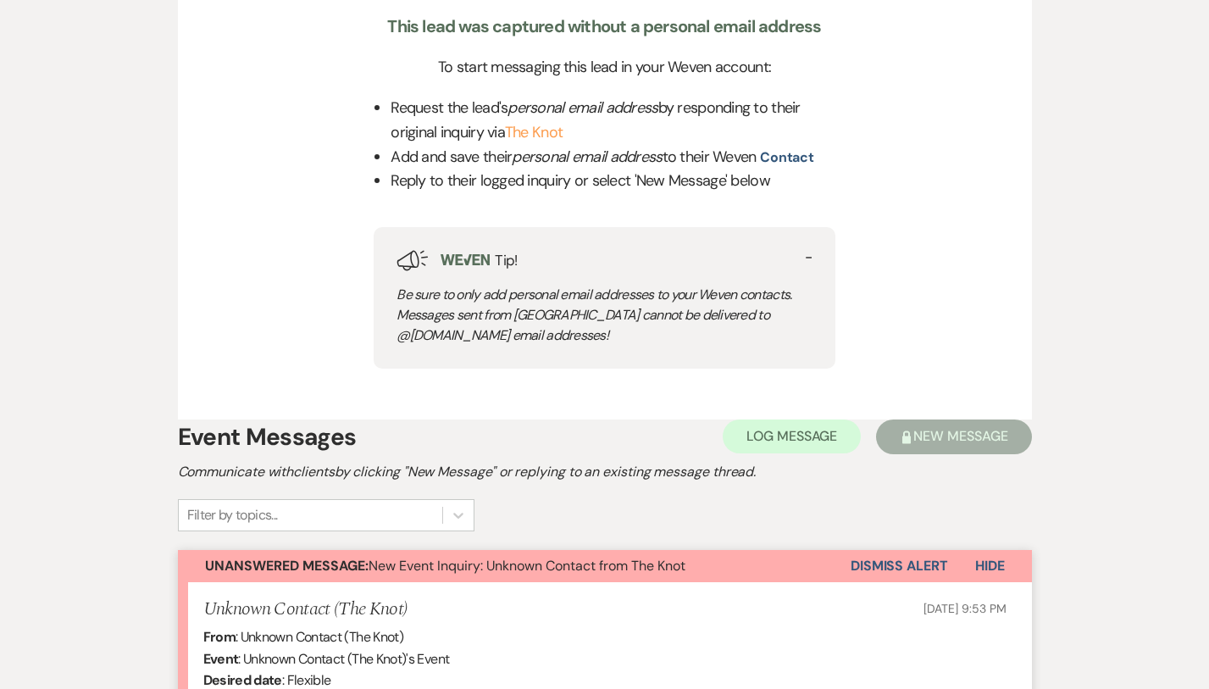
click at [948, 550] on button "Dismiss Alert" at bounding box center [899, 566] width 97 height 32
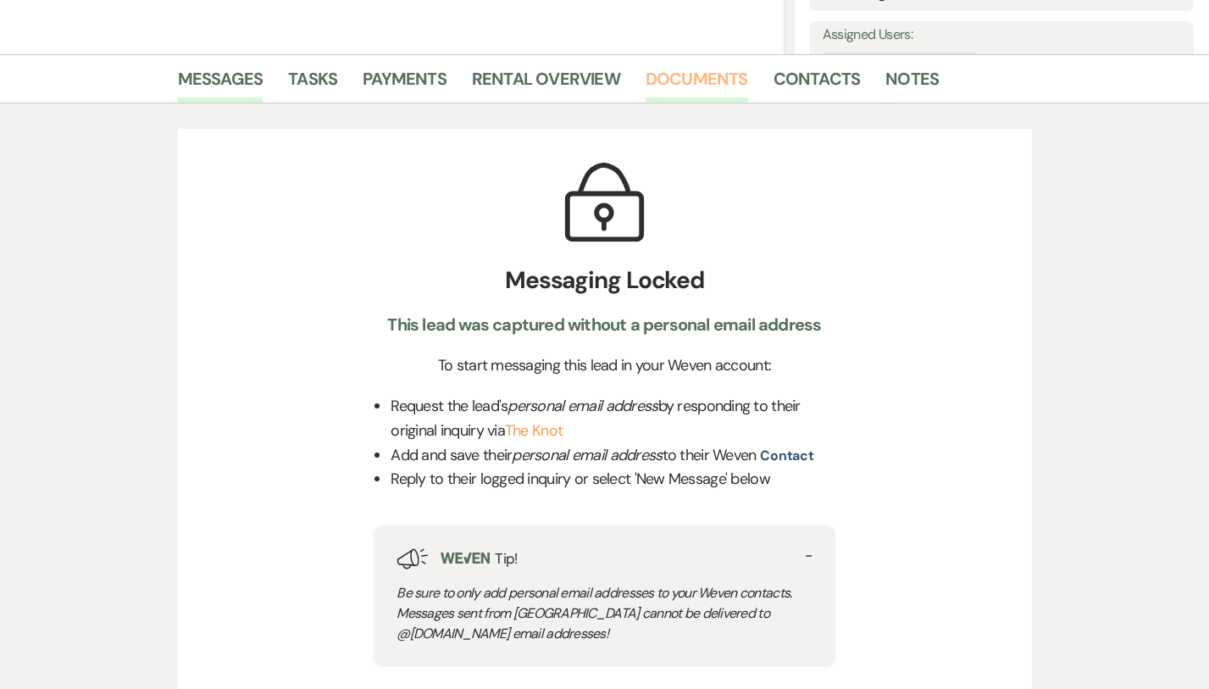
scroll to position [0, 0]
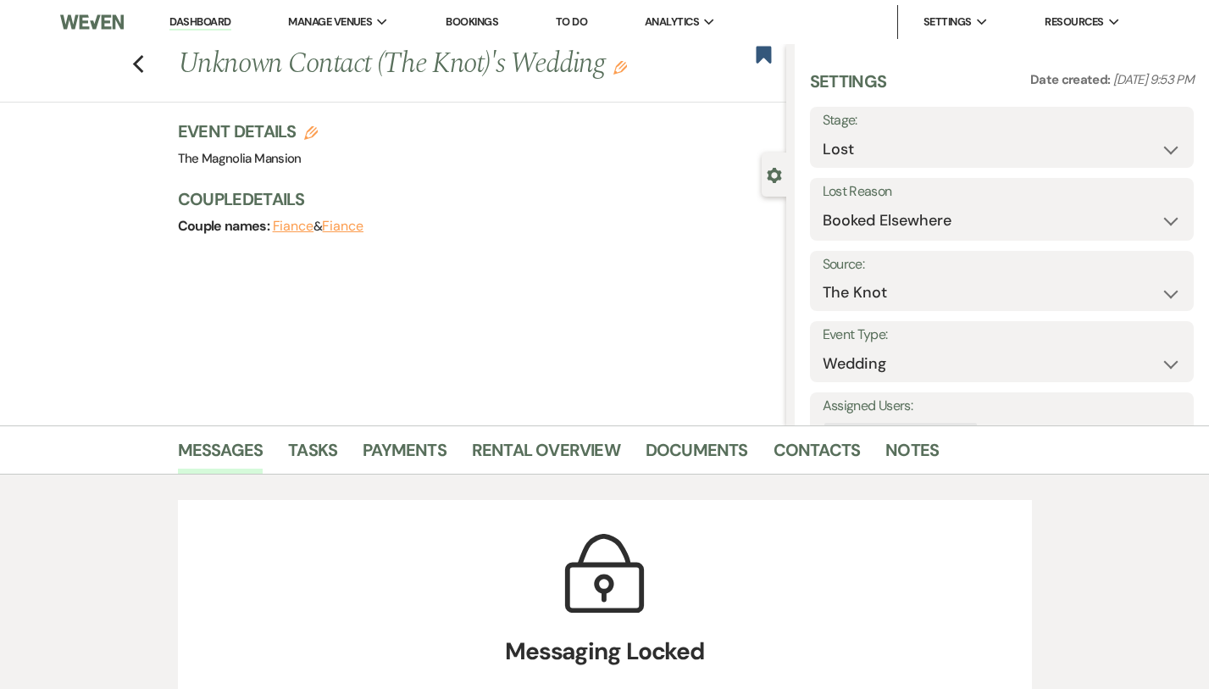
click at [77, 69] on div "Previous Unknown Contact (The Knot)'s Wedding Edit Bookmark" at bounding box center [389, 73] width 795 height 58
click at [132, 63] on use "button" at bounding box center [137, 64] width 11 height 19
select select "8"
select select "6"
select select "8"
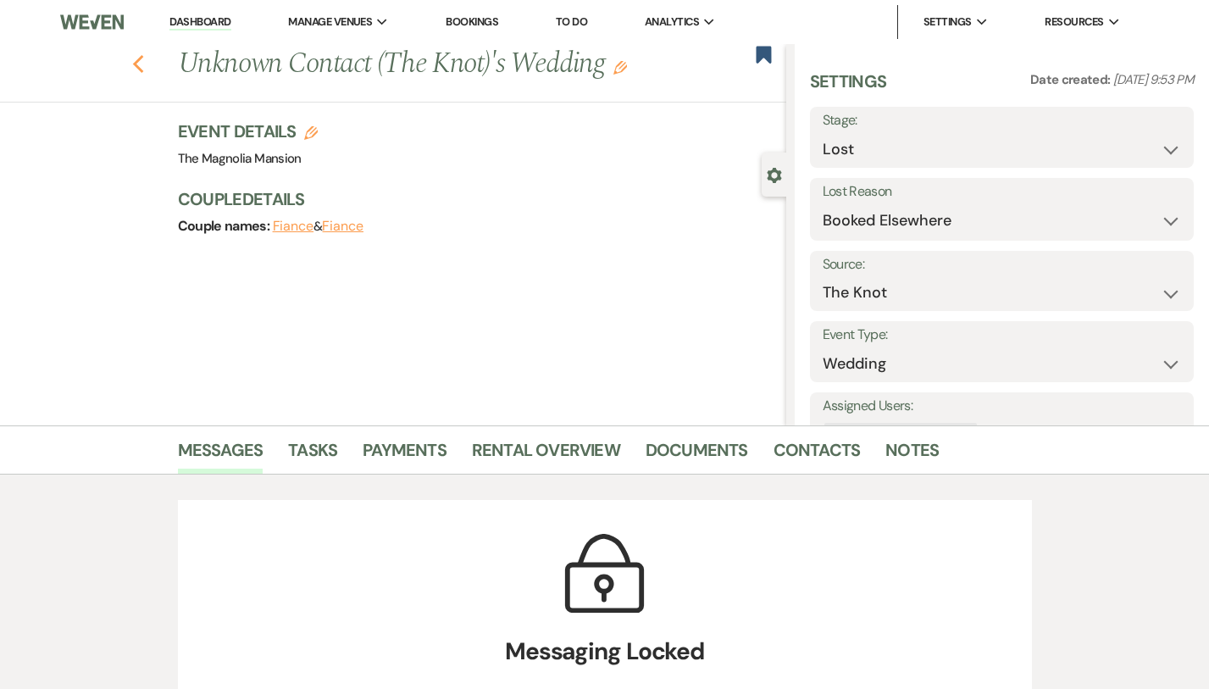
select select "6"
select select "8"
select select "6"
select select "8"
select select "6"
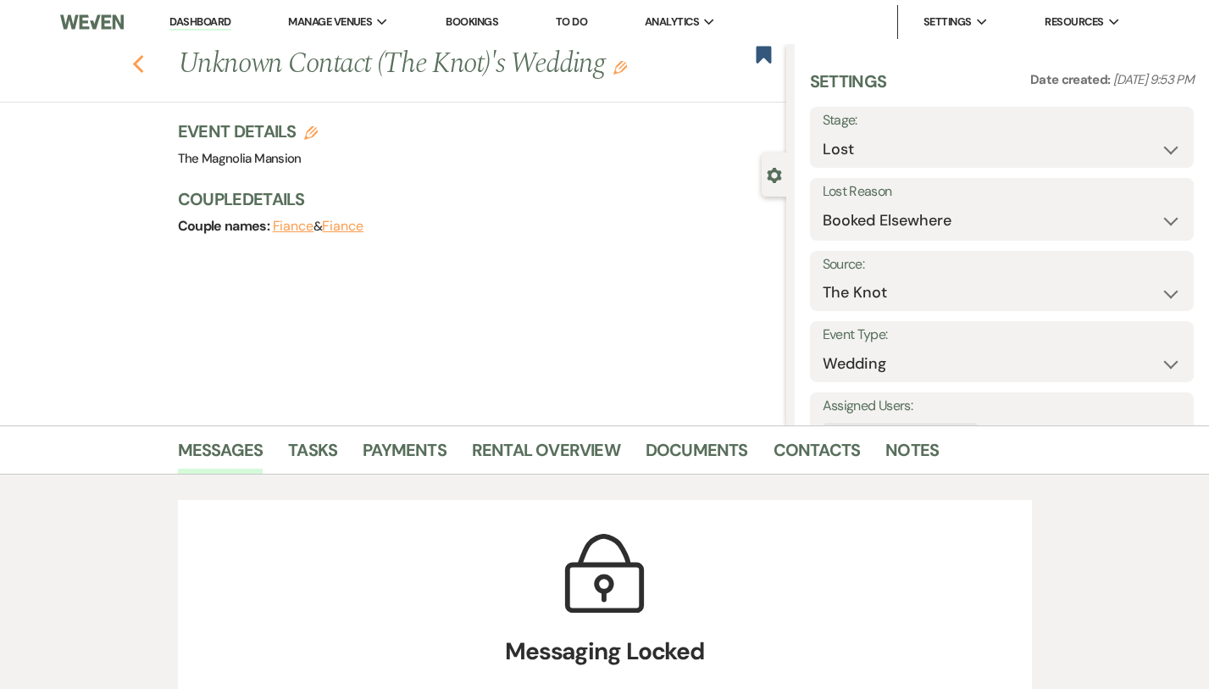
select select "8"
select select "6"
select select "8"
select select "6"
select select "8"
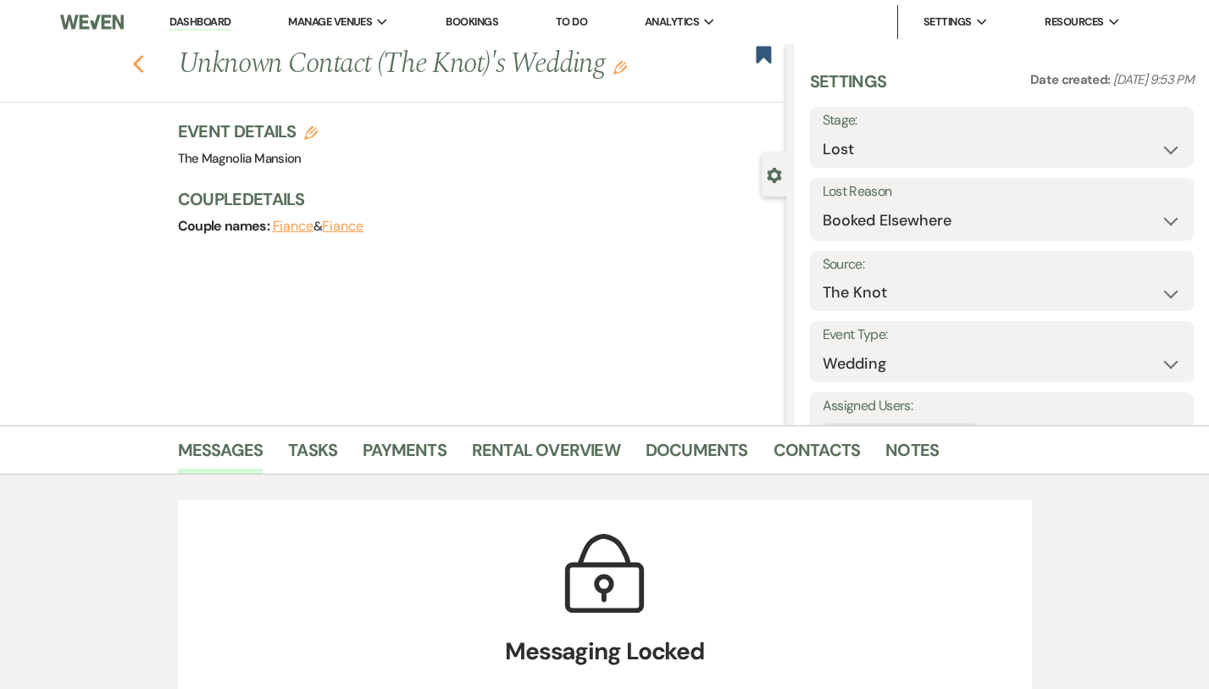
select select "6"
select select "8"
select select "6"
select select "8"
select select "6"
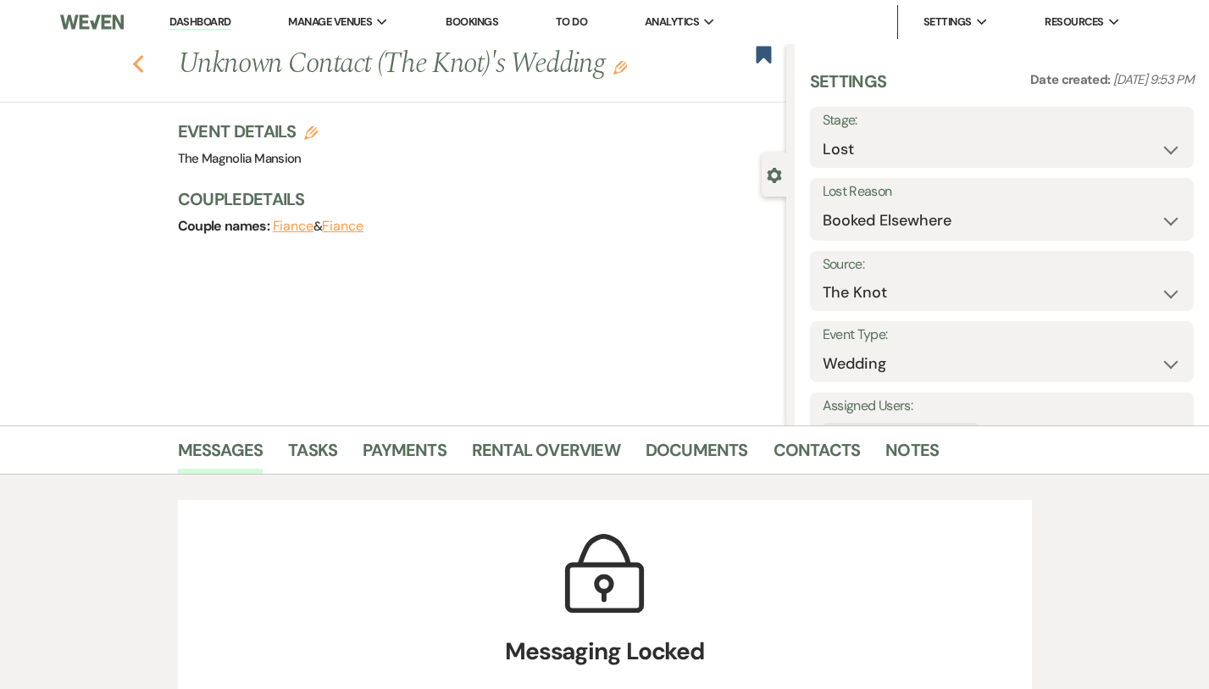
select select "8"
select select "6"
select select "8"
select select "6"
select select "8"
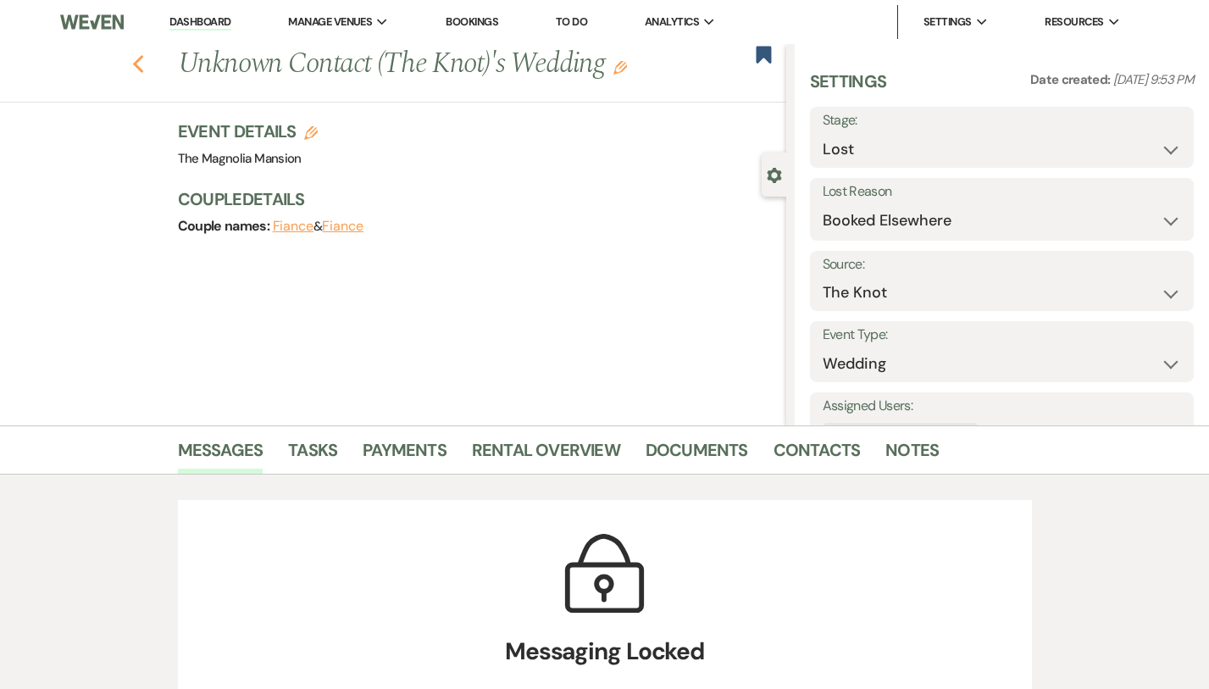
select select "6"
select select "8"
select select "6"
select select "8"
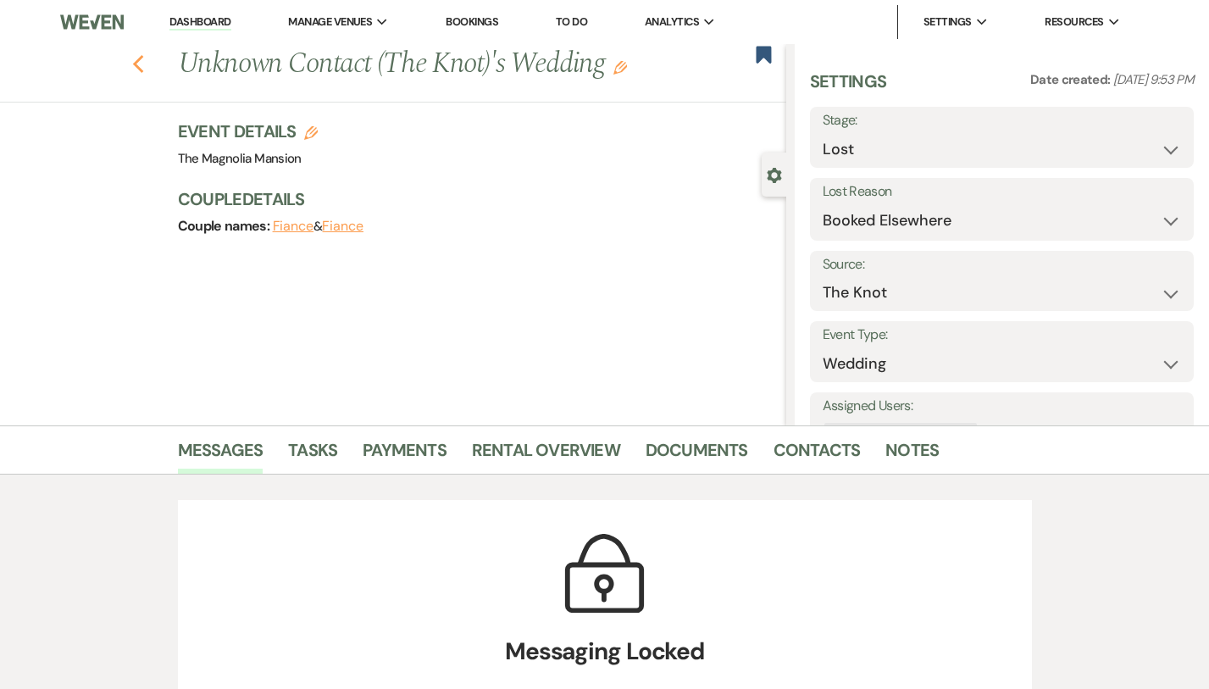
select select "8"
select select "6"
select select "8"
select select "6"
select select "8"
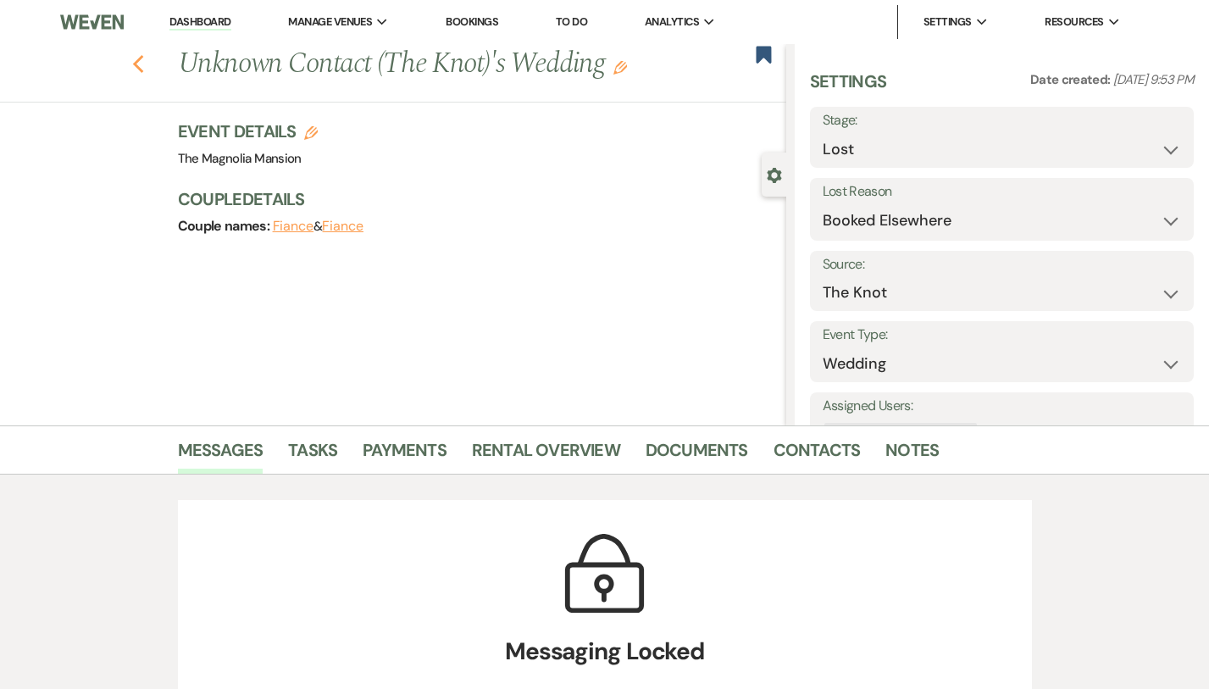
select select "6"
select select "8"
select select "1"
select select "8"
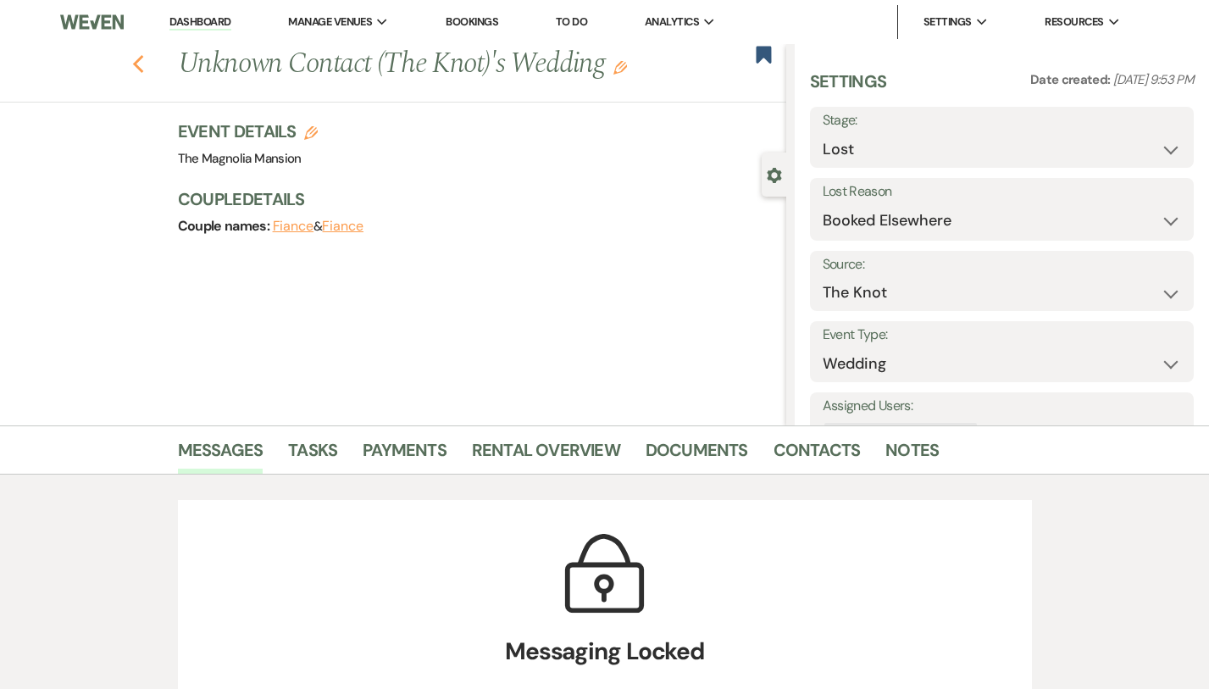
select select "8"
select select "6"
select select "8"
select select "6"
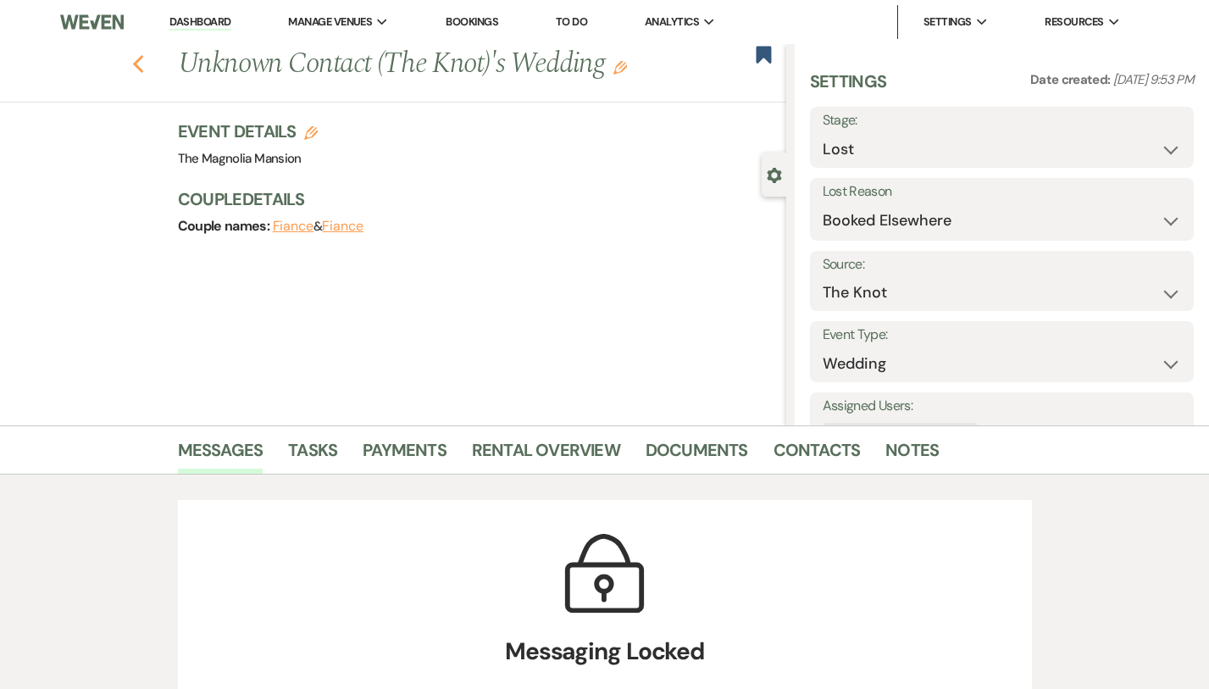
select select "8"
select select "6"
select select "8"
select select "6"
select select "8"
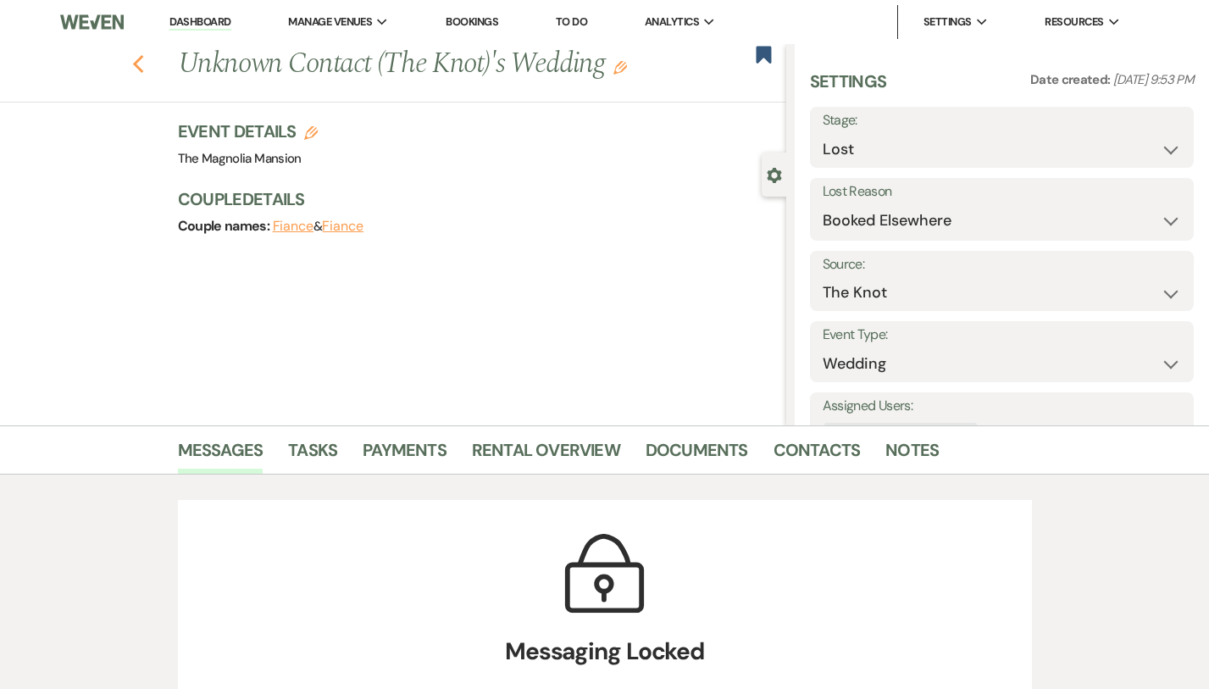
select select "5"
select select "8"
select select "6"
select select "8"
select select "6"
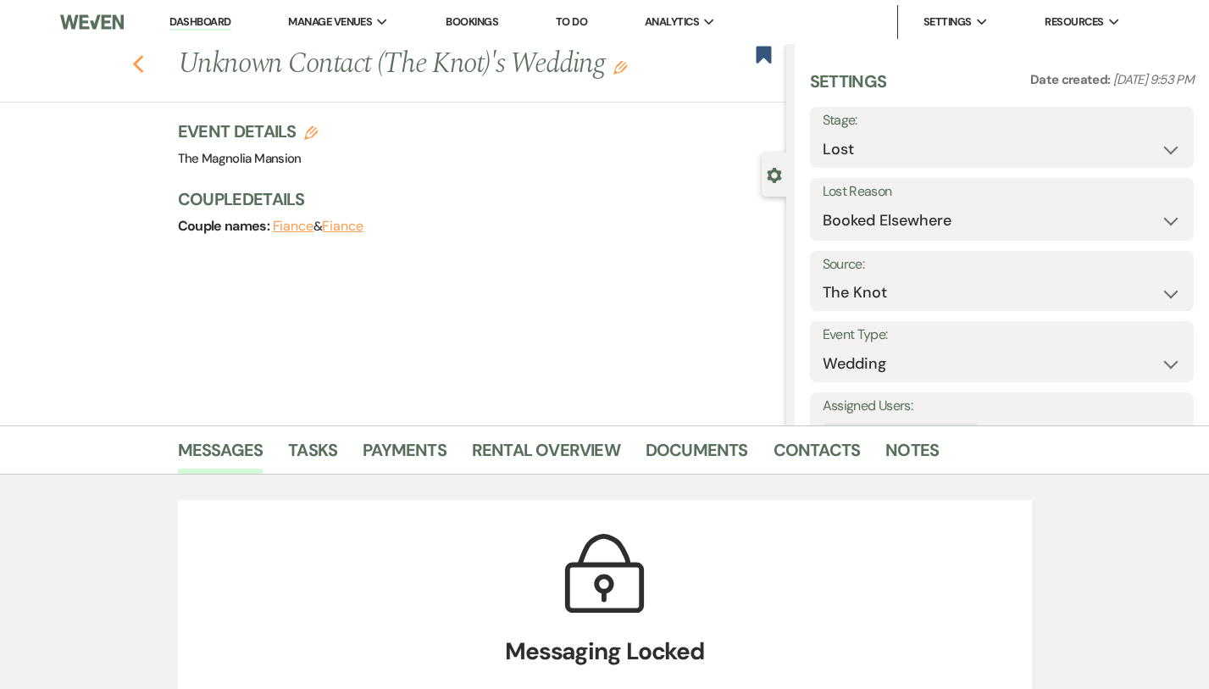
select select "8"
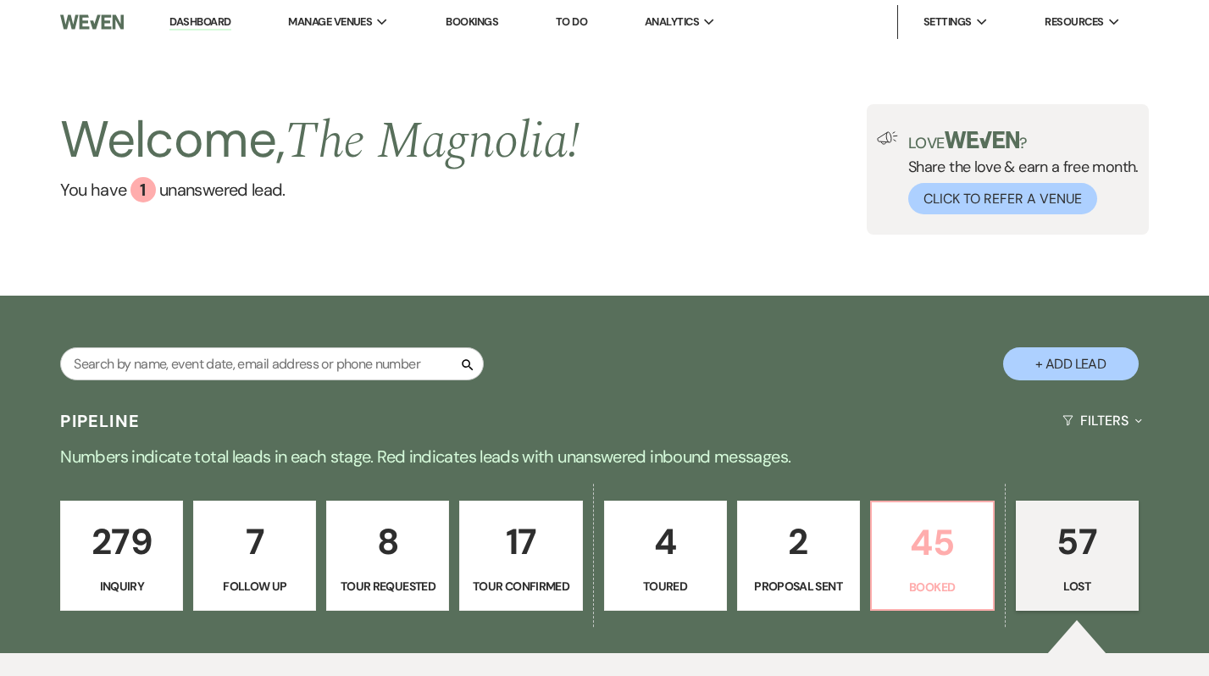
click at [938, 547] on p "45" at bounding box center [932, 542] width 101 height 57
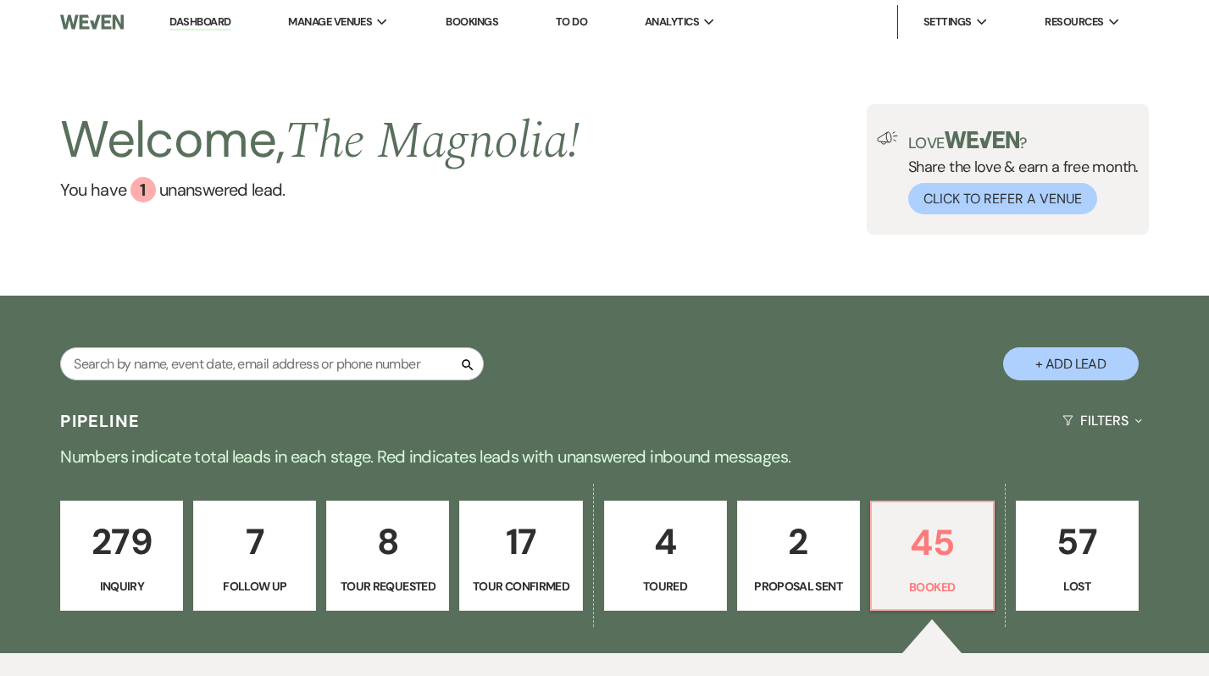
scroll to position [308, 0]
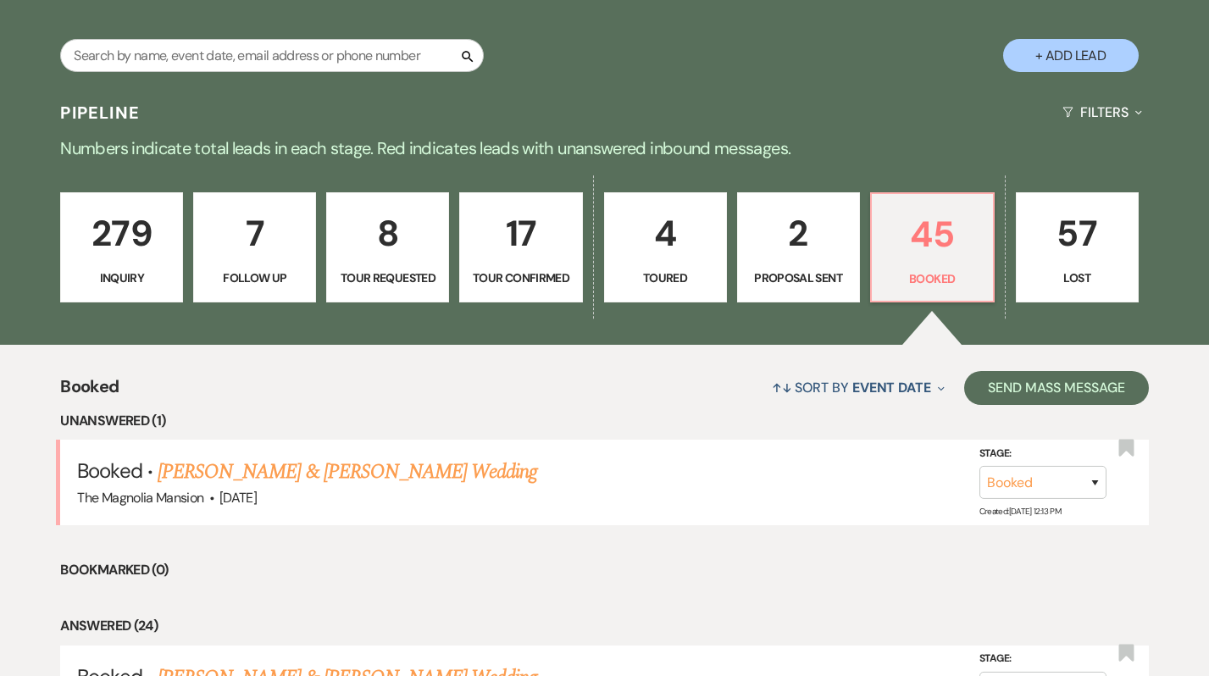
click at [447, 469] on link "[PERSON_NAME] & [PERSON_NAME] Wedding" at bounding box center [348, 472] width 380 height 31
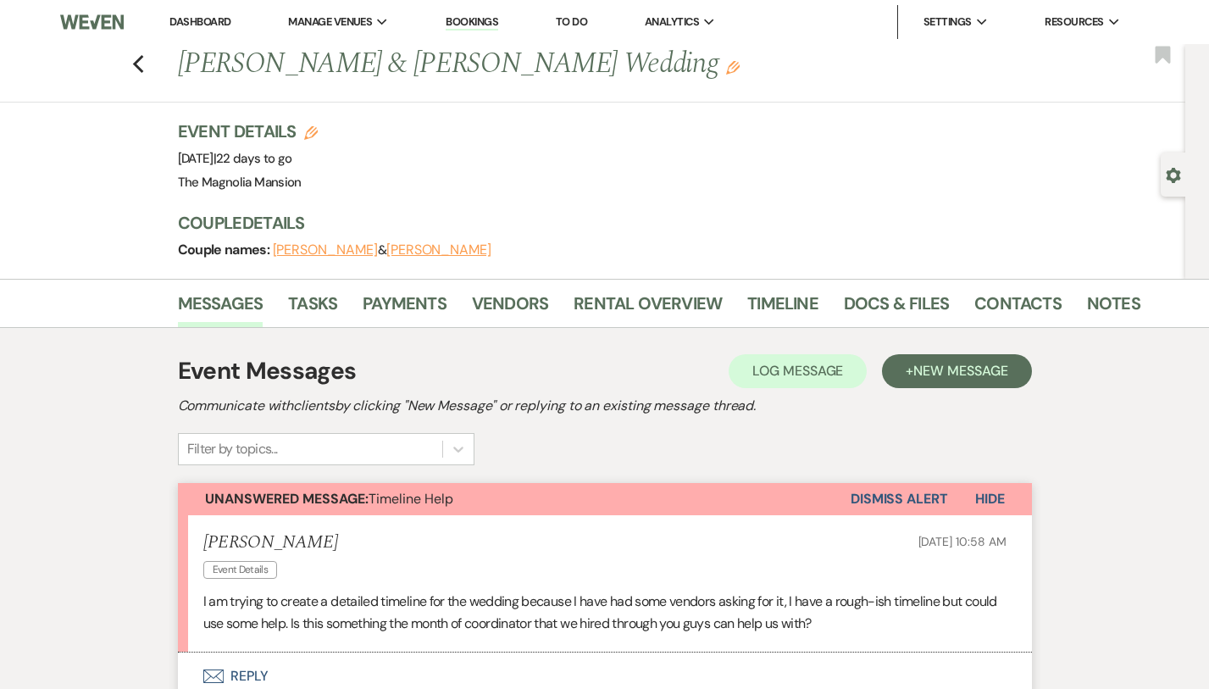
click at [948, 494] on button "Dismiss Alert" at bounding box center [899, 499] width 97 height 32
